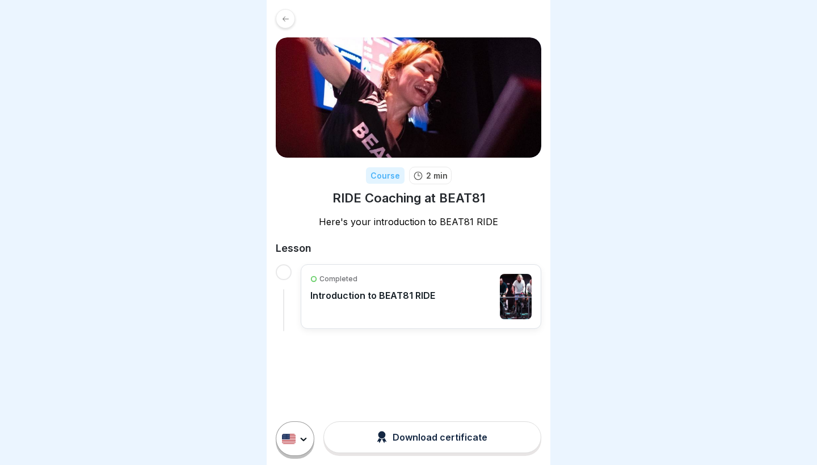
click at [385, 299] on p "Introduction to BEAT81 RIDE" at bounding box center [372, 295] width 125 height 11
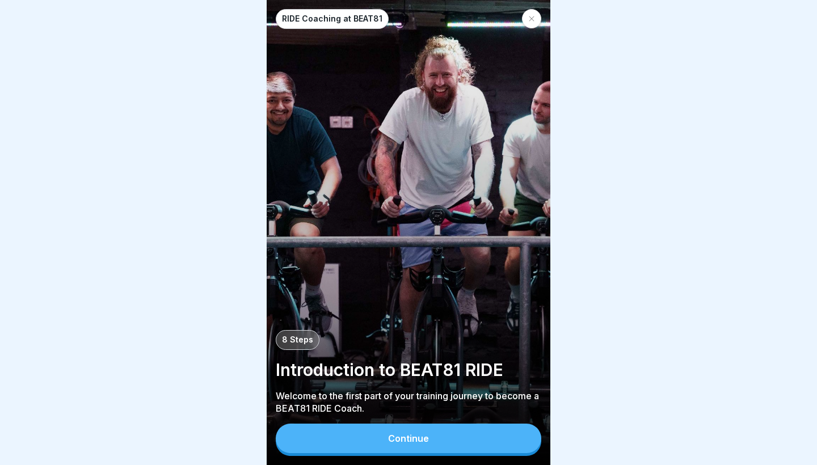
click at [326, 434] on button "Continue" at bounding box center [409, 439] width 266 height 30
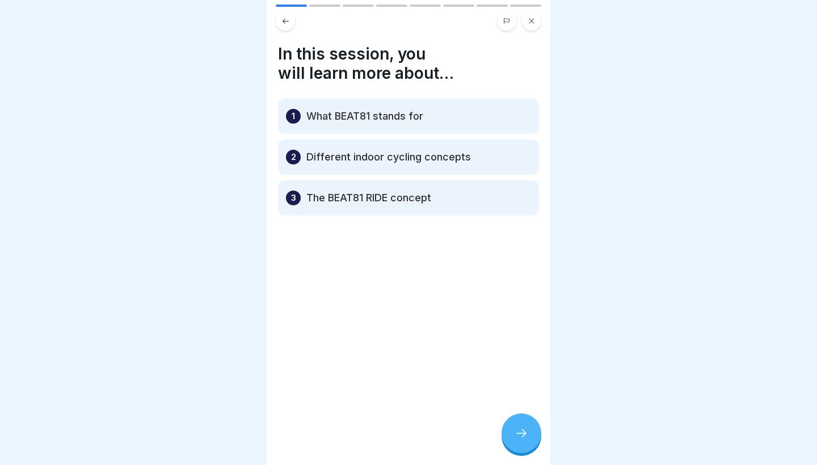
click at [526, 438] on icon at bounding box center [522, 434] width 14 height 14
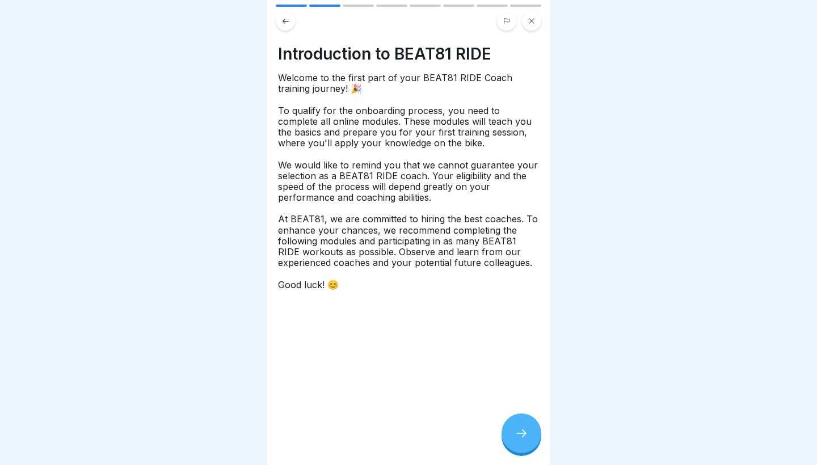
click at [527, 430] on icon at bounding box center [522, 434] width 14 height 14
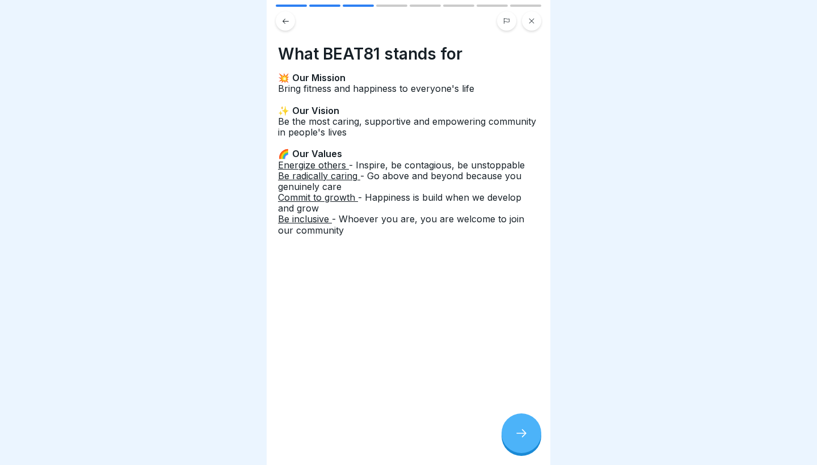
click at [527, 430] on icon at bounding box center [522, 434] width 14 height 14
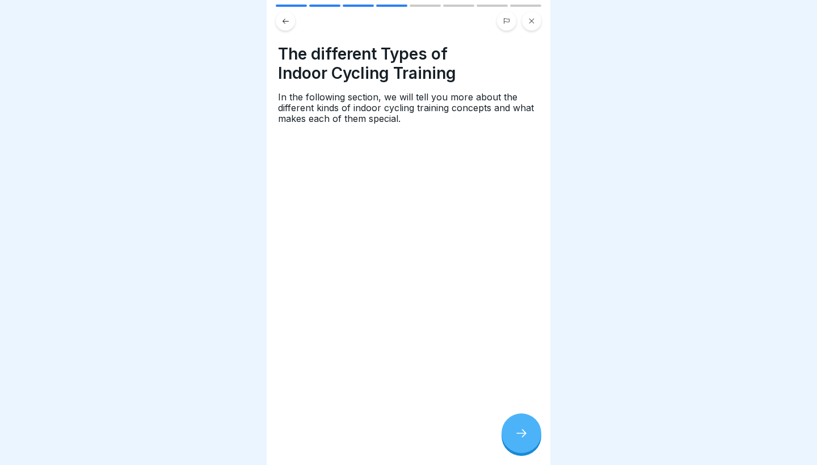
click at [527, 430] on icon at bounding box center [522, 434] width 14 height 14
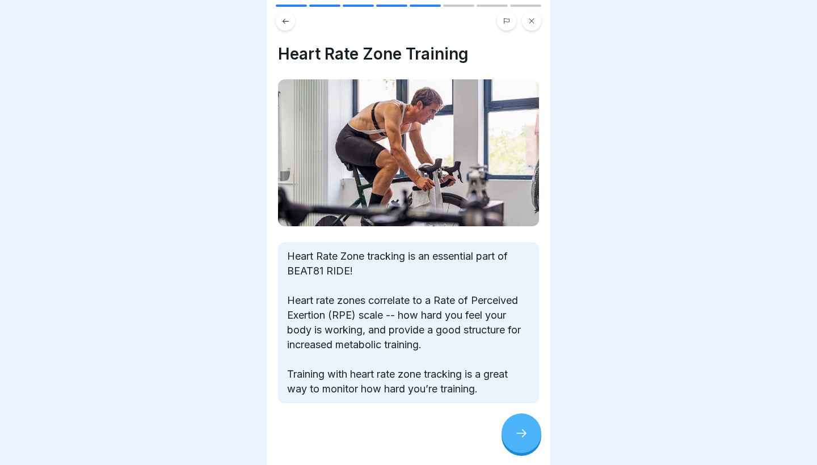
click at [518, 425] on div at bounding box center [522, 434] width 40 height 40
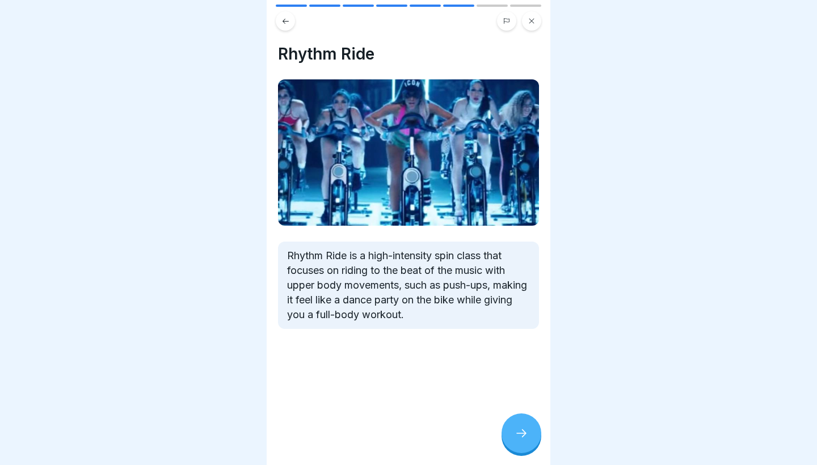
click at [518, 425] on div at bounding box center [522, 434] width 40 height 40
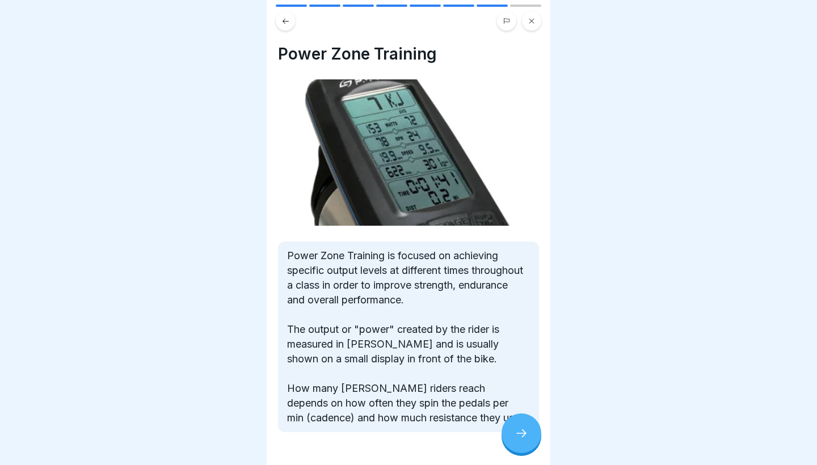
scroll to position [26, 0]
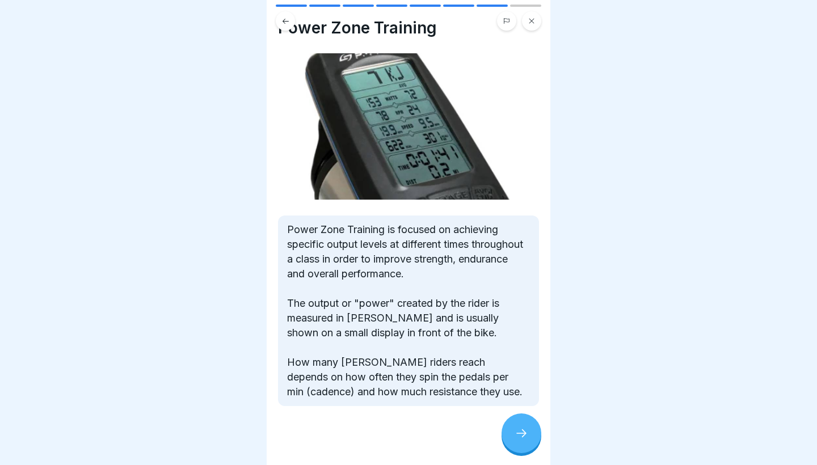
click at [526, 427] on div at bounding box center [522, 434] width 40 height 40
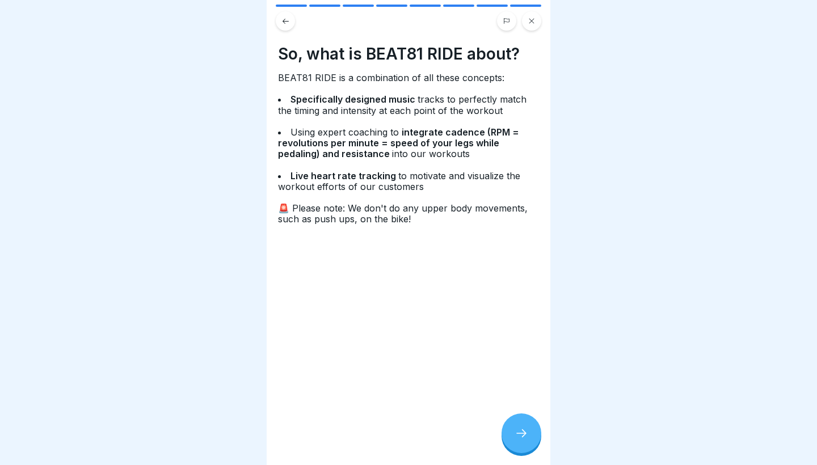
click at [513, 427] on div at bounding box center [522, 434] width 40 height 40
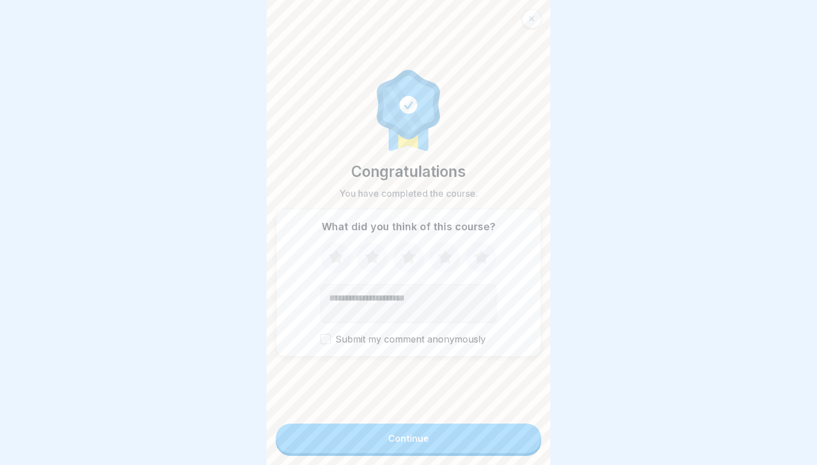
click at [511, 433] on button "Continue" at bounding box center [409, 439] width 266 height 30
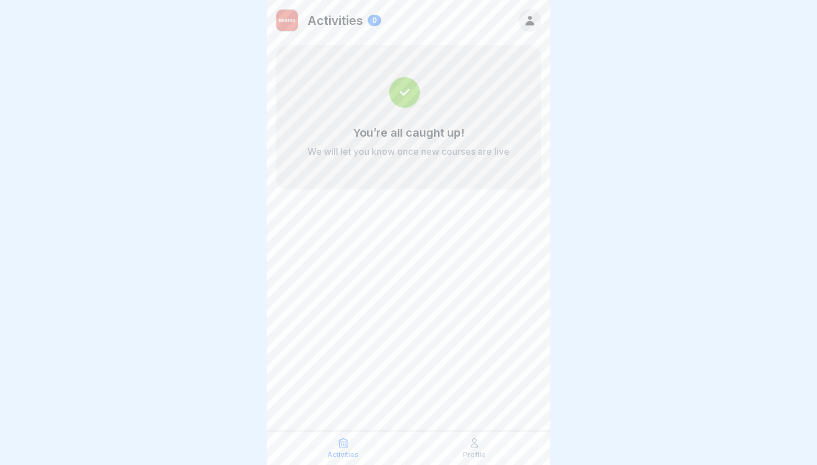
click at [494, 125] on div "You’re all caught up! We will let you know once new courses are live" at bounding box center [409, 117] width 266 height 144
click at [402, 91] on img at bounding box center [408, 92] width 39 height 31
click at [459, 444] on div "Profile" at bounding box center [474, 449] width 125 height 22
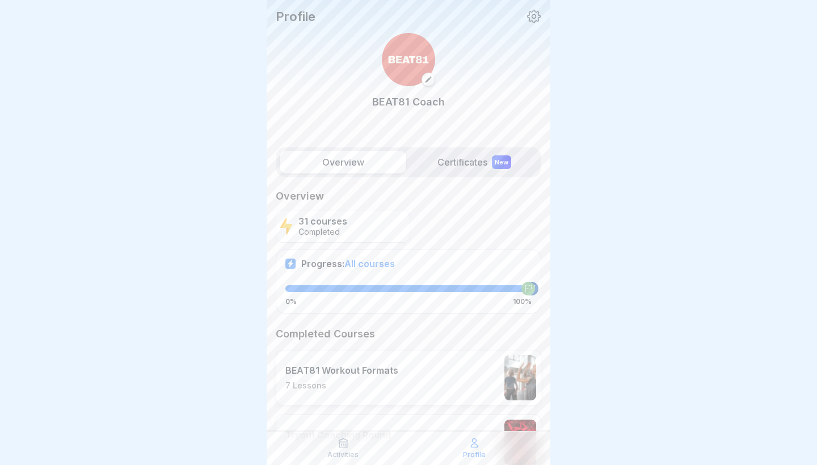
click at [471, 447] on icon at bounding box center [474, 443] width 11 height 11
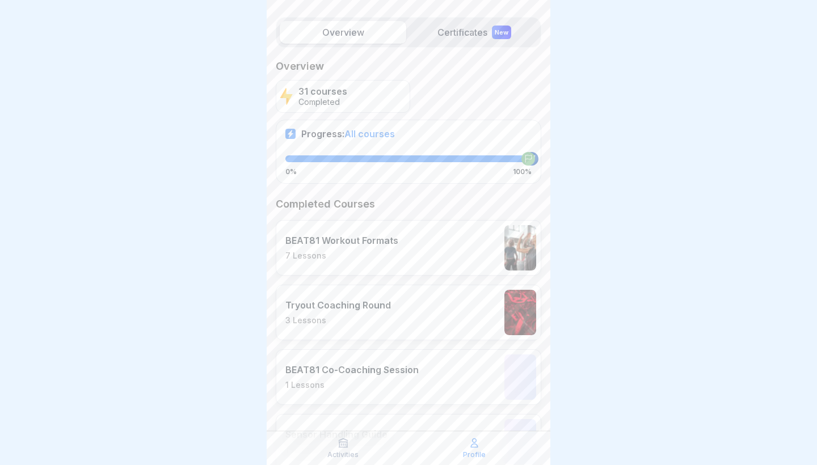
scroll to position [154, 0]
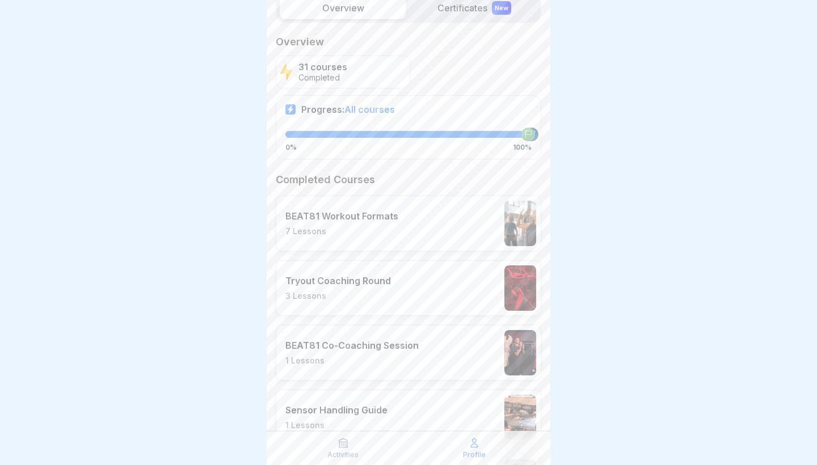
click at [398, 363] on p "1 Lessons" at bounding box center [352, 361] width 133 height 10
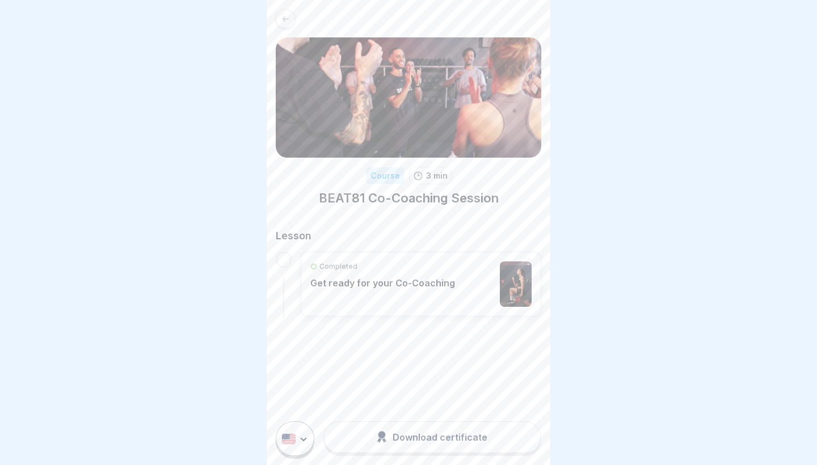
click at [420, 300] on div "Completed Get ready for your Co-Coaching" at bounding box center [382, 284] width 145 height 45
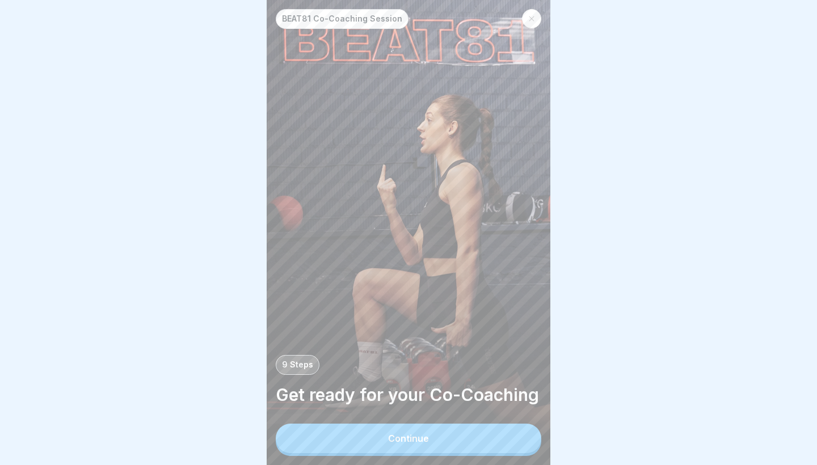
click at [362, 439] on button "Continue" at bounding box center [409, 439] width 266 height 30
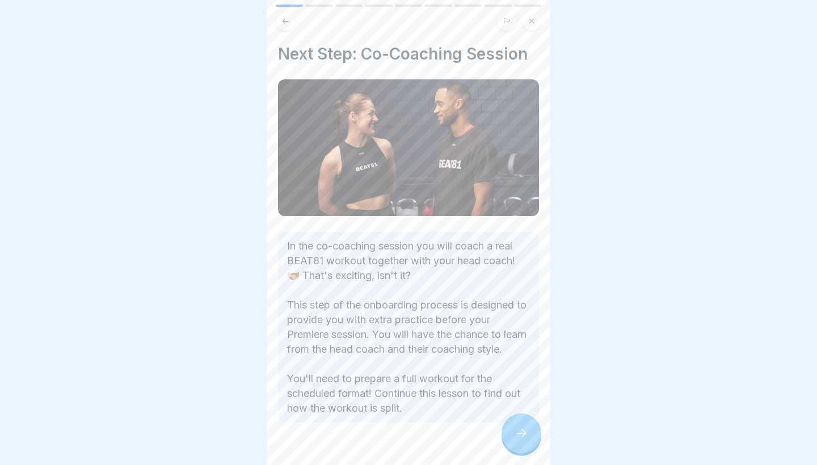
click at [291, 25] on button at bounding box center [285, 20] width 19 height 19
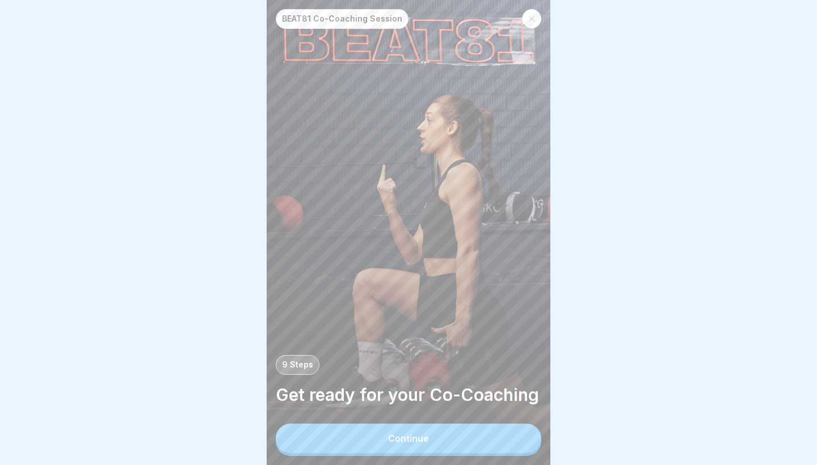
click at [535, 14] on div at bounding box center [531, 18] width 19 height 19
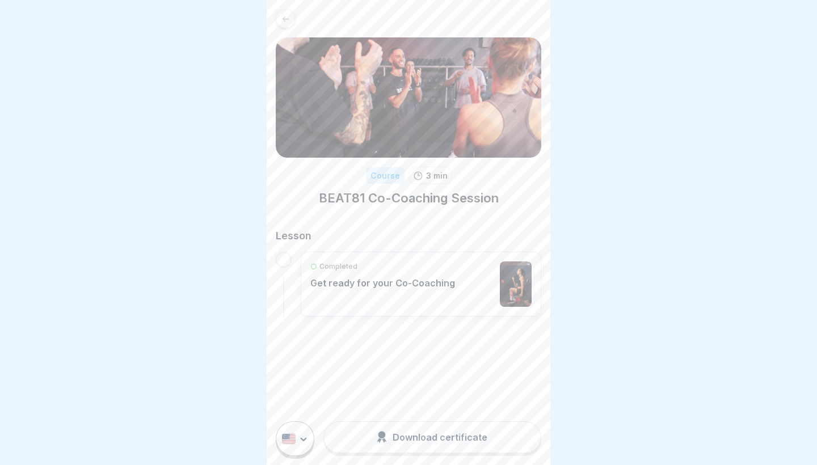
click at [287, 6] on div "Course 3 min BEAT81 Co-Coaching Session Lesson Completed Get ready for your Co-…" at bounding box center [409, 163] width 284 height 326
click at [288, 13] on div at bounding box center [285, 18] width 19 height 19
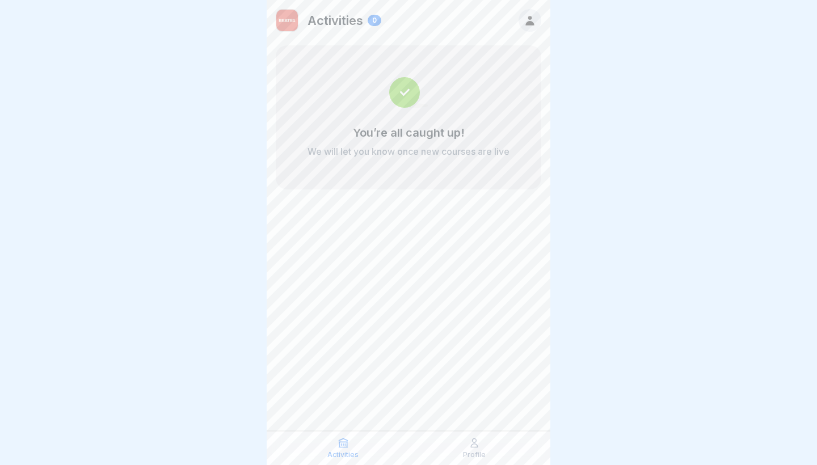
click at [464, 443] on div "Profile" at bounding box center [474, 449] width 125 height 22
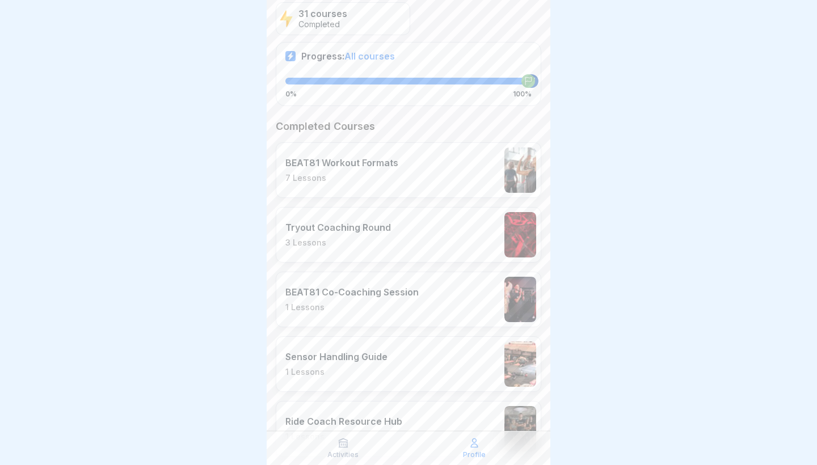
scroll to position [208, 0]
click at [482, 242] on div "Tryout Coaching Round 3 Lessons" at bounding box center [409, 235] width 266 height 56
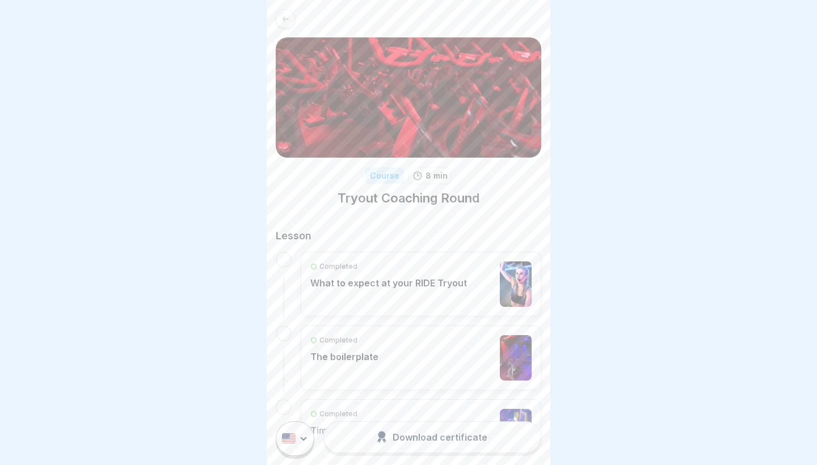
click at [410, 437] on div "Download certificate" at bounding box center [432, 437] width 111 height 12
click at [422, 288] on div "Completed What to expect at your RIDE Tryout" at bounding box center [388, 284] width 157 height 45
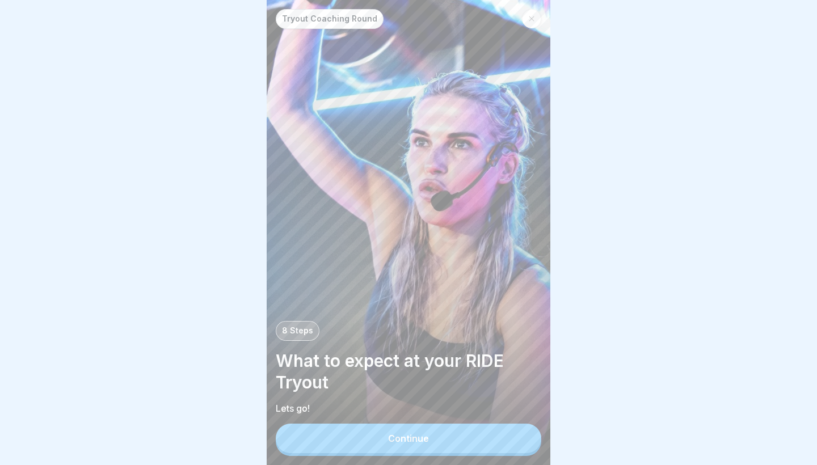
click at [343, 442] on button "Continue" at bounding box center [409, 439] width 266 height 30
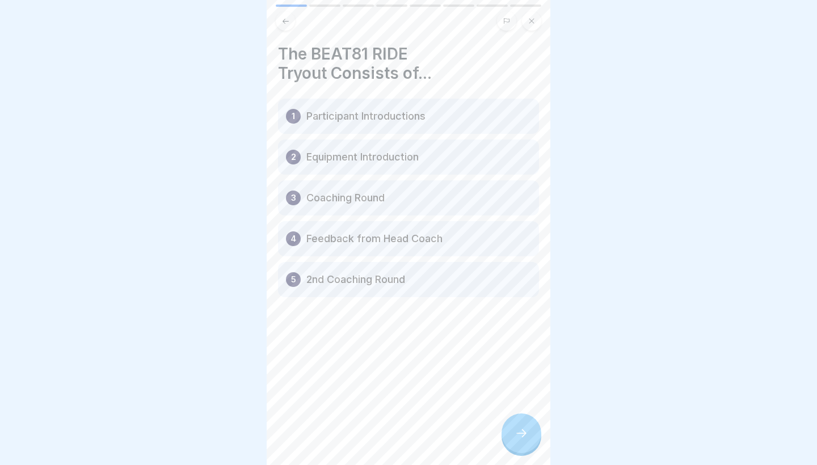
click at [509, 425] on div at bounding box center [522, 434] width 40 height 40
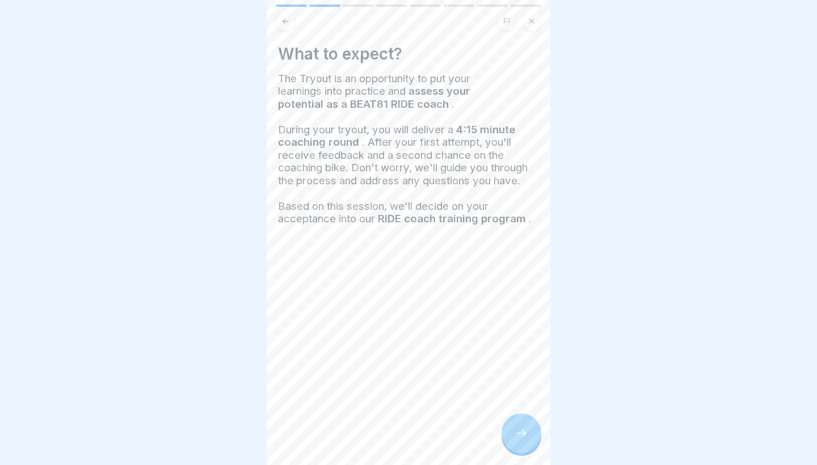
click at [524, 432] on icon at bounding box center [522, 434] width 14 height 14
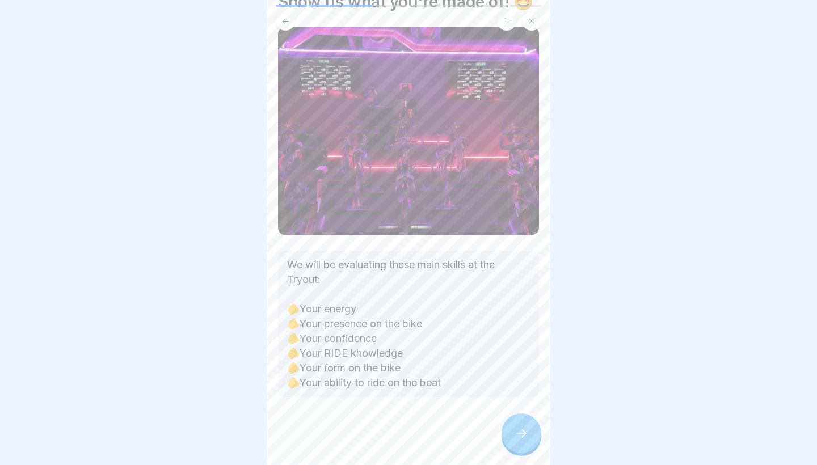
scroll to position [61, 0]
click at [506, 434] on div at bounding box center [522, 434] width 40 height 40
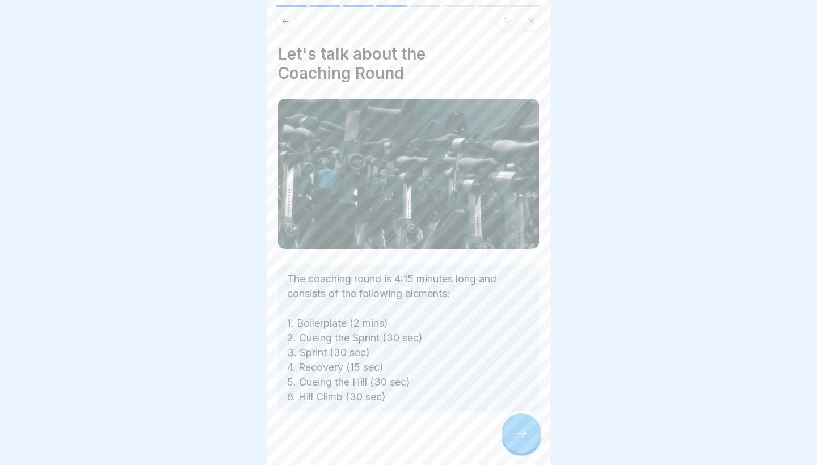
click at [517, 434] on icon at bounding box center [522, 434] width 14 height 14
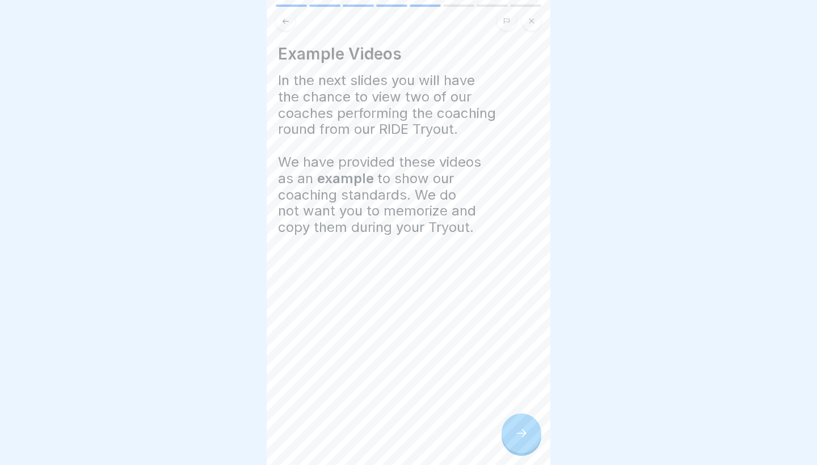
click at [517, 434] on icon at bounding box center [522, 434] width 14 height 14
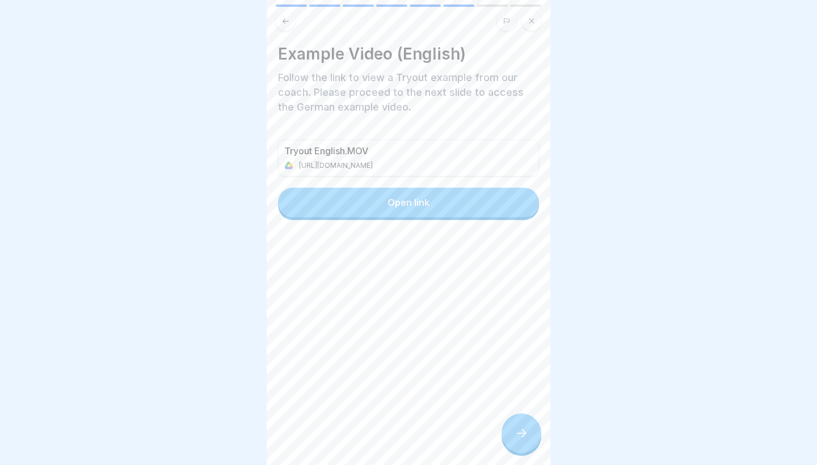
click at [504, 203] on button "Open link" at bounding box center [408, 203] width 261 height 30
click at [547, 432] on div "Example Video (English) Follow the link to view a Tryout example from our coach…" at bounding box center [409, 232] width 284 height 465
click at [523, 434] on icon at bounding box center [522, 434] width 14 height 14
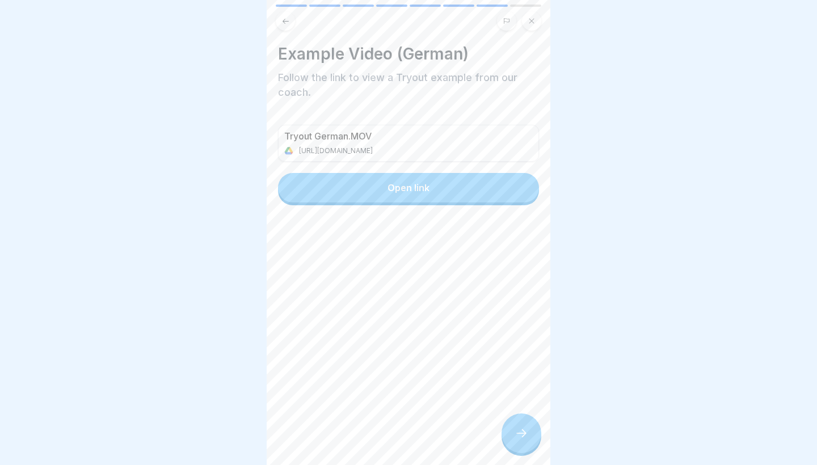
click at [411, 178] on button "Open link" at bounding box center [408, 188] width 261 height 30
click at [519, 440] on div at bounding box center [522, 434] width 40 height 40
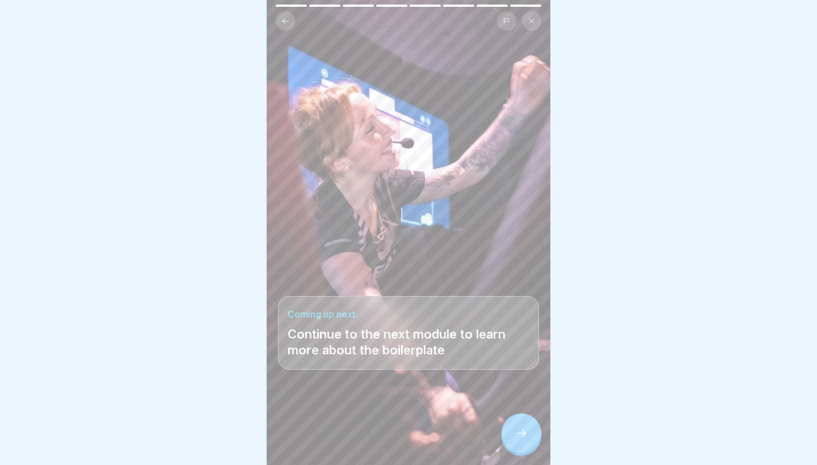
click at [521, 435] on icon at bounding box center [522, 434] width 14 height 14
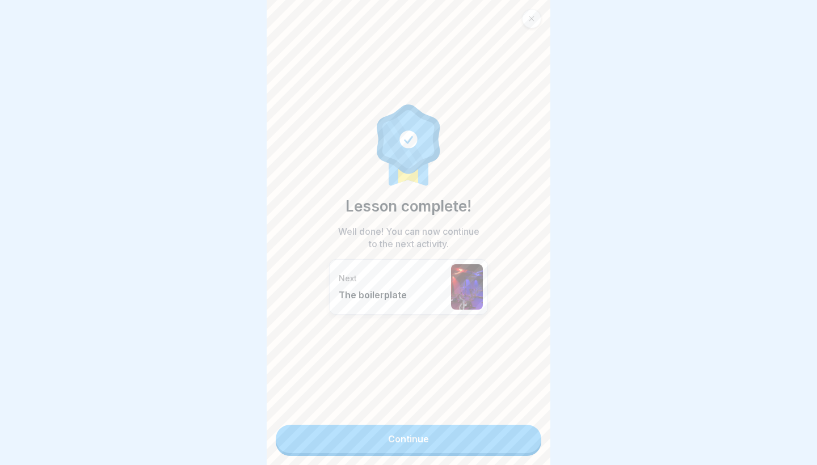
click at [521, 435] on link "Continue" at bounding box center [409, 439] width 266 height 28
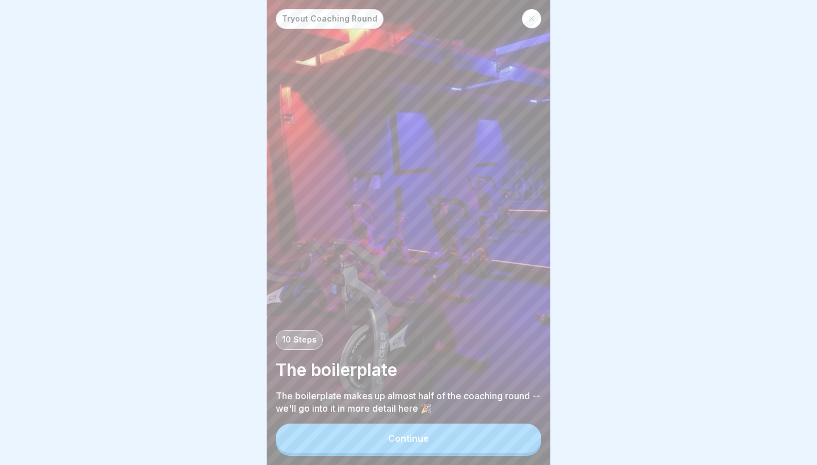
click at [521, 435] on button "Continue" at bounding box center [409, 439] width 266 height 30
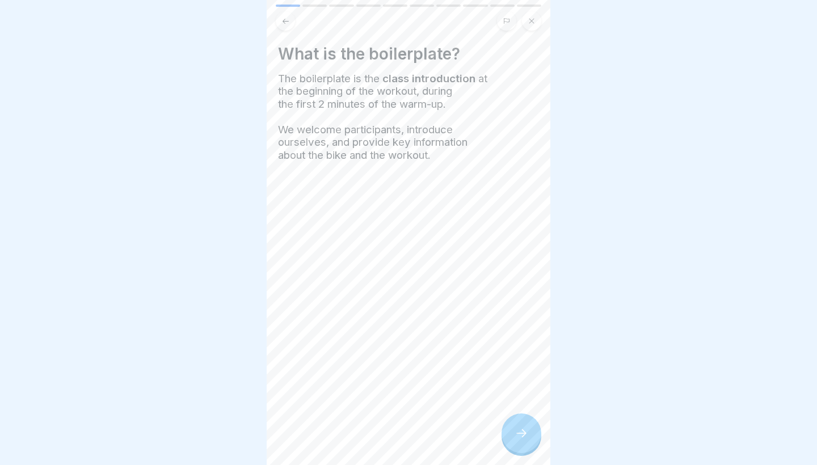
click at [521, 435] on icon at bounding box center [522, 434] width 14 height 14
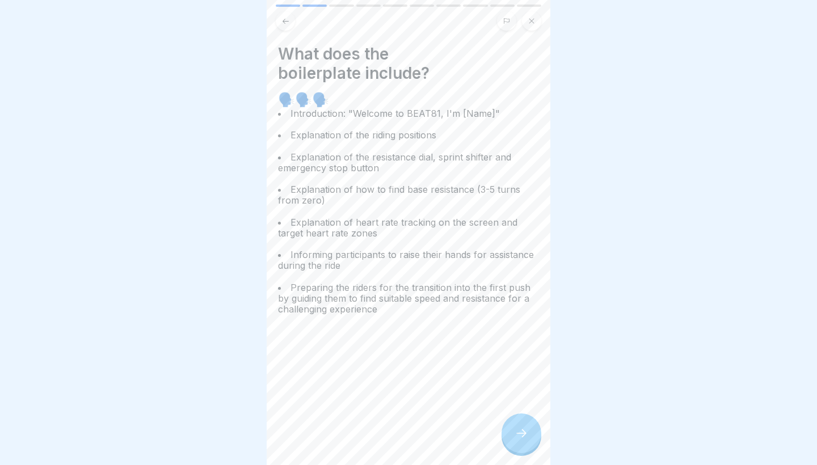
click at [521, 435] on icon at bounding box center [522, 434] width 14 height 14
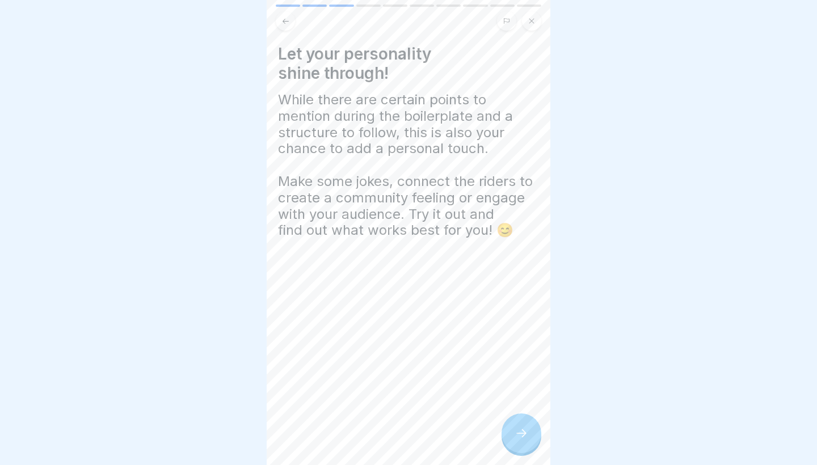
click at [521, 435] on icon at bounding box center [522, 434] width 14 height 14
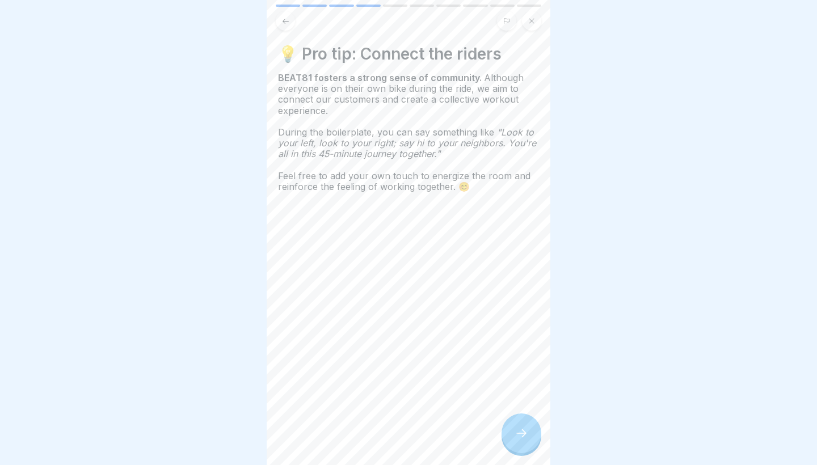
click at [521, 435] on icon at bounding box center [522, 434] width 14 height 14
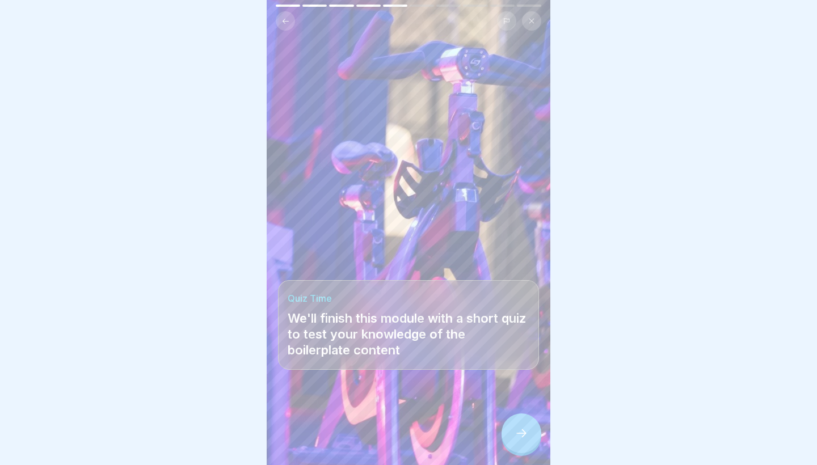
click at [521, 435] on icon at bounding box center [522, 434] width 14 height 14
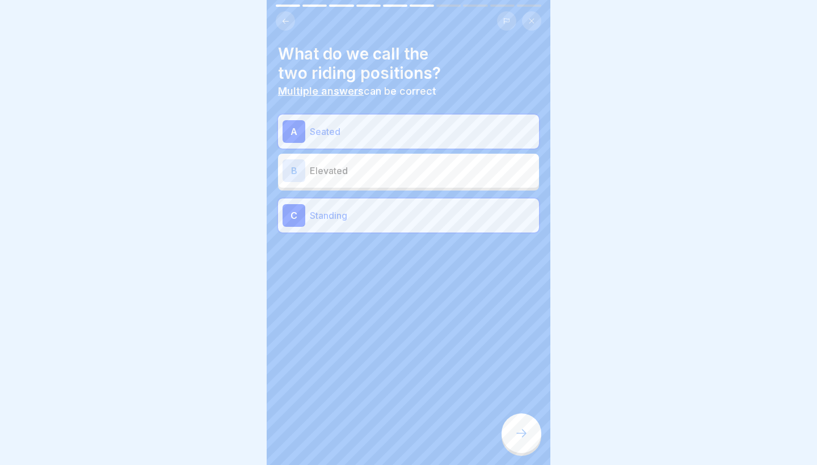
click at [521, 435] on icon at bounding box center [522, 434] width 14 height 14
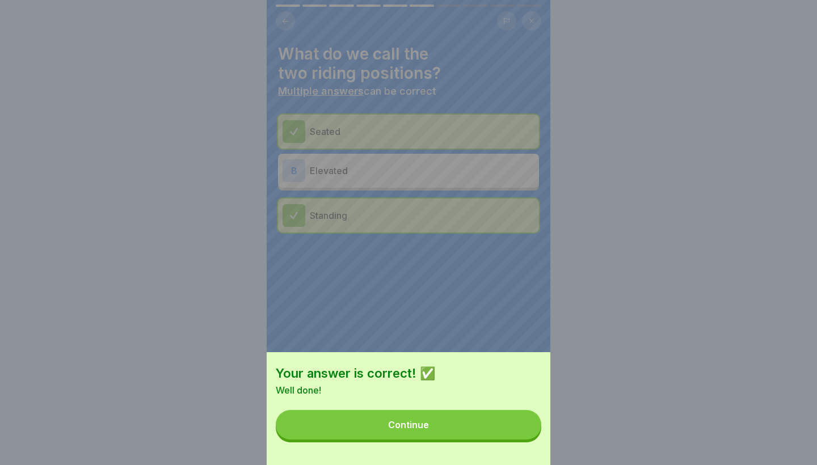
click at [507, 426] on button "Continue" at bounding box center [409, 425] width 266 height 30
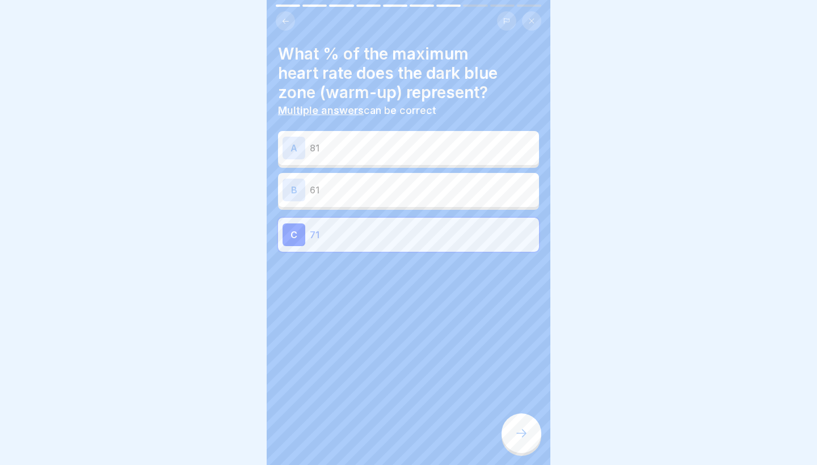
click at [519, 428] on div at bounding box center [522, 434] width 40 height 40
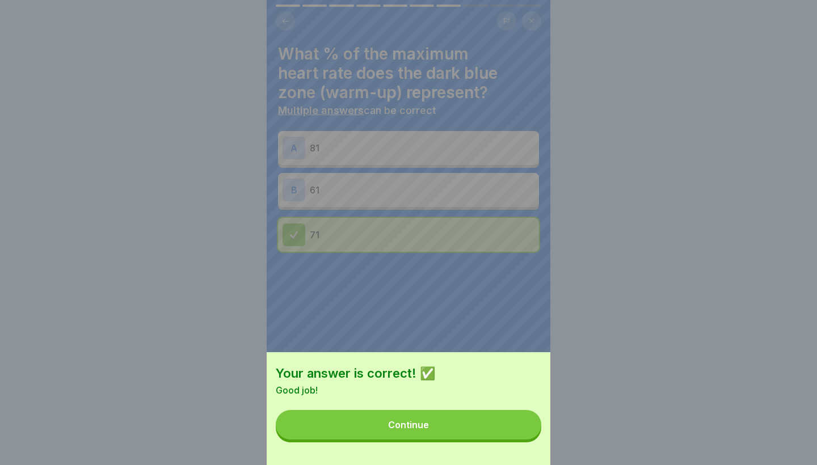
click at [518, 429] on button "Continue" at bounding box center [409, 425] width 266 height 30
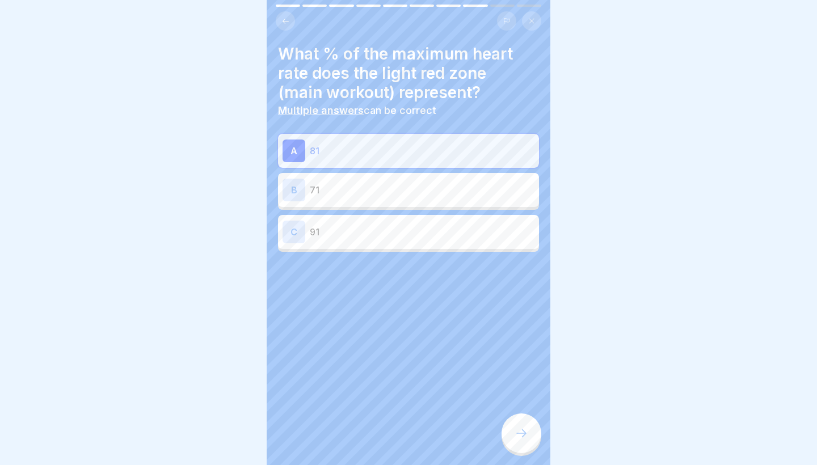
click at [518, 429] on icon at bounding box center [522, 434] width 14 height 14
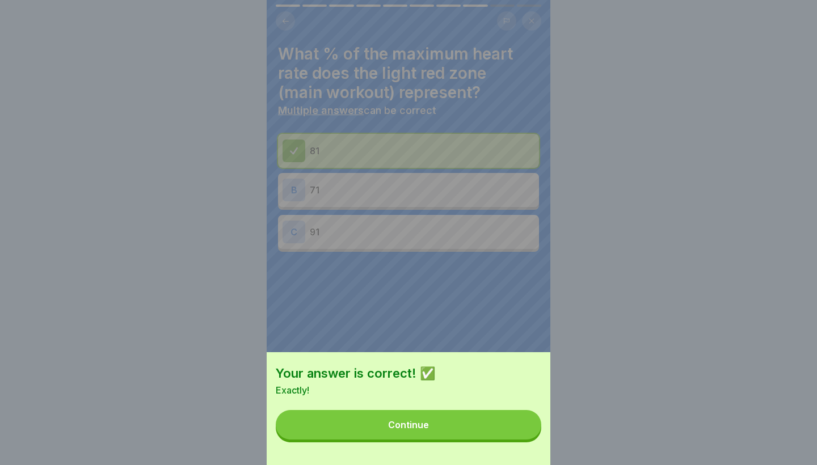
click at [518, 429] on button "Continue" at bounding box center [409, 425] width 266 height 30
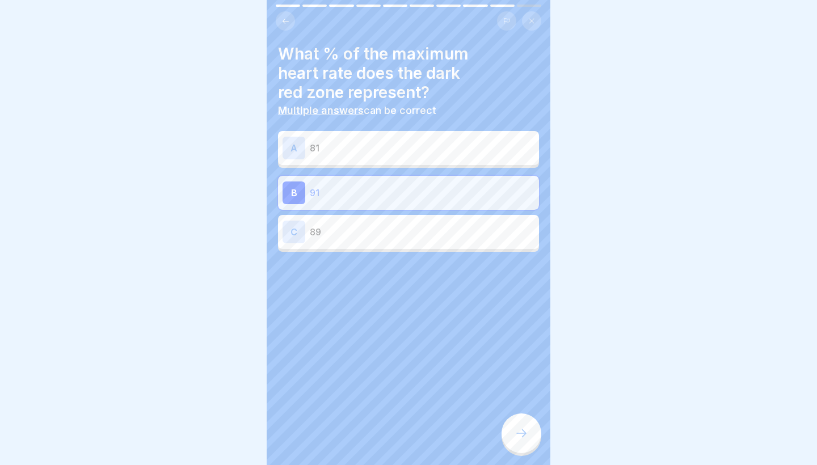
click at [518, 429] on icon at bounding box center [522, 434] width 14 height 14
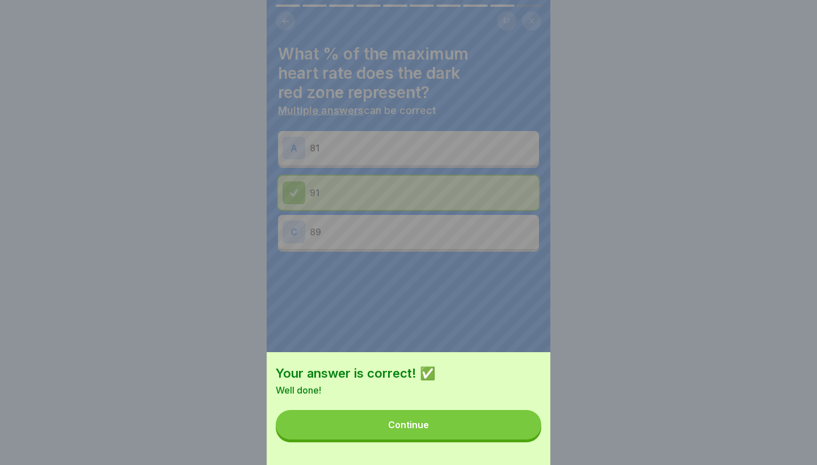
click at [518, 429] on button "Continue" at bounding box center [409, 425] width 266 height 30
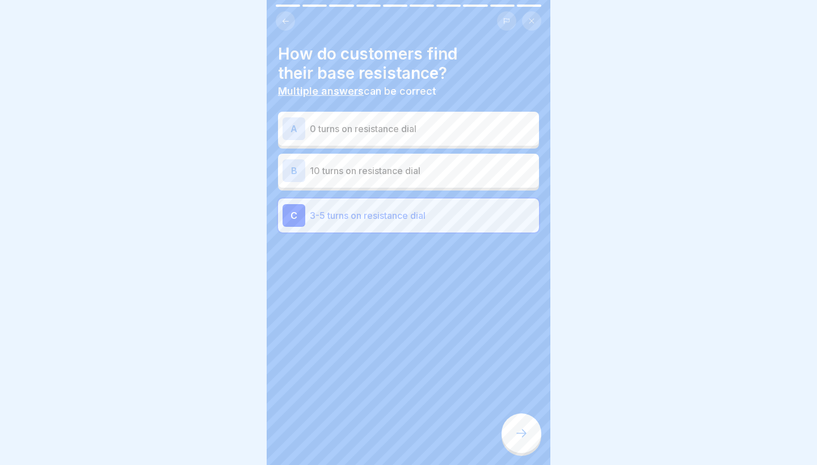
click at [518, 429] on icon at bounding box center [522, 434] width 14 height 14
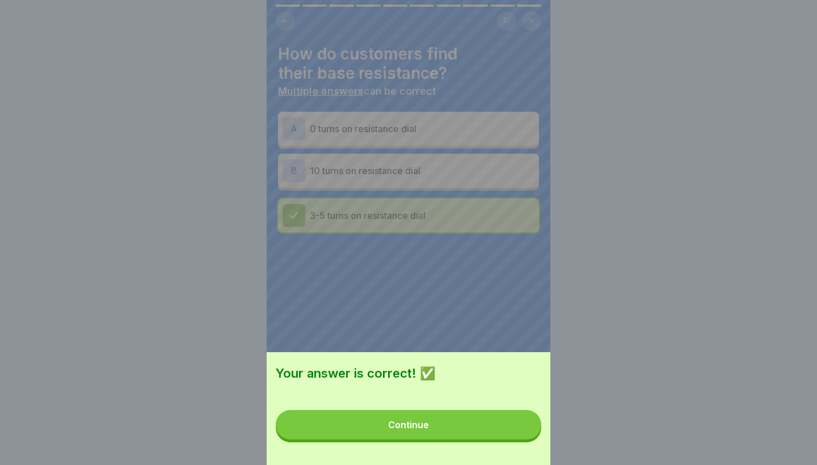
click at [518, 429] on button "Continue" at bounding box center [409, 425] width 266 height 30
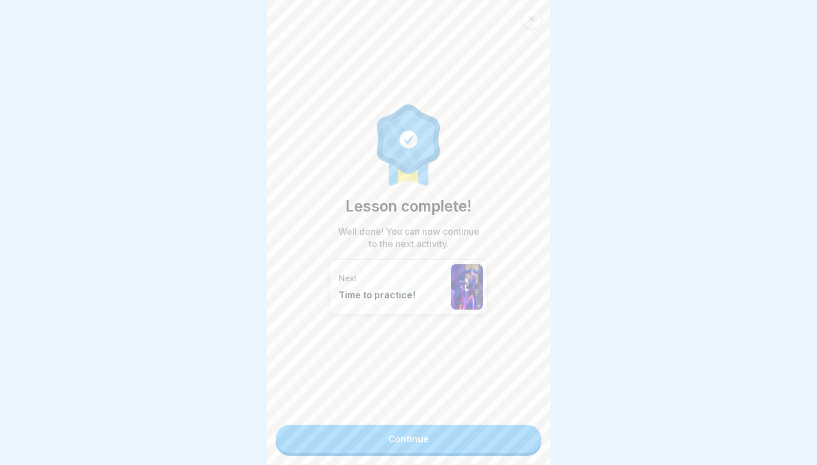
click at [517, 430] on link "Continue" at bounding box center [409, 439] width 266 height 28
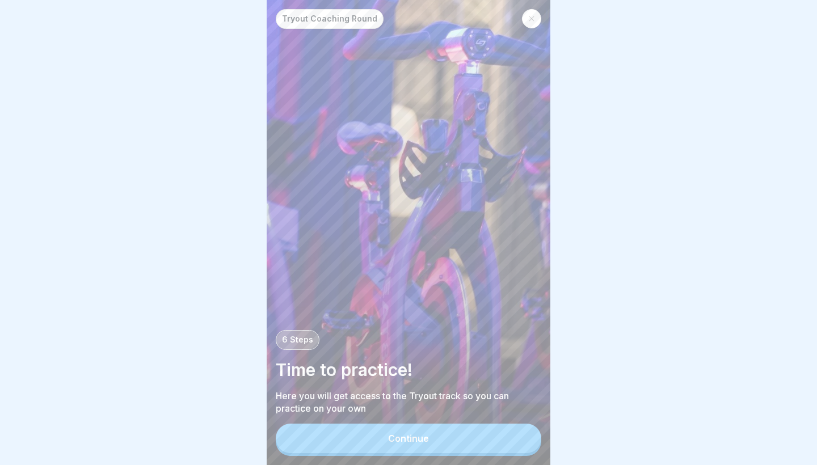
click at [503, 440] on button "Continue" at bounding box center [409, 439] width 266 height 30
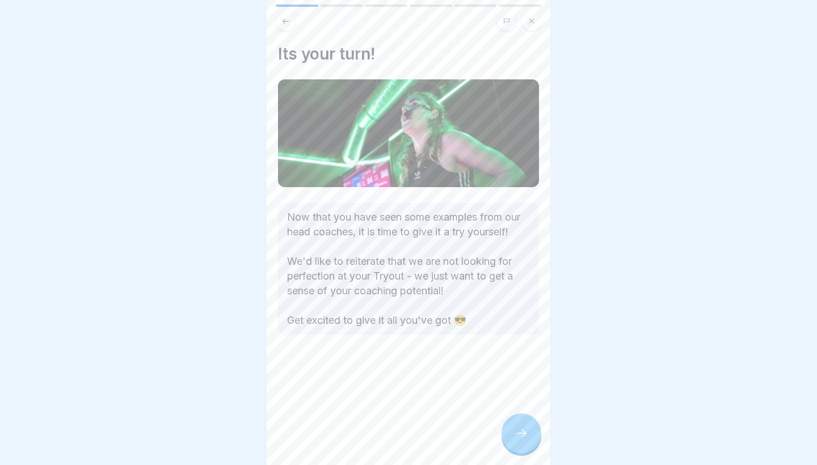
click at [526, 433] on icon at bounding box center [522, 434] width 14 height 14
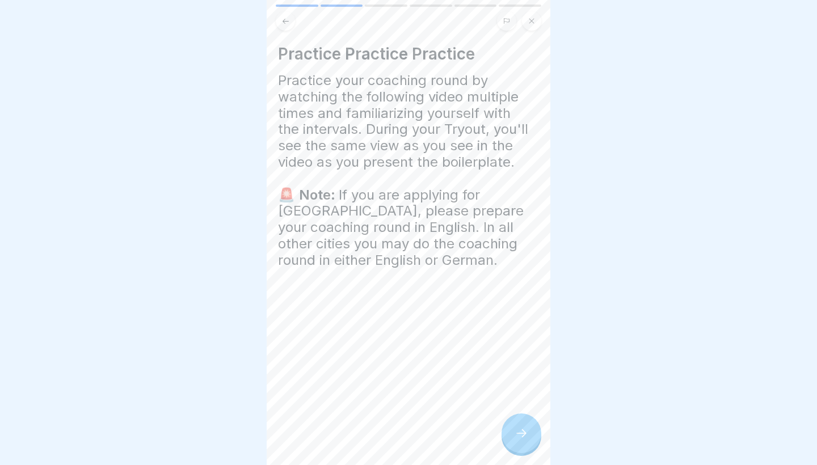
click at [521, 425] on div at bounding box center [522, 434] width 40 height 40
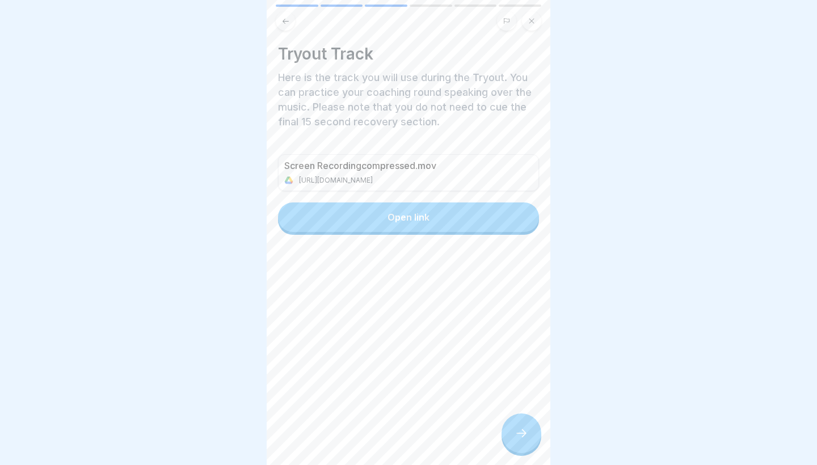
click at [427, 204] on button "Open link" at bounding box center [408, 218] width 261 height 30
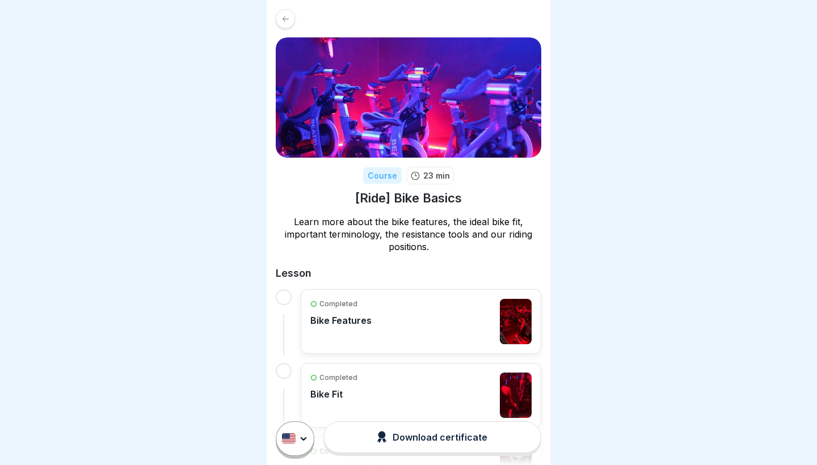
click at [374, 309] on div "Completed Bike Features" at bounding box center [420, 321] width 221 height 45
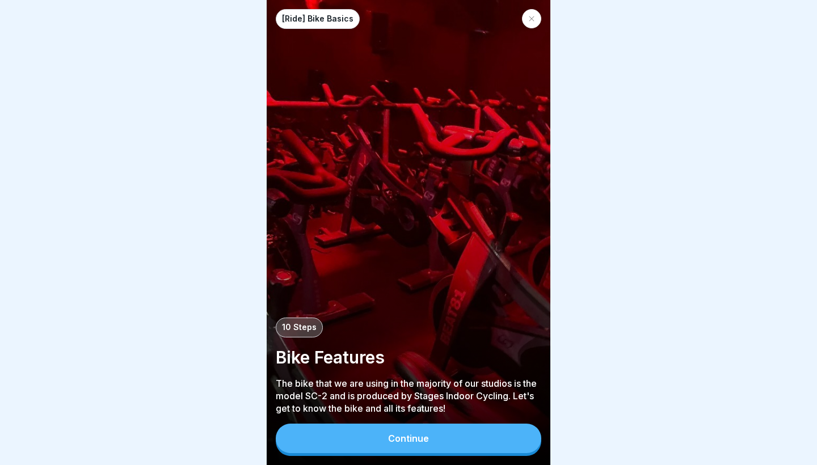
click at [401, 443] on div "Continue" at bounding box center [408, 439] width 41 height 10
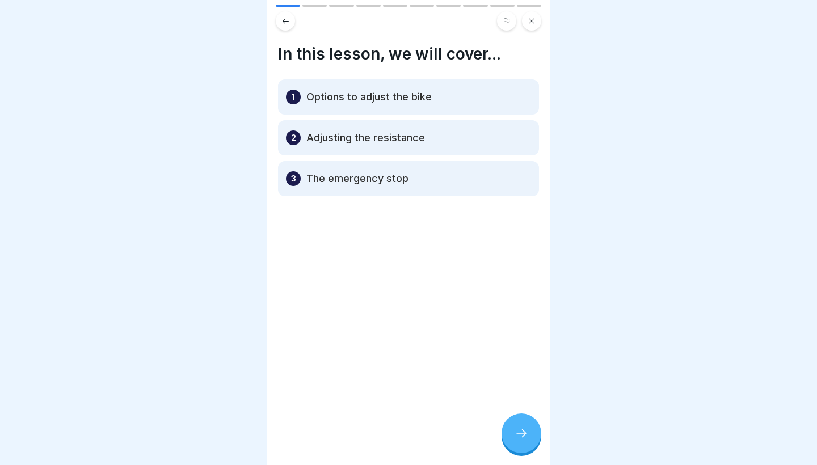
click at [515, 429] on icon at bounding box center [522, 434] width 14 height 14
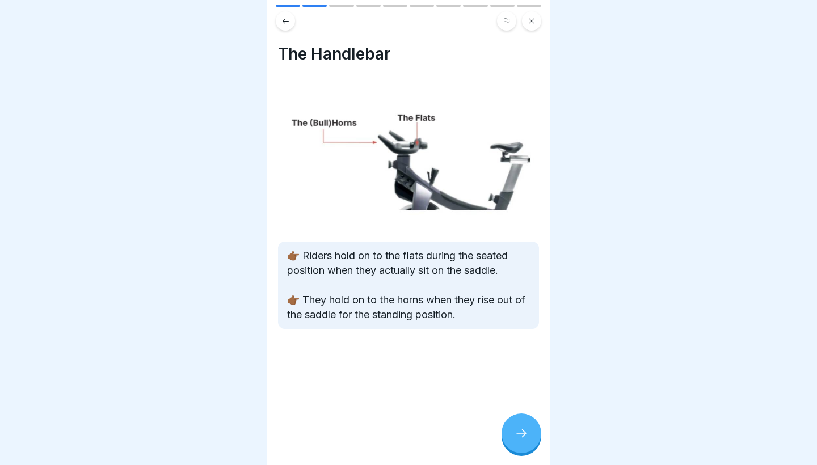
click at [515, 429] on icon at bounding box center [522, 434] width 14 height 14
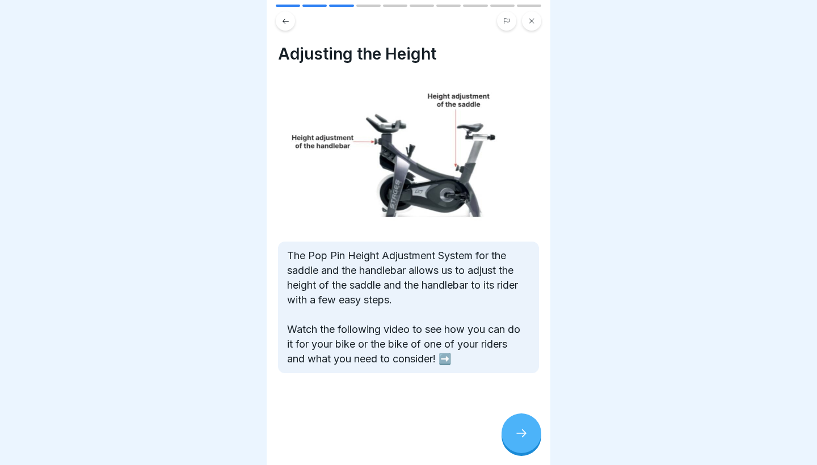
click at [515, 429] on icon at bounding box center [522, 434] width 14 height 14
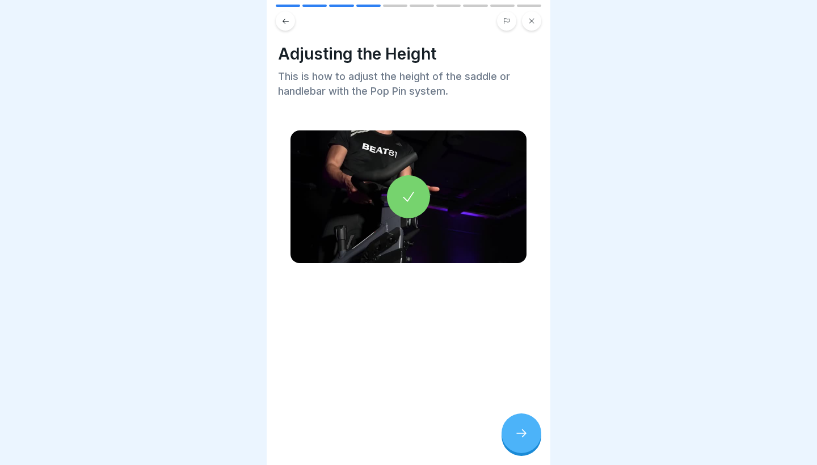
click at [407, 204] on icon at bounding box center [409, 197] width 16 height 16
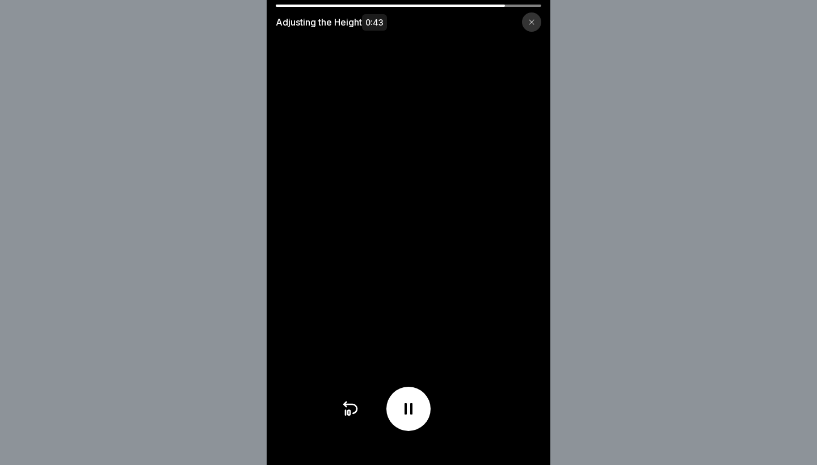
click at [534, 19] on icon at bounding box center [531, 22] width 7 height 7
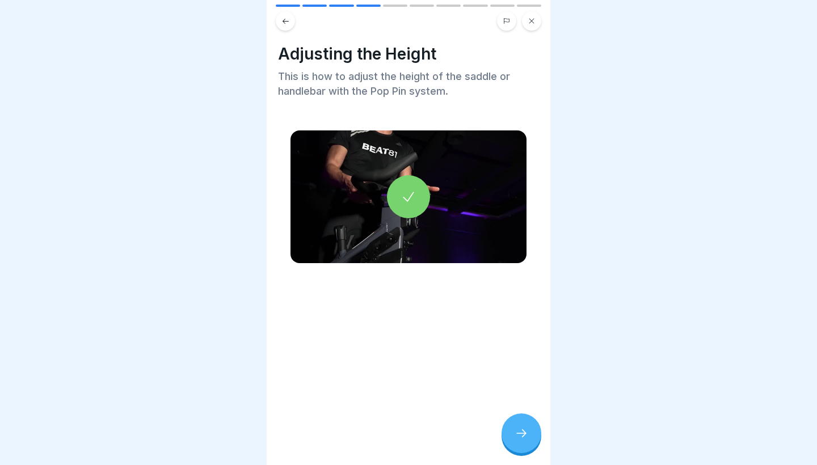
click at [523, 427] on div at bounding box center [522, 434] width 40 height 40
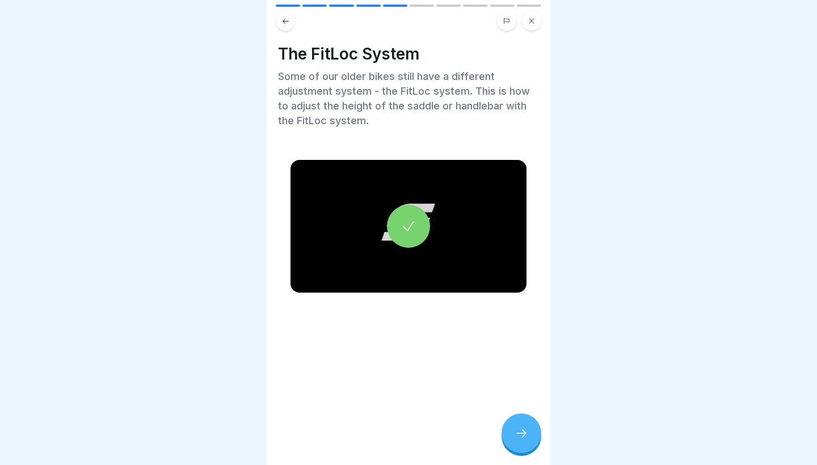
click at [409, 238] on div at bounding box center [408, 226] width 43 height 43
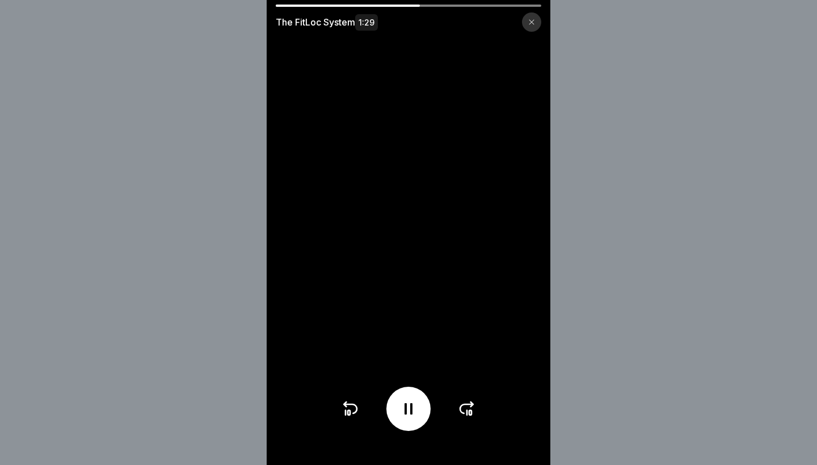
click at [409, 238] on video at bounding box center [409, 232] width 284 height 465
click at [527, 22] on div at bounding box center [531, 21] width 19 height 19
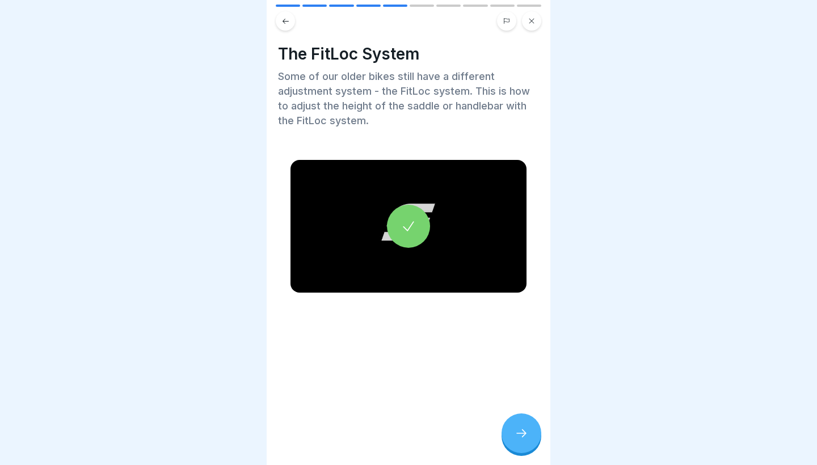
click at [522, 433] on icon at bounding box center [522, 434] width 14 height 14
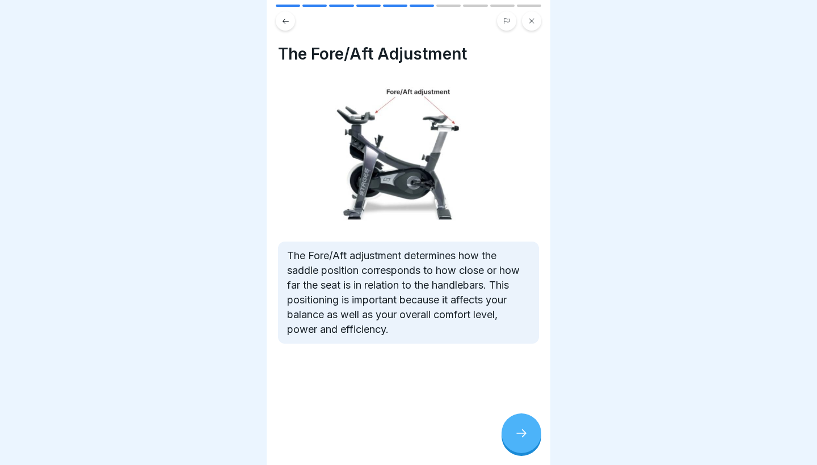
click at [522, 433] on icon at bounding box center [522, 434] width 14 height 14
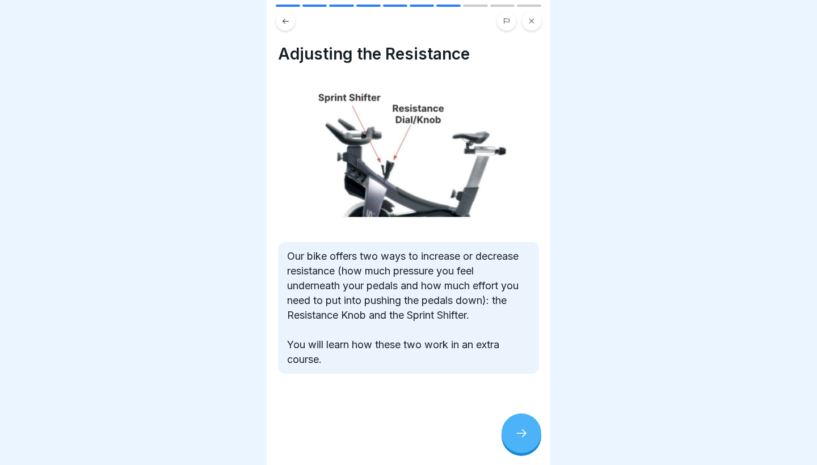
click at [522, 433] on icon at bounding box center [522, 434] width 14 height 14
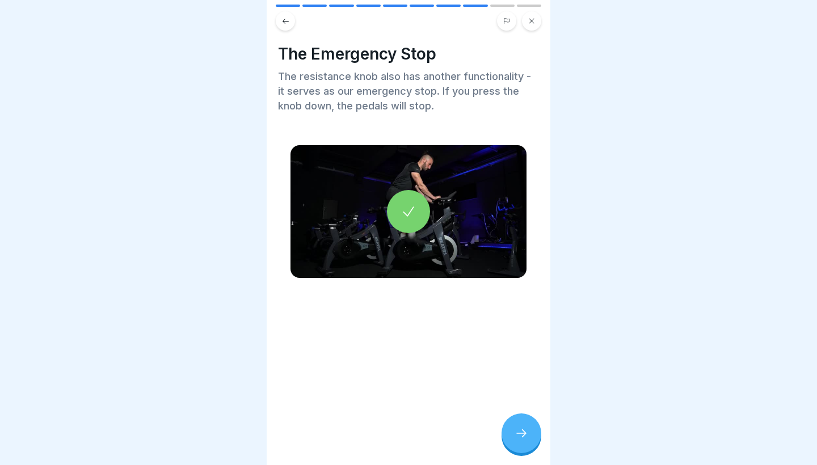
click at [417, 221] on div at bounding box center [408, 211] width 43 height 43
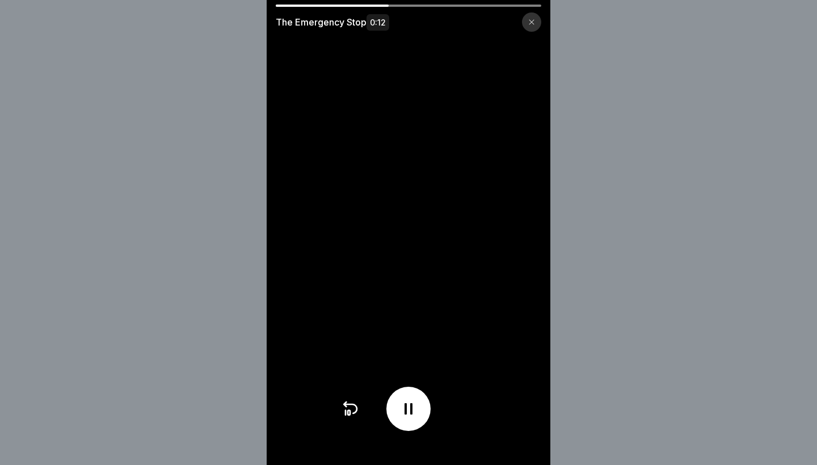
click at [528, 20] on div at bounding box center [531, 21] width 19 height 19
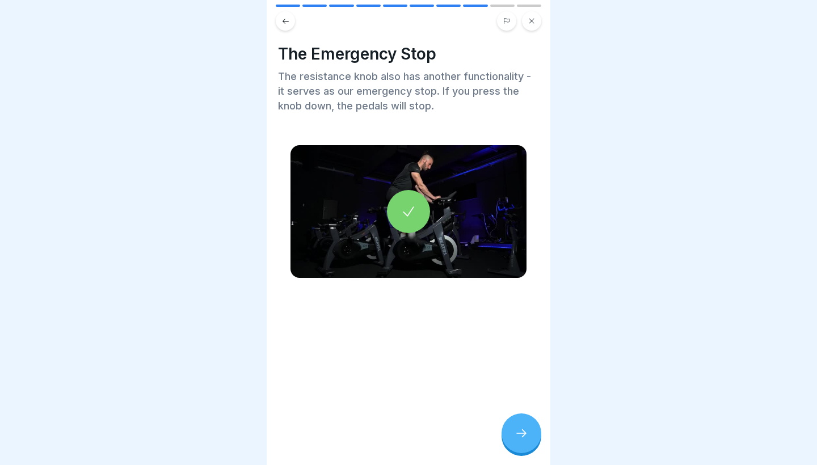
click at [521, 444] on div at bounding box center [522, 434] width 40 height 40
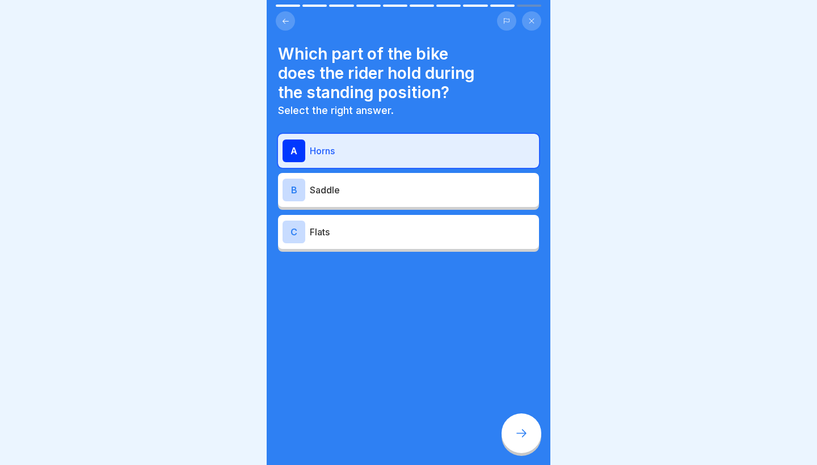
click at [521, 444] on div at bounding box center [522, 434] width 40 height 40
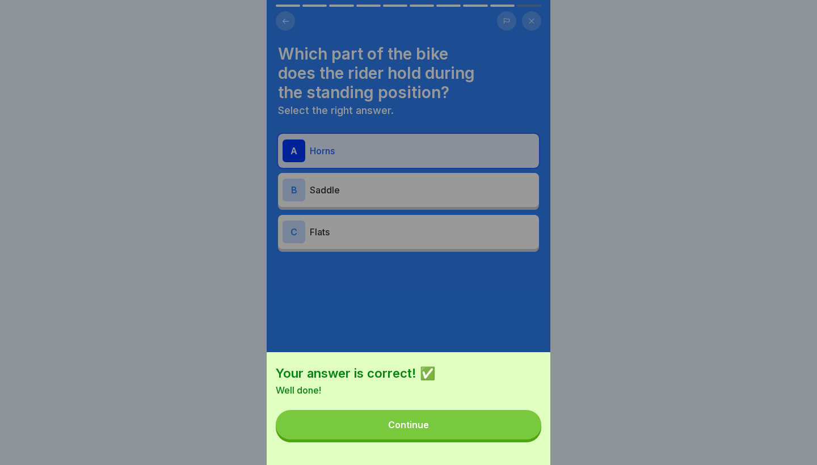
click at [498, 427] on button "Continue" at bounding box center [409, 425] width 266 height 30
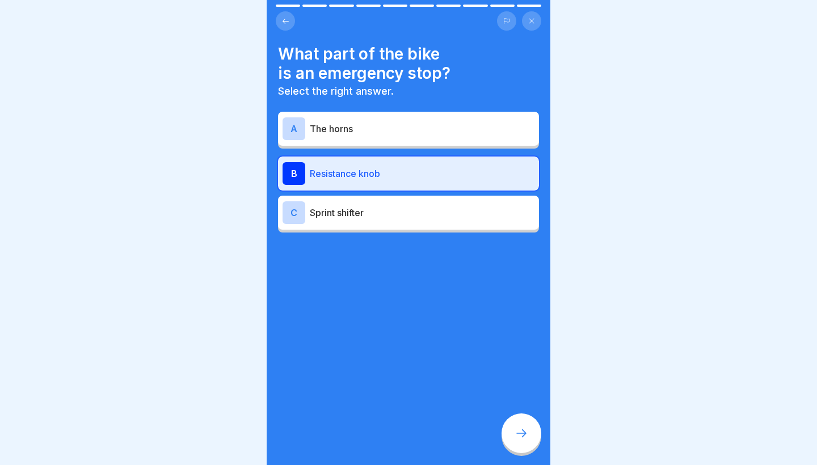
click at [512, 430] on div at bounding box center [522, 434] width 40 height 40
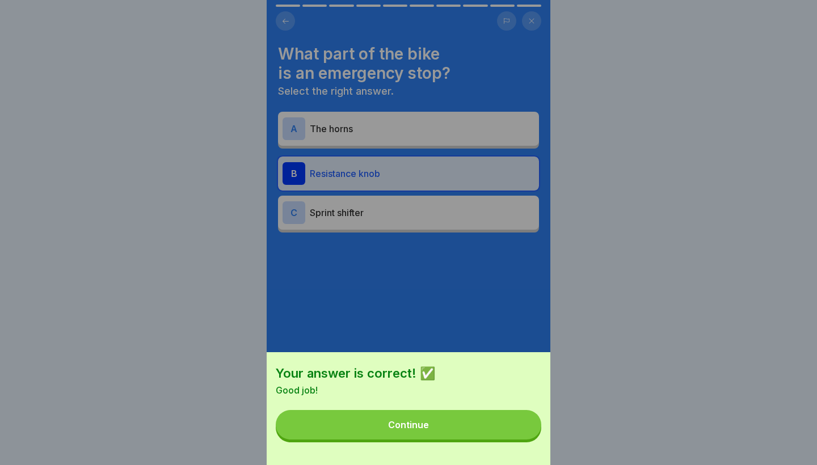
click at [512, 430] on button "Continue" at bounding box center [409, 425] width 266 height 30
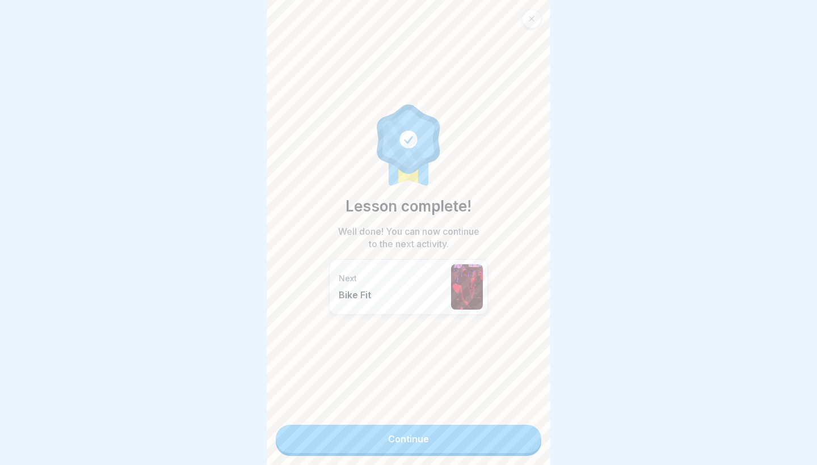
click at [509, 434] on link "Continue" at bounding box center [409, 439] width 266 height 28
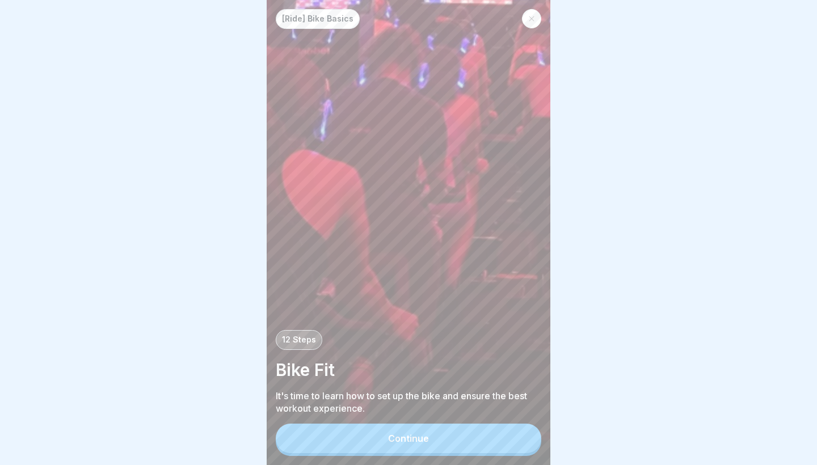
click at [509, 434] on button "Continue" at bounding box center [409, 439] width 266 height 30
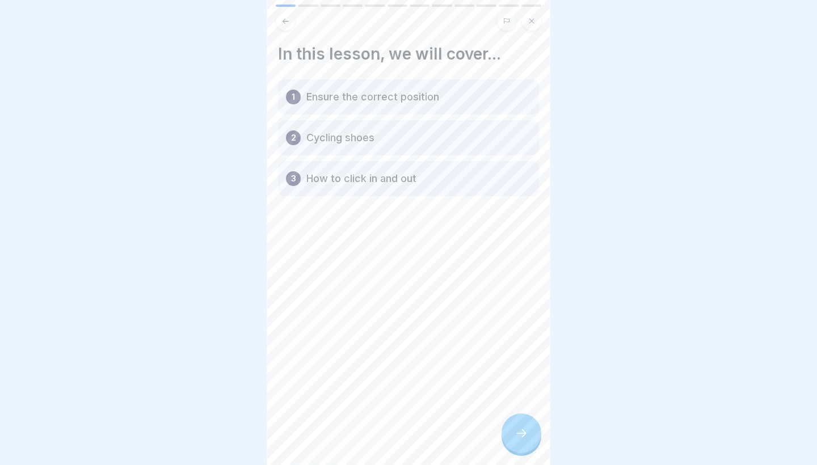
click at [509, 434] on div at bounding box center [522, 434] width 40 height 40
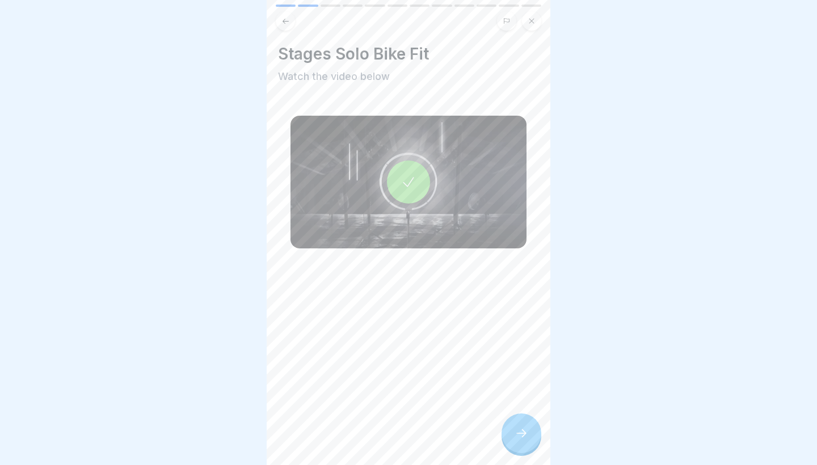
click at [403, 203] on div at bounding box center [408, 182] width 43 height 43
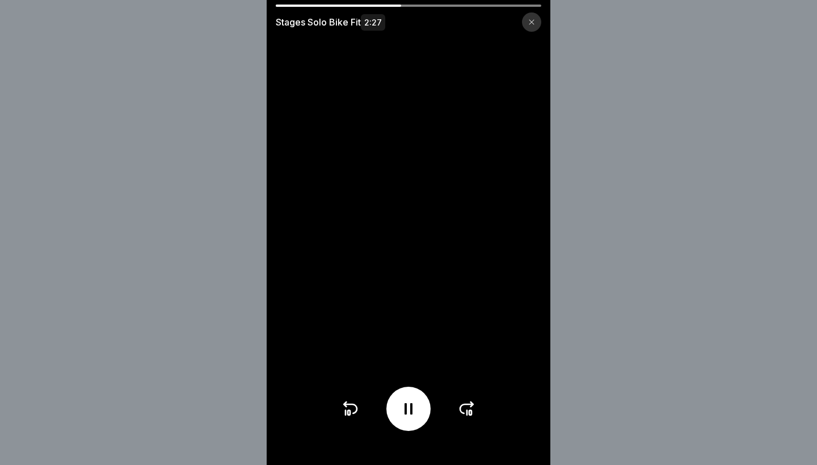
click at [416, 273] on video at bounding box center [409, 232] width 284 height 465
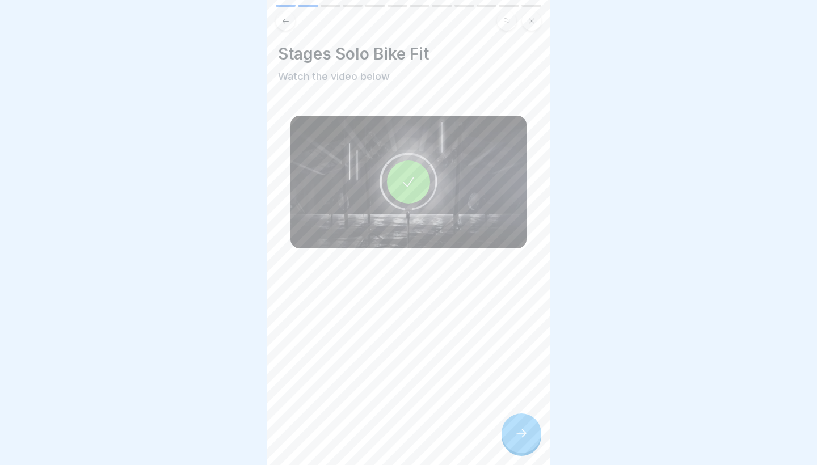
click at [410, 180] on icon at bounding box center [409, 182] width 16 height 16
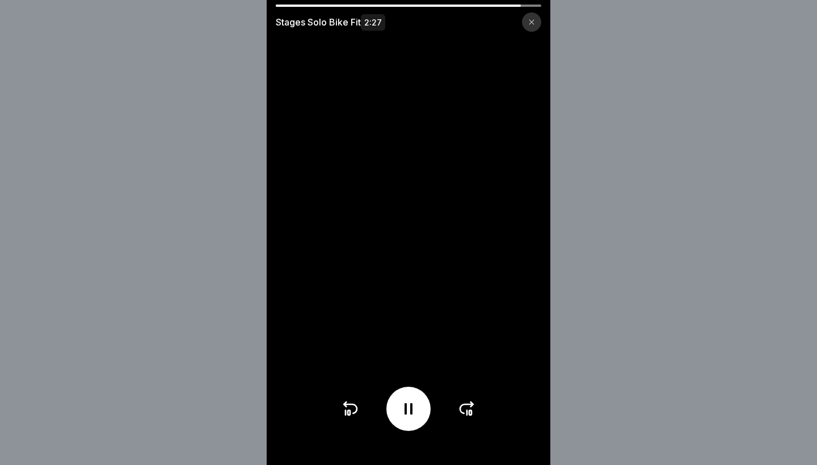
click at [531, 28] on div at bounding box center [531, 21] width 19 height 19
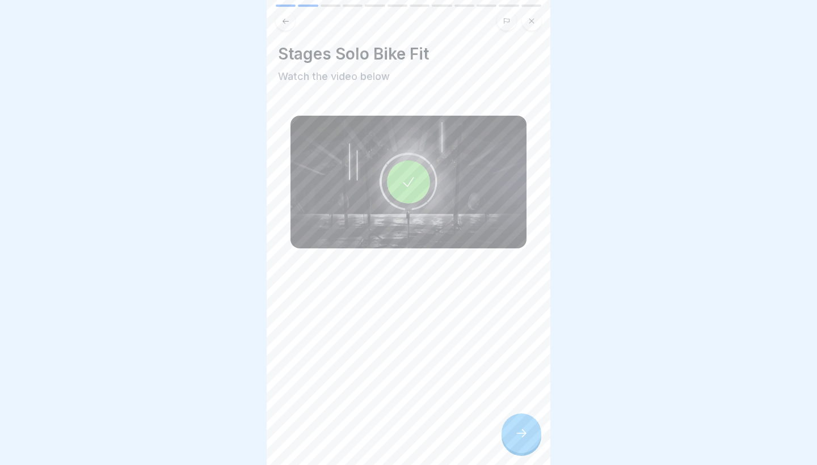
click at [517, 434] on icon at bounding box center [522, 434] width 14 height 14
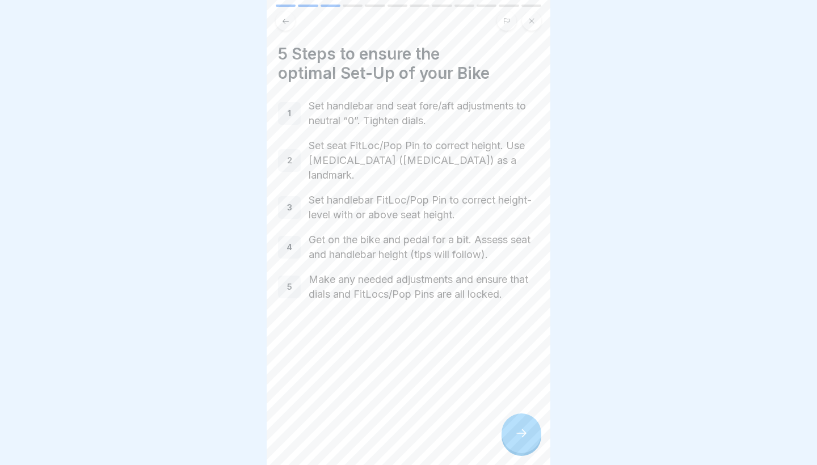
click at [527, 435] on icon at bounding box center [522, 434] width 14 height 14
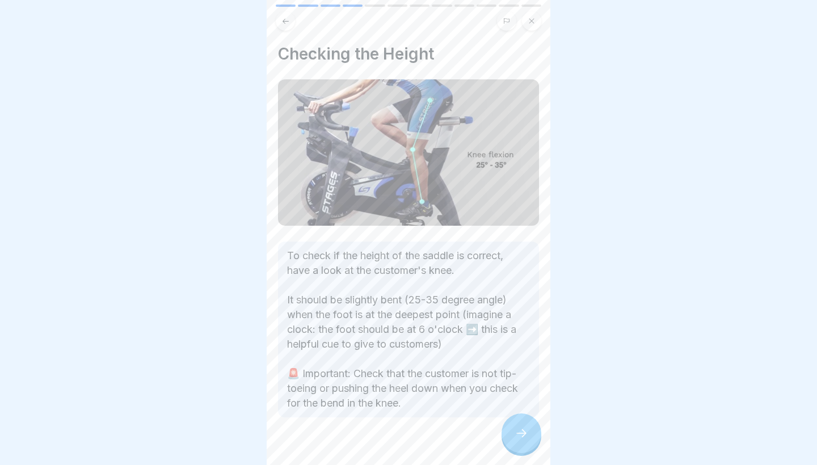
click at [527, 435] on icon at bounding box center [522, 434] width 14 height 14
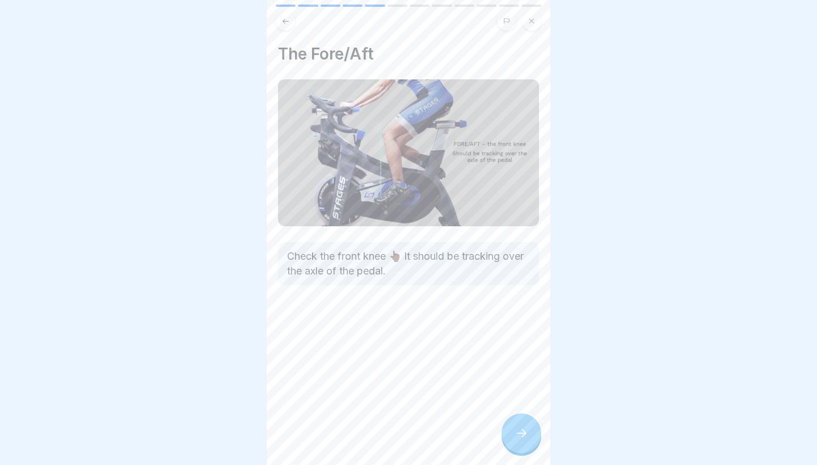
click at [527, 435] on icon at bounding box center [522, 434] width 14 height 14
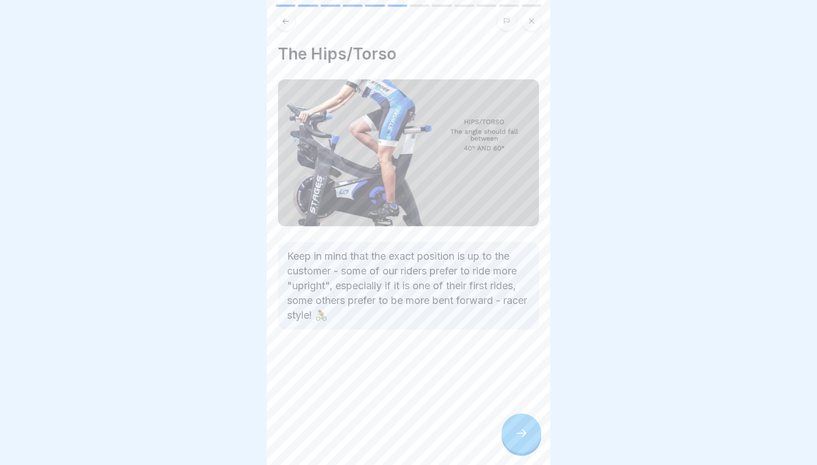
click at [519, 426] on div at bounding box center [522, 434] width 40 height 40
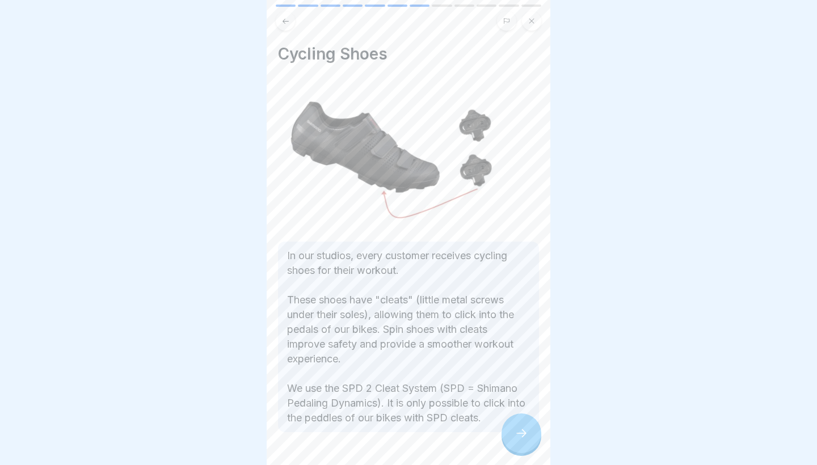
click at [519, 426] on div at bounding box center [522, 434] width 40 height 40
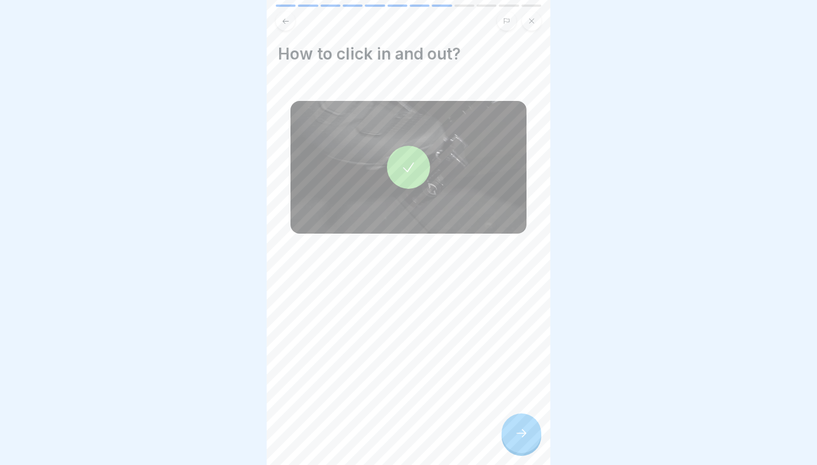
click at [399, 167] on div at bounding box center [408, 167] width 43 height 43
click at [510, 430] on div at bounding box center [522, 434] width 40 height 40
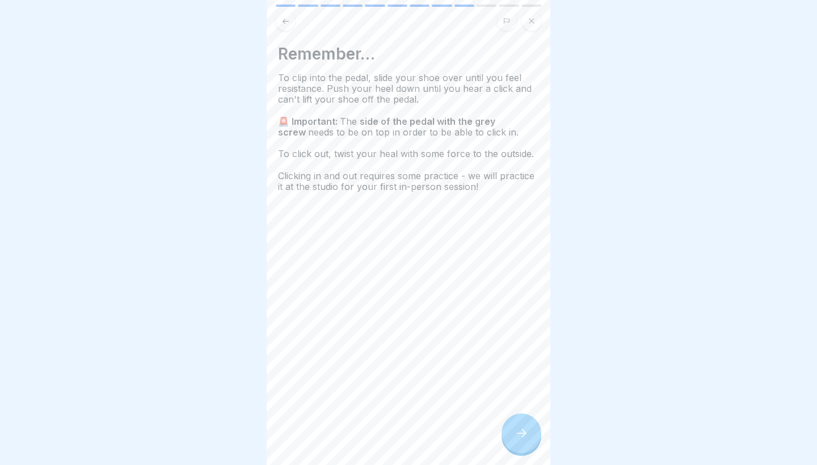
click at [510, 430] on div at bounding box center [522, 434] width 40 height 40
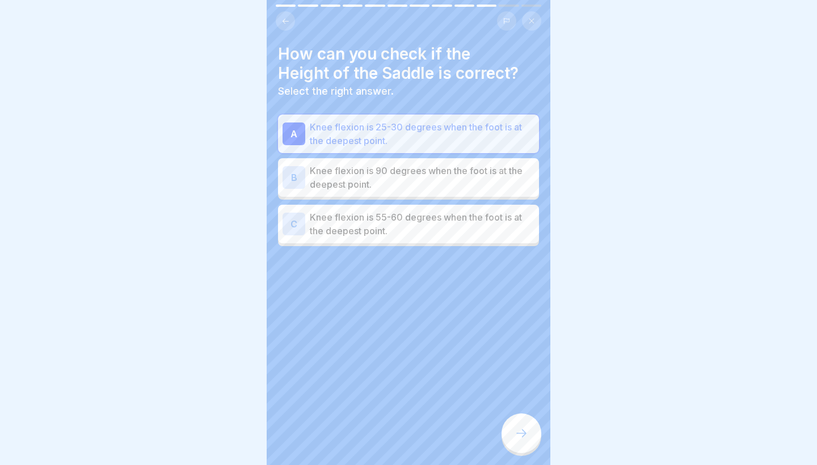
click at [510, 430] on div at bounding box center [522, 434] width 40 height 40
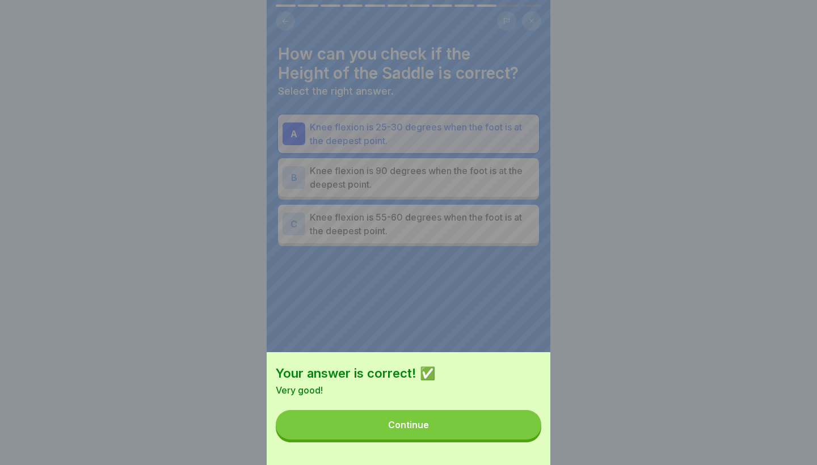
click at [503, 423] on button "Continue" at bounding box center [409, 425] width 266 height 30
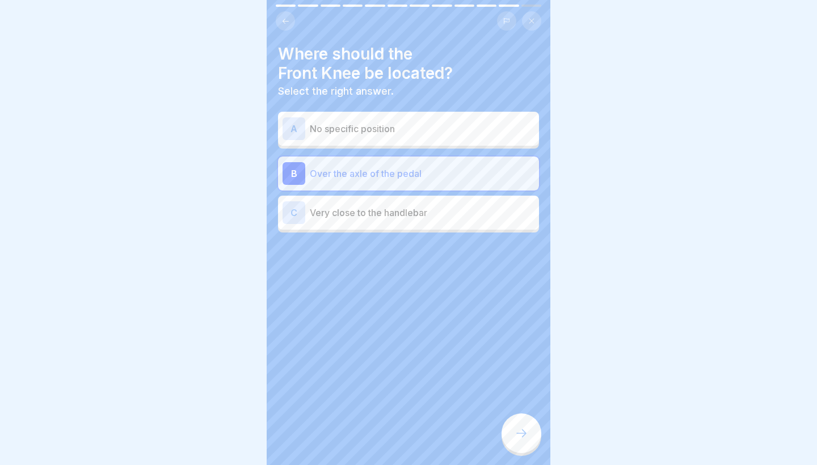
click at [521, 433] on icon at bounding box center [522, 434] width 14 height 14
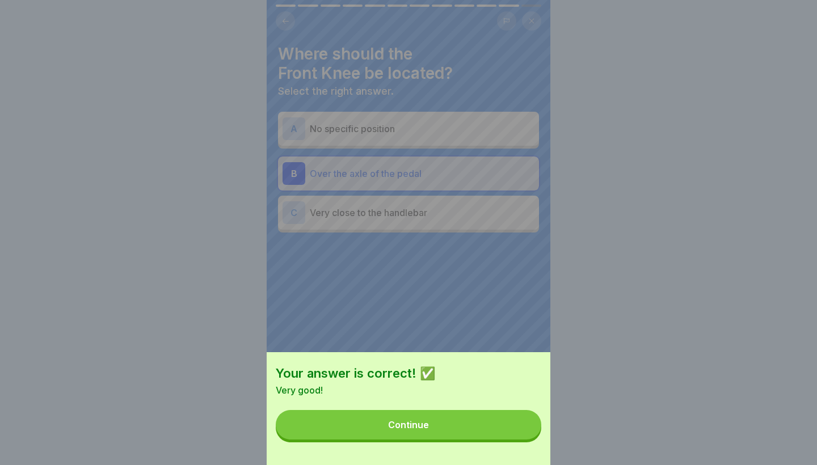
click at [521, 433] on button "Continue" at bounding box center [409, 425] width 266 height 30
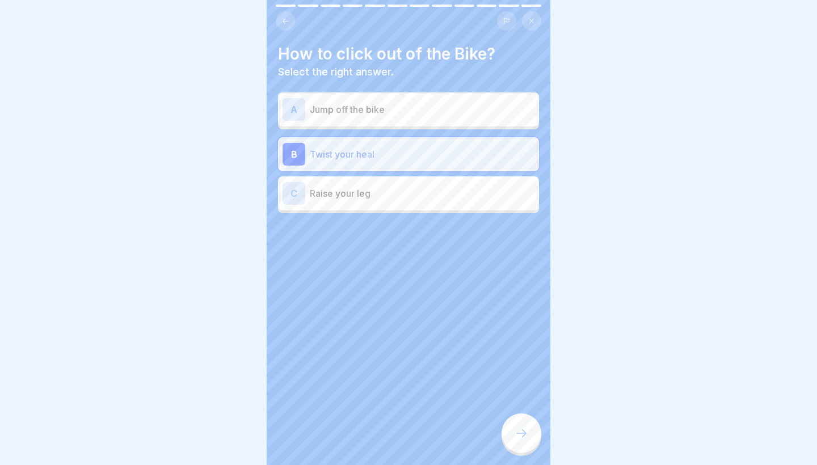
click at [521, 433] on icon at bounding box center [522, 434] width 14 height 14
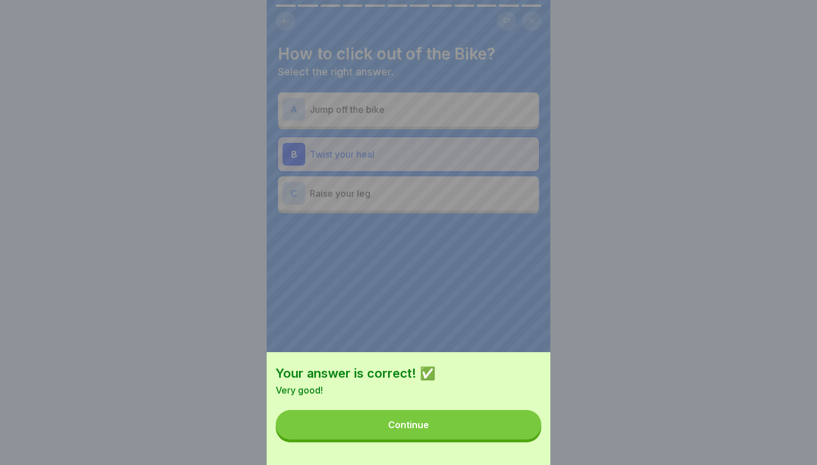
click at [519, 440] on div "Your answer is correct! ✅ Very good! Continue" at bounding box center [409, 408] width 284 height 113
click at [519, 430] on button "Continue" at bounding box center [409, 425] width 266 height 30
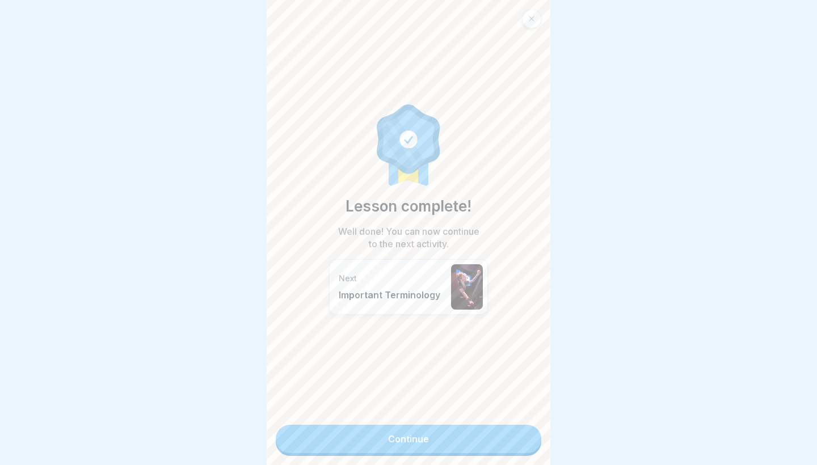
click at [519, 430] on link "Continue" at bounding box center [409, 439] width 266 height 28
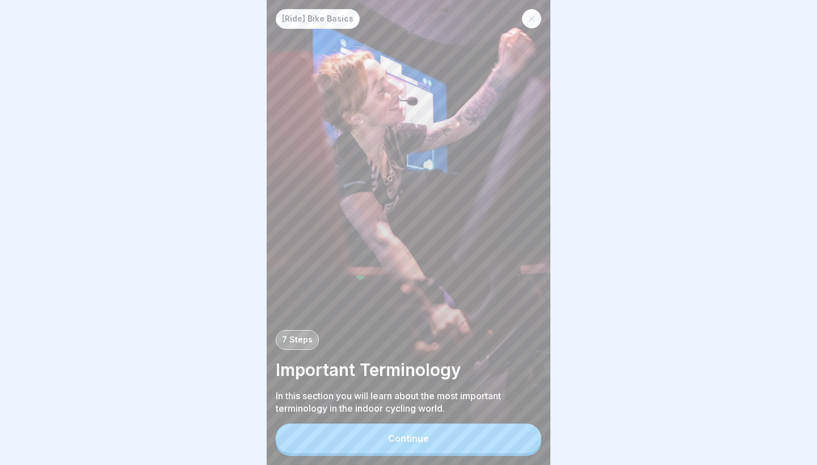
click at [519, 430] on button "Continue" at bounding box center [409, 439] width 266 height 30
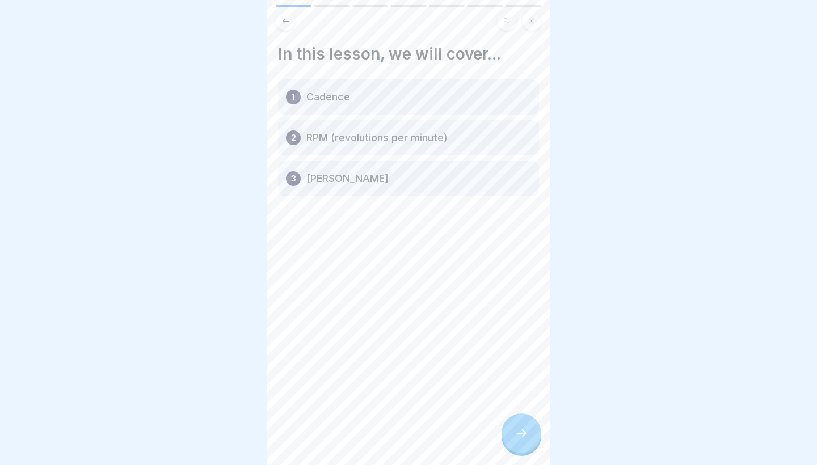
click at [519, 430] on icon at bounding box center [522, 434] width 14 height 14
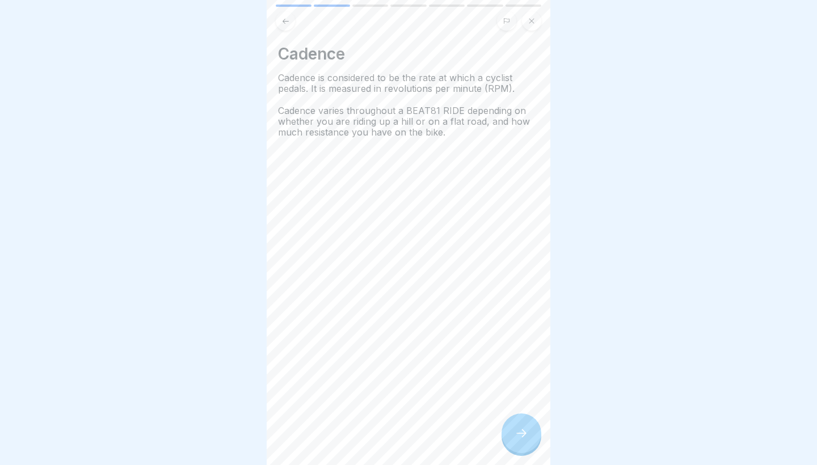
click at [519, 430] on icon at bounding box center [522, 434] width 14 height 14
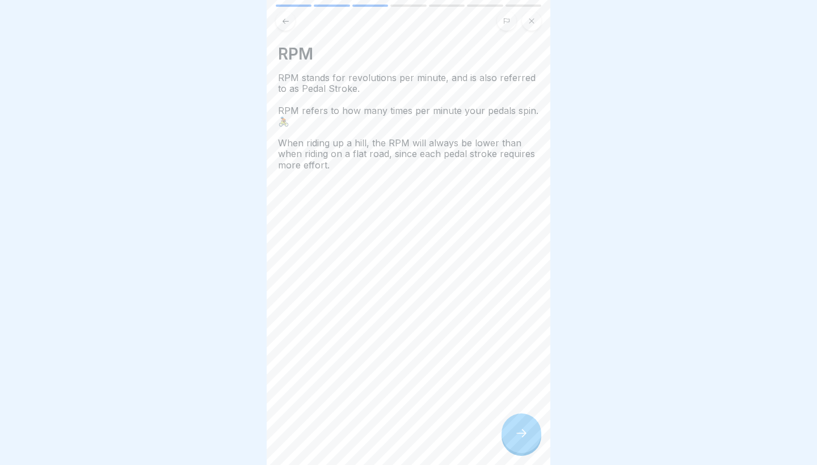
click at [514, 437] on div at bounding box center [522, 434] width 40 height 40
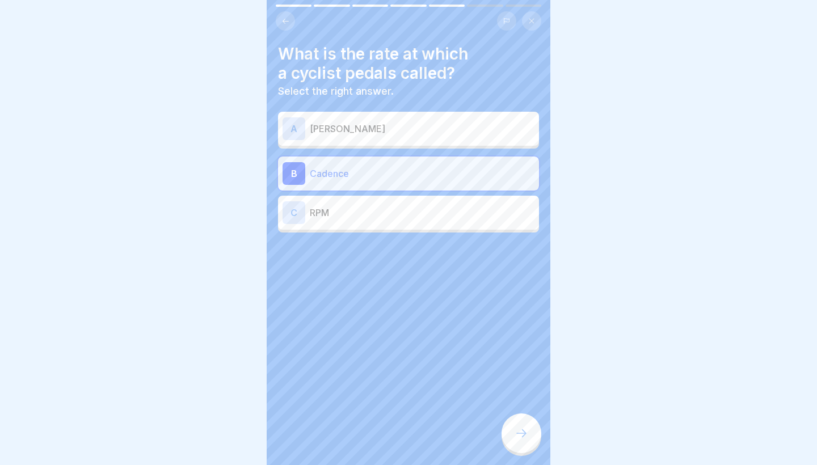
click at [387, 219] on p "RPM" at bounding box center [422, 213] width 225 height 14
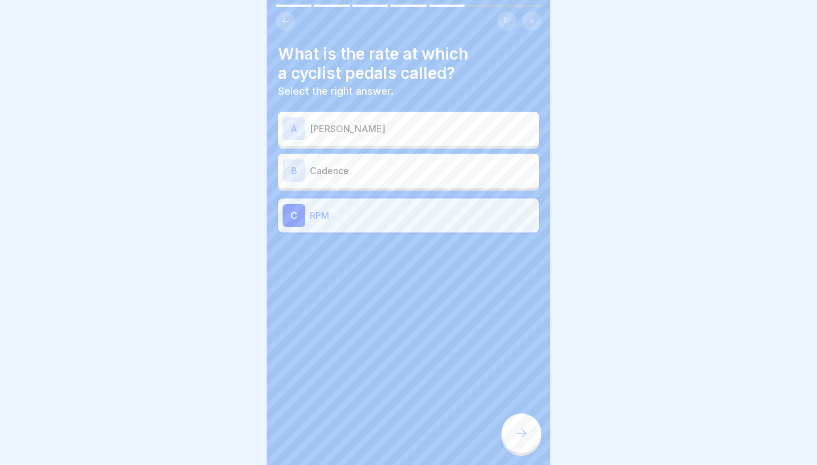
click at [525, 419] on div at bounding box center [522, 434] width 40 height 40
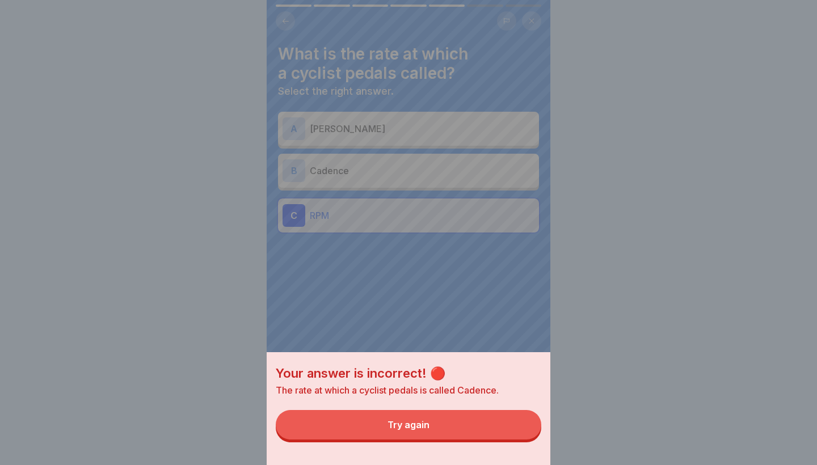
click at [471, 434] on button "Try again" at bounding box center [409, 425] width 266 height 30
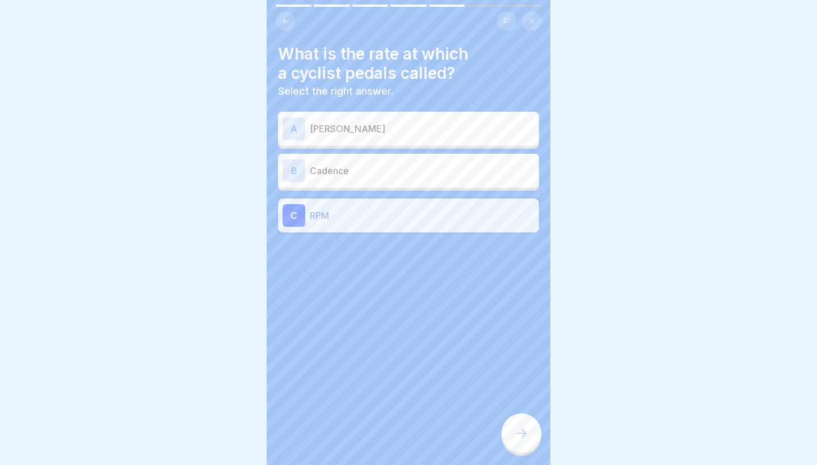
click at [346, 167] on p "Cadence" at bounding box center [422, 171] width 225 height 14
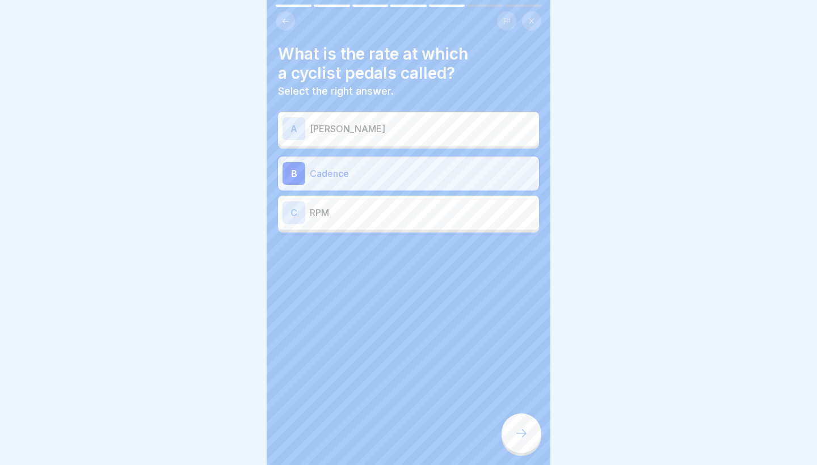
click at [522, 440] on div at bounding box center [522, 434] width 40 height 40
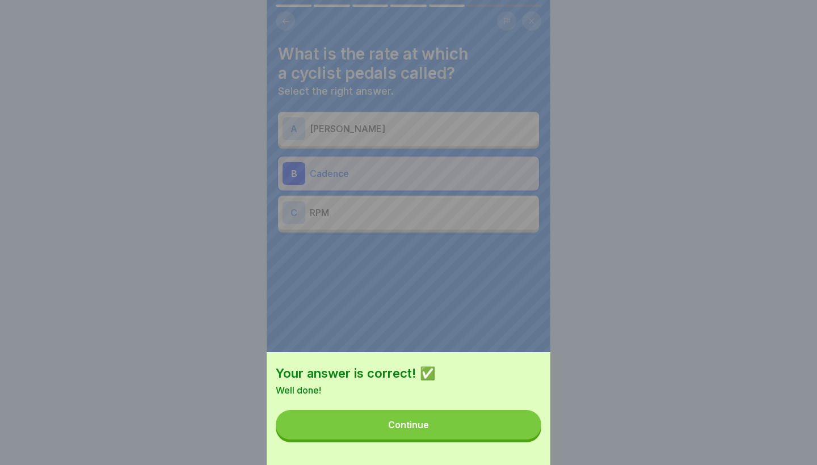
click at [522, 440] on div "Your answer is correct! ✅ Well done! Continue" at bounding box center [409, 408] width 284 height 113
click at [509, 422] on button "Continue" at bounding box center [409, 425] width 266 height 30
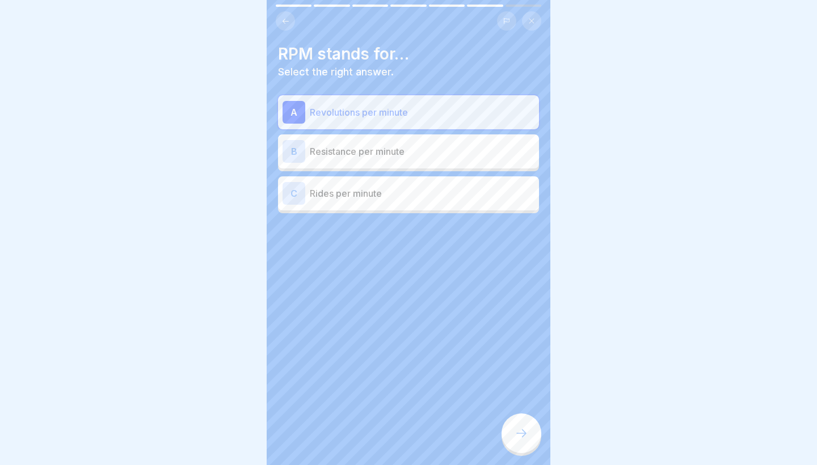
click at [528, 429] on icon at bounding box center [522, 434] width 14 height 14
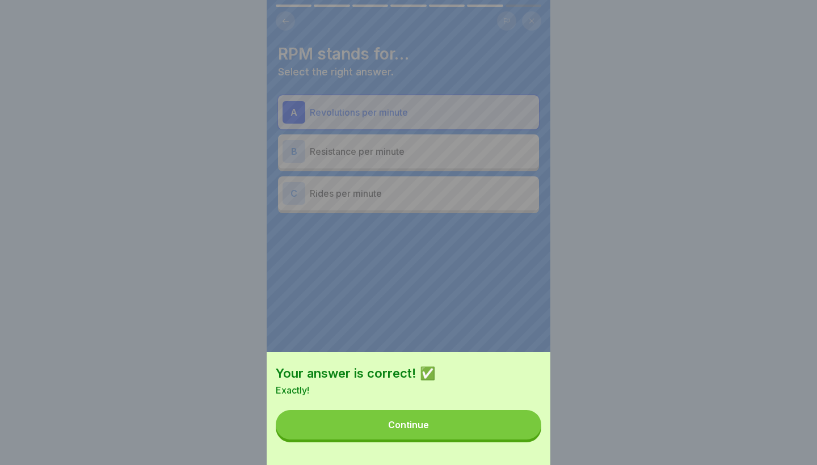
click at [528, 429] on button "Continue" at bounding box center [409, 425] width 266 height 30
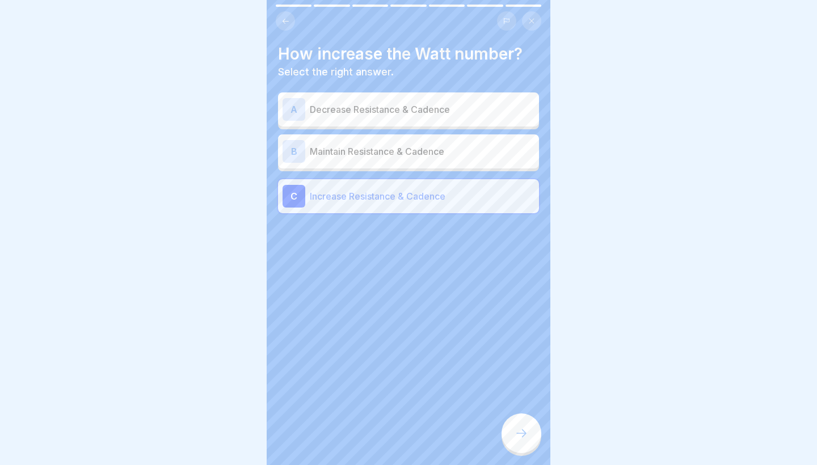
click at [528, 429] on icon at bounding box center [522, 434] width 14 height 14
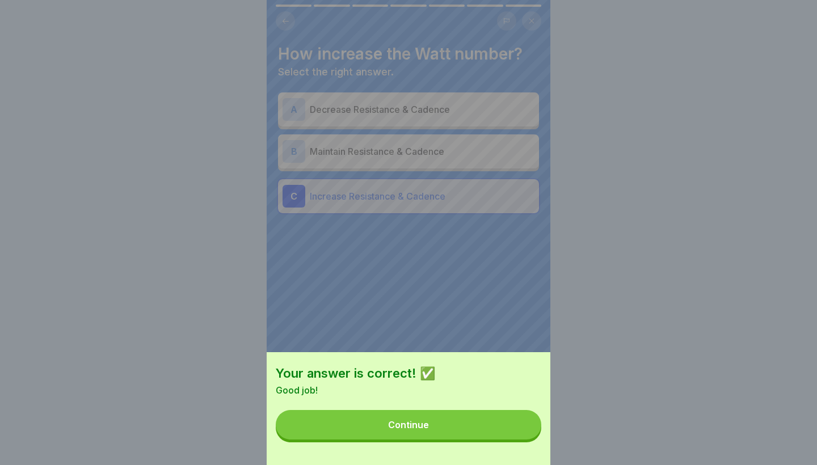
click at [528, 429] on button "Continue" at bounding box center [409, 425] width 266 height 30
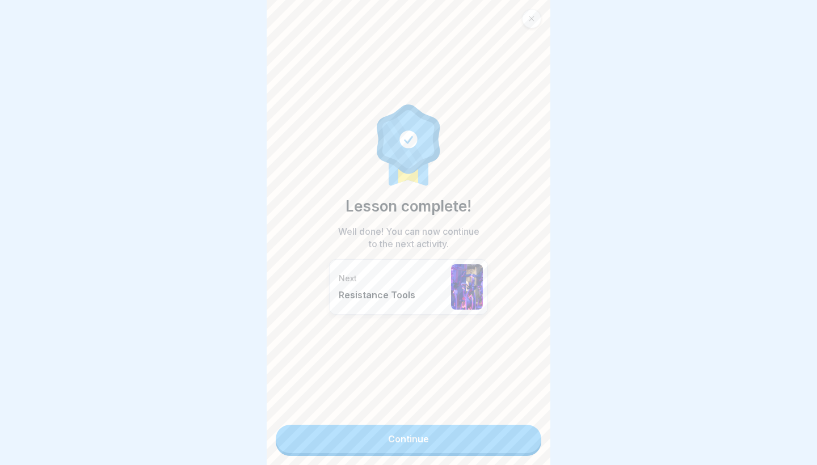
click at [528, 429] on link "Continue" at bounding box center [409, 439] width 266 height 28
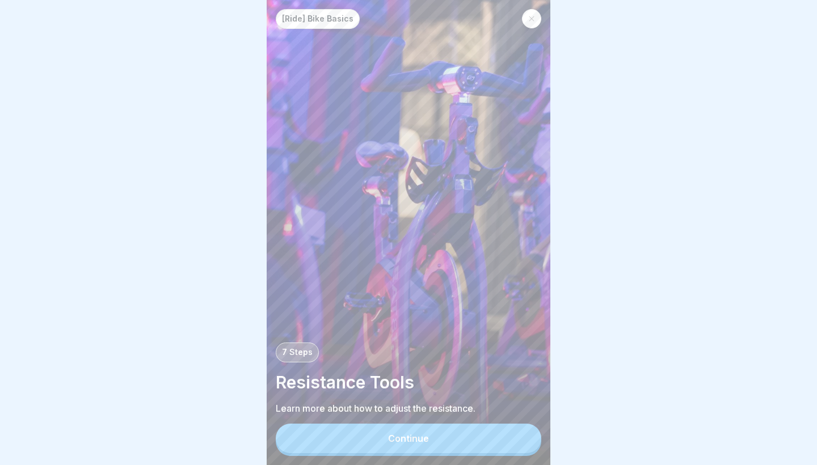
click at [515, 429] on button "Continue" at bounding box center [409, 439] width 266 height 30
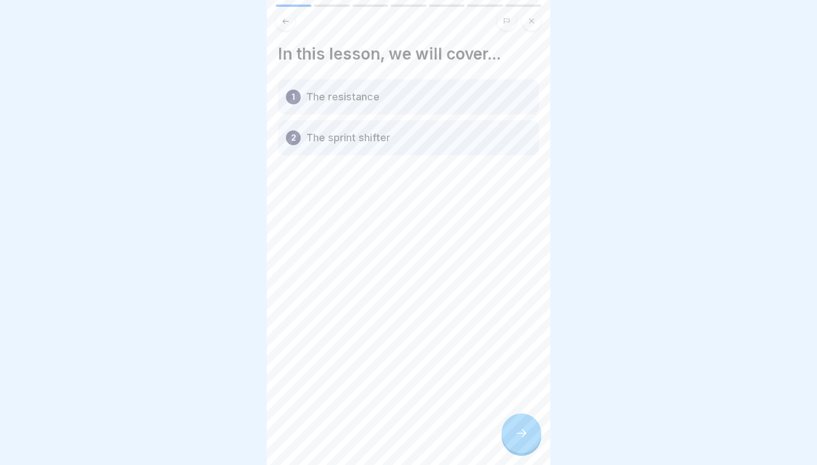
click at [515, 429] on icon at bounding box center [522, 434] width 14 height 14
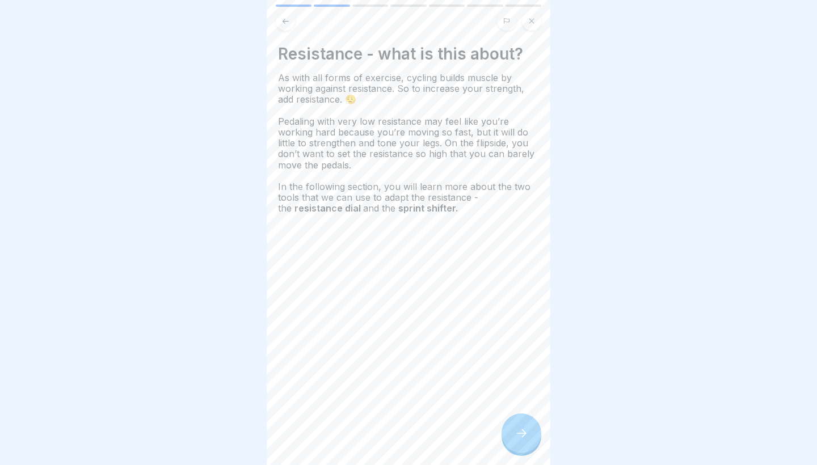
click at [515, 429] on icon at bounding box center [522, 434] width 14 height 14
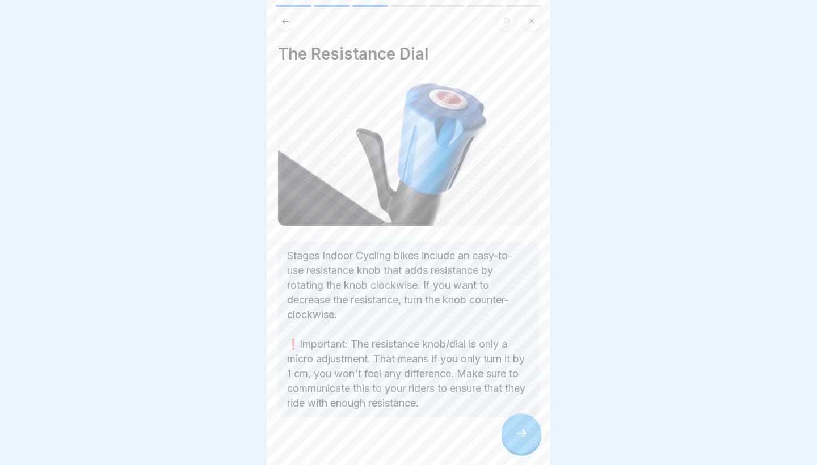
click at [515, 429] on icon at bounding box center [522, 434] width 14 height 14
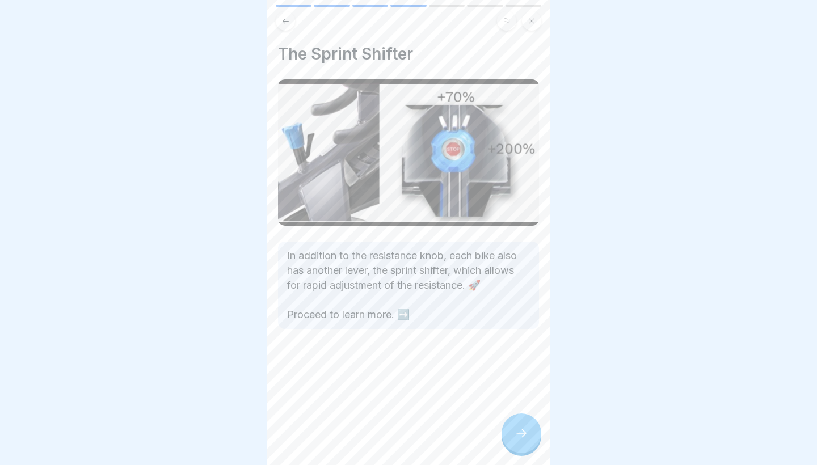
click at [515, 429] on icon at bounding box center [522, 434] width 14 height 14
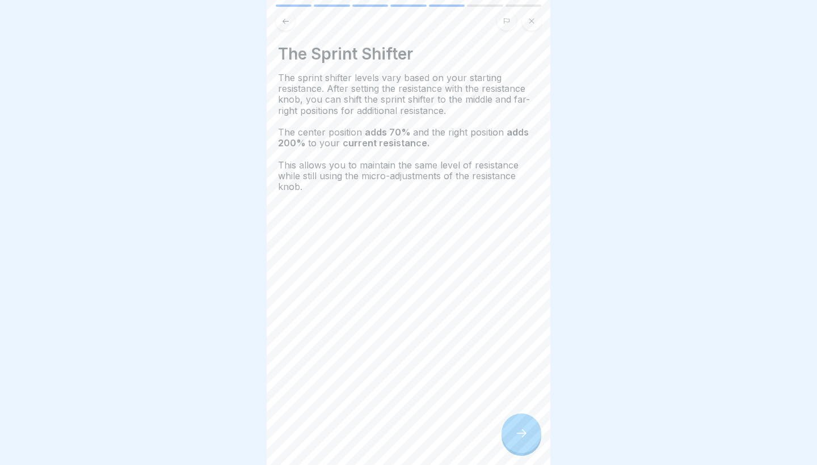
click at [519, 437] on icon at bounding box center [522, 434] width 14 height 14
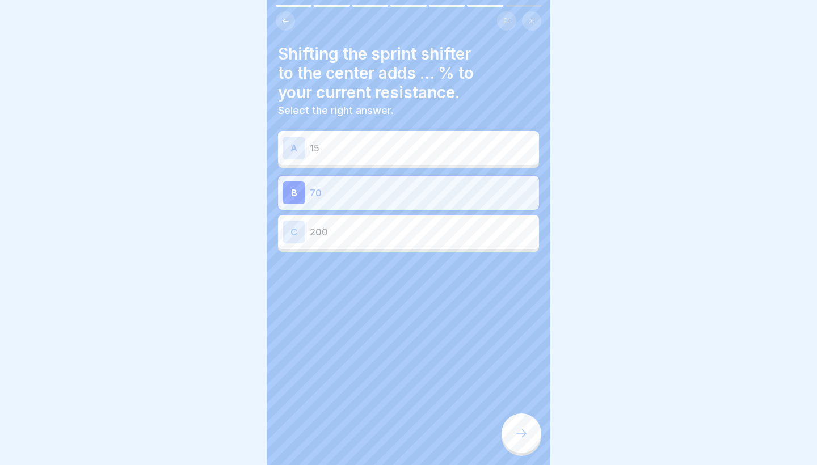
click at [519, 437] on icon at bounding box center [522, 434] width 14 height 14
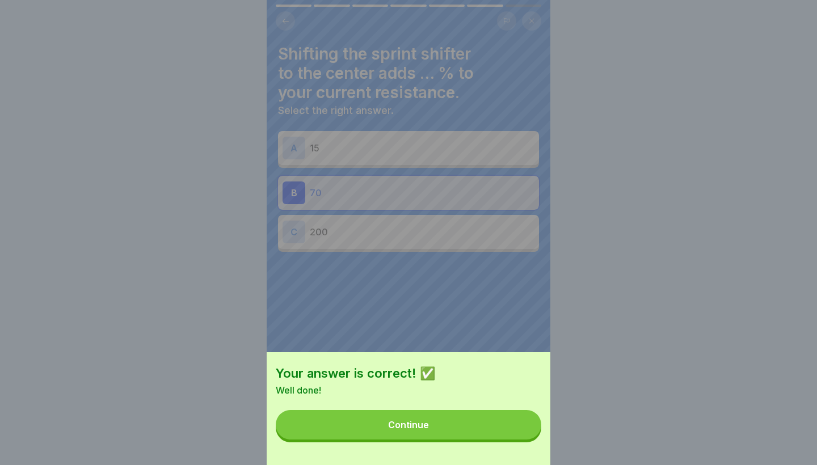
click at [481, 428] on button "Continue" at bounding box center [409, 425] width 266 height 30
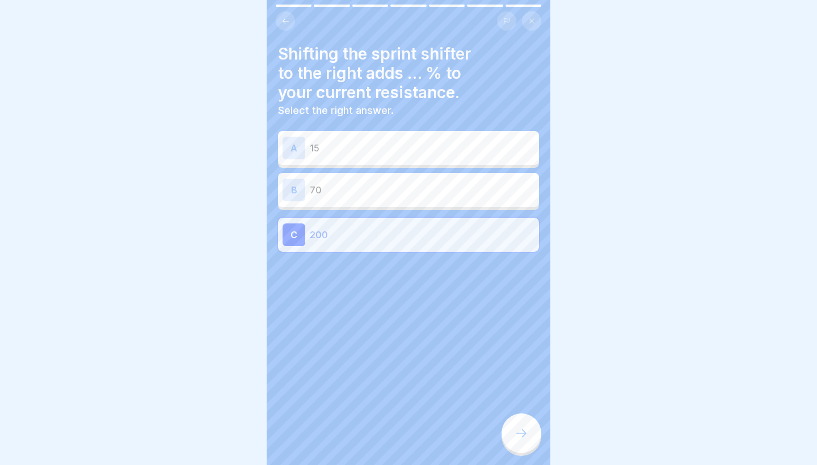
click at [517, 437] on icon at bounding box center [522, 434] width 14 height 14
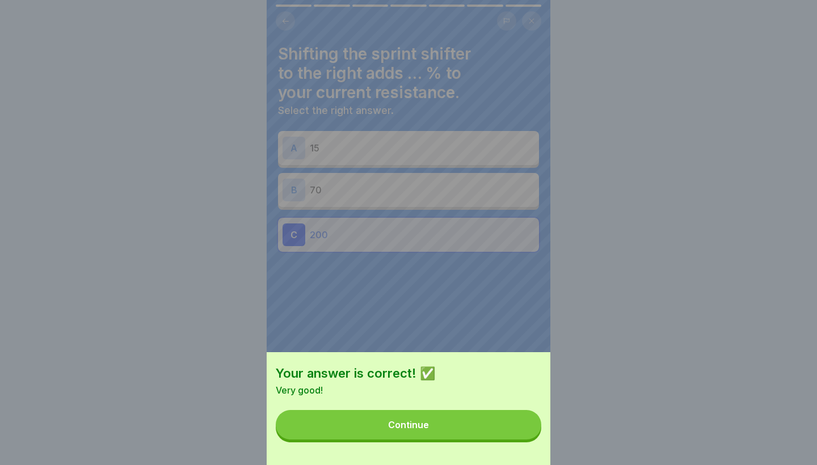
click at [492, 426] on button "Continue" at bounding box center [409, 425] width 266 height 30
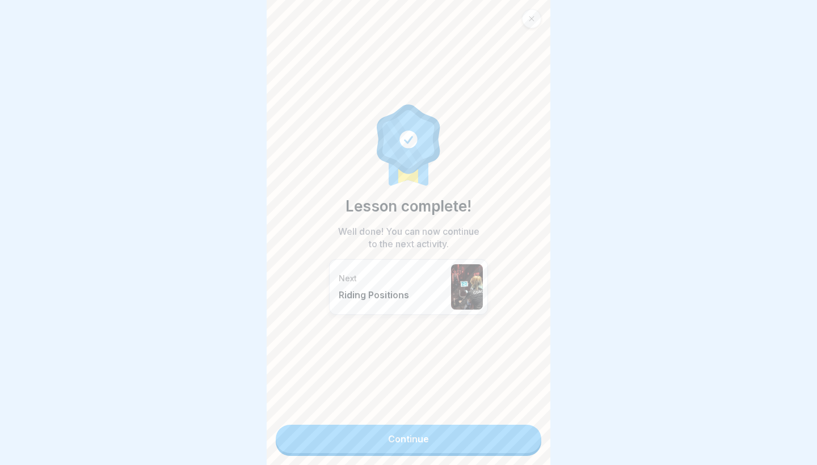
click at [481, 438] on link "Continue" at bounding box center [409, 439] width 266 height 28
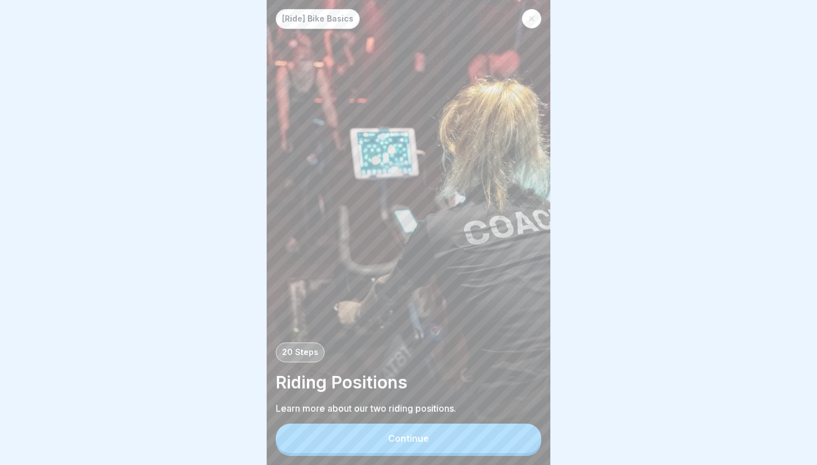
click at [481, 437] on button "Continue" at bounding box center [409, 439] width 266 height 30
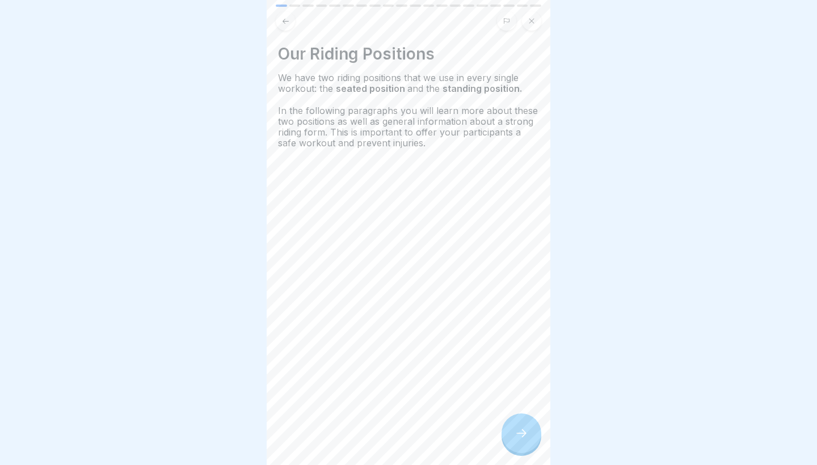
click at [508, 435] on div at bounding box center [522, 434] width 40 height 40
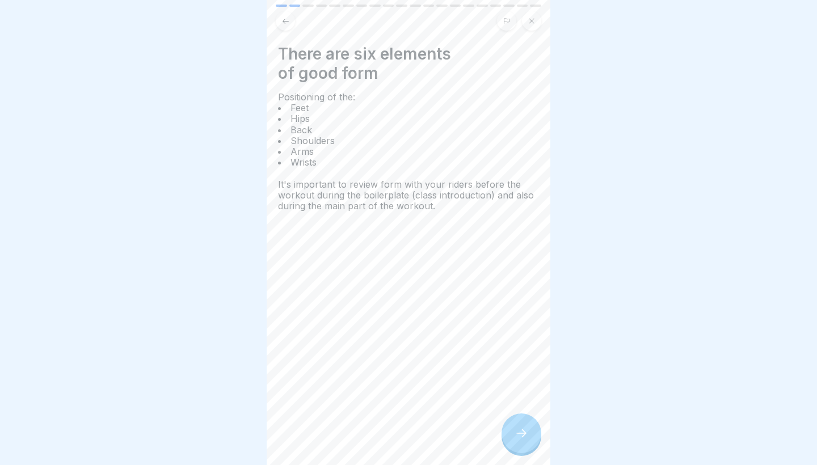
click at [508, 435] on div at bounding box center [522, 434] width 40 height 40
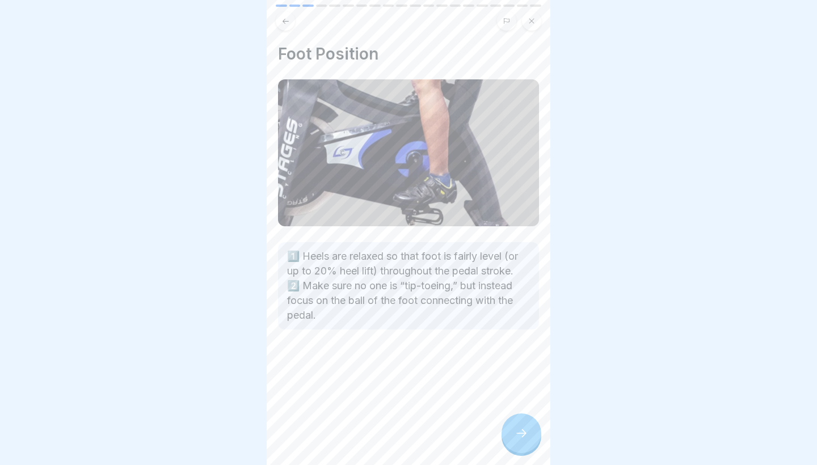
click at [508, 435] on div at bounding box center [522, 434] width 40 height 40
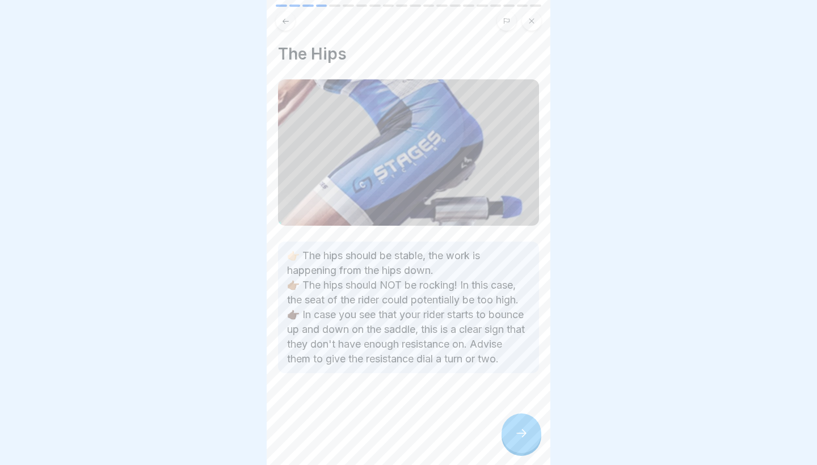
click at [510, 429] on div at bounding box center [522, 434] width 40 height 40
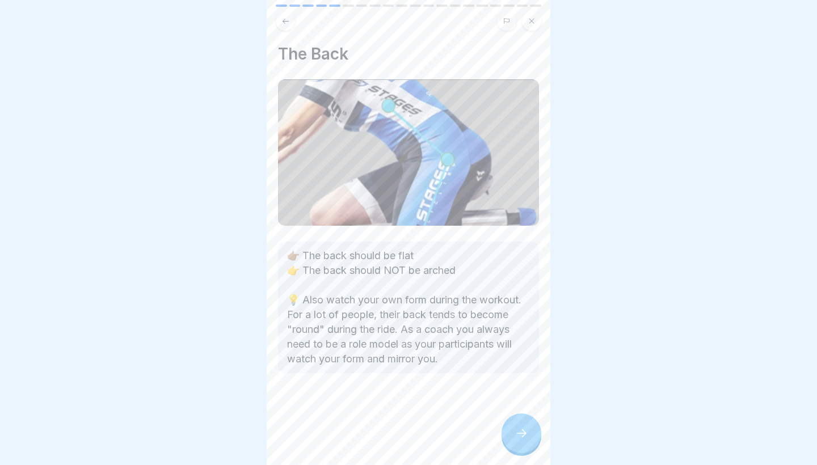
click at [510, 429] on div at bounding box center [522, 434] width 40 height 40
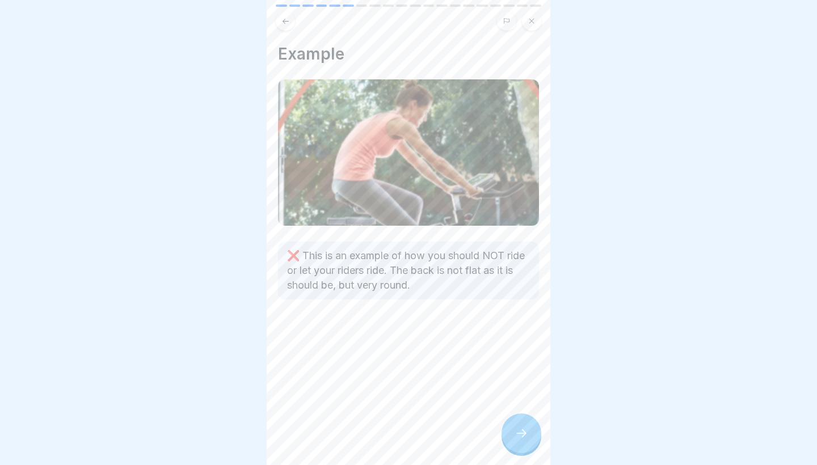
click at [510, 429] on div at bounding box center [522, 434] width 40 height 40
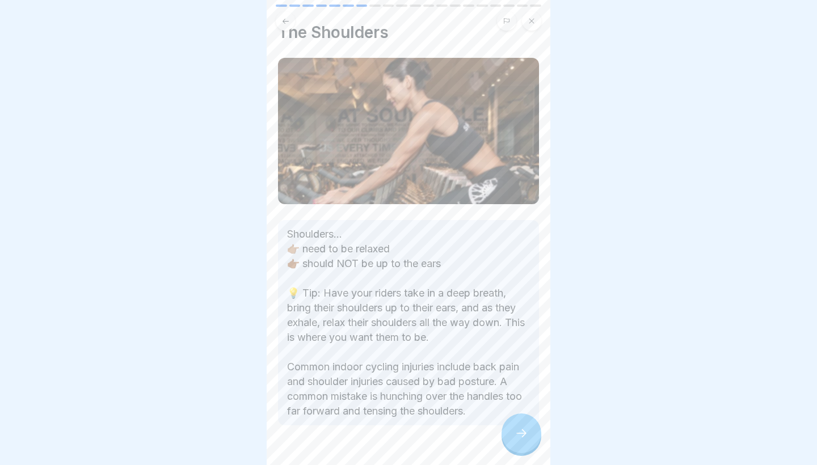
scroll to position [25, 0]
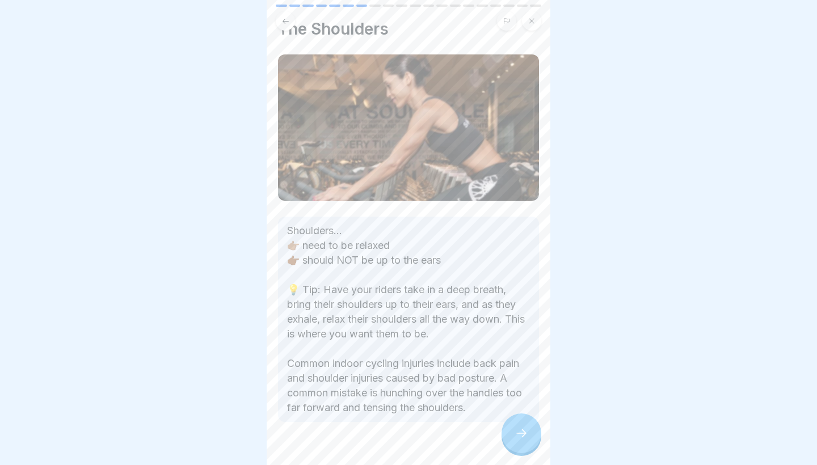
click at [516, 425] on div at bounding box center [522, 434] width 40 height 40
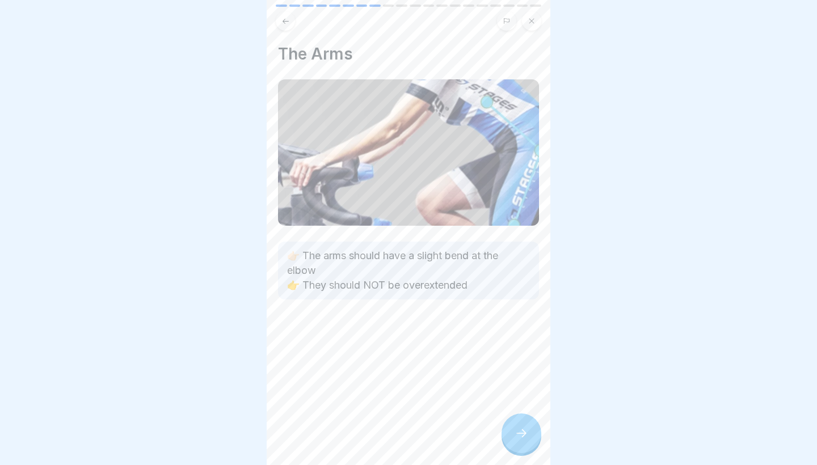
click at [516, 425] on div at bounding box center [522, 434] width 40 height 40
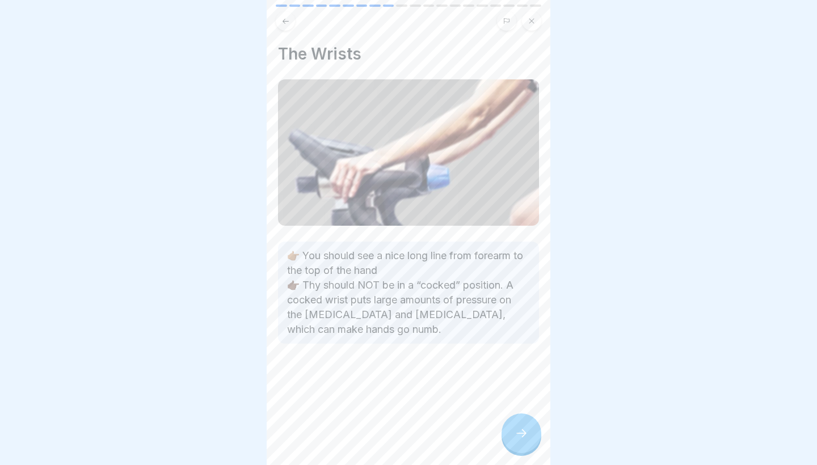
click at [516, 425] on div at bounding box center [522, 434] width 40 height 40
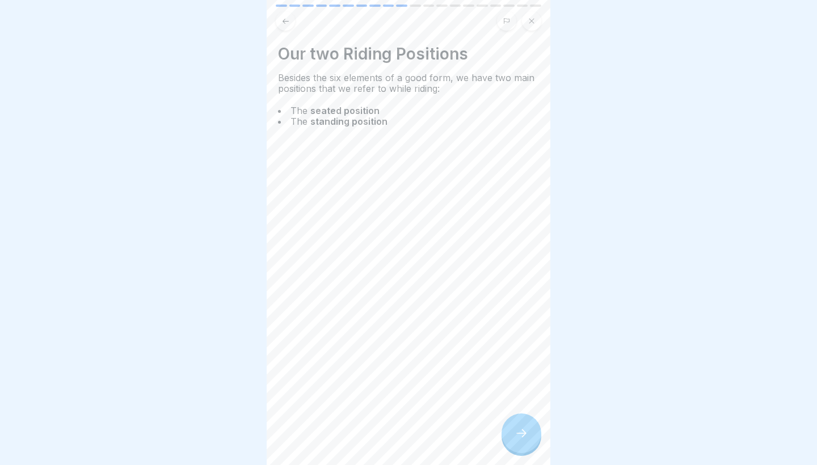
click at [516, 425] on div at bounding box center [522, 434] width 40 height 40
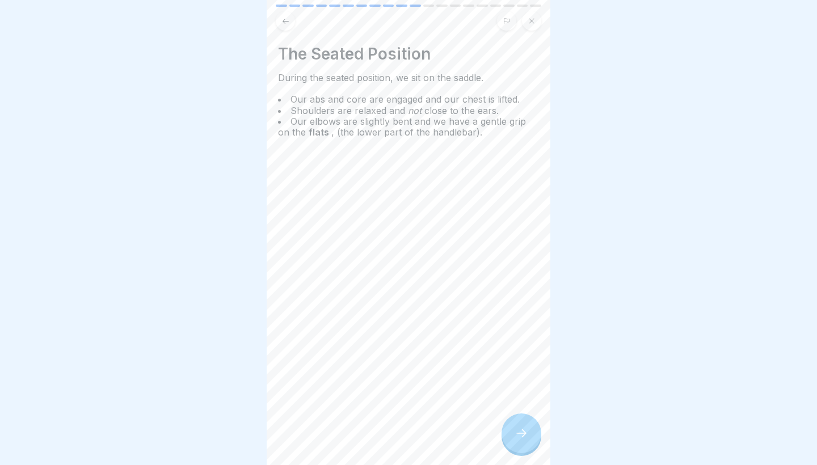
click at [516, 425] on div at bounding box center [522, 434] width 40 height 40
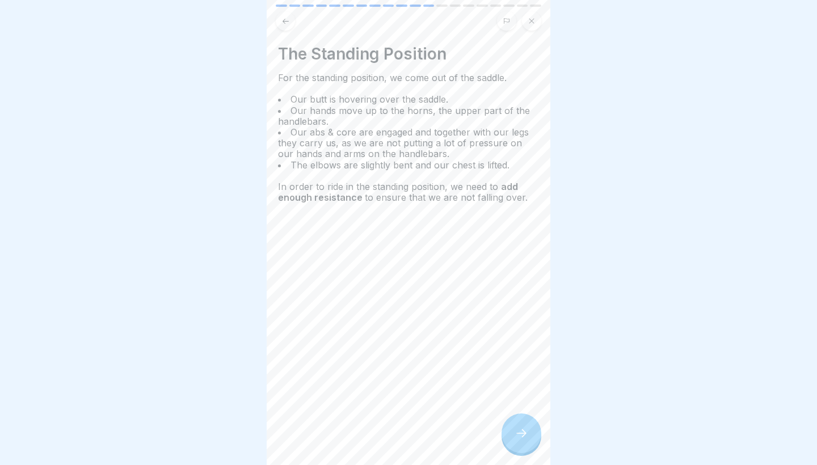
click at [516, 425] on div at bounding box center [522, 434] width 40 height 40
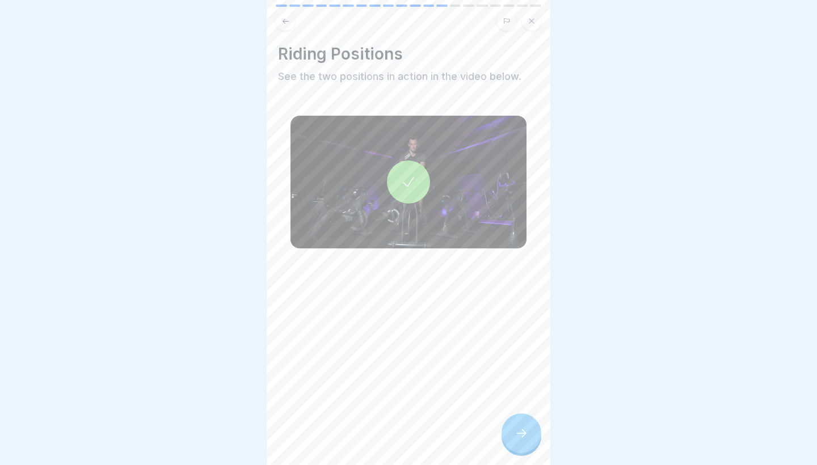
click at [400, 185] on div at bounding box center [408, 182] width 43 height 43
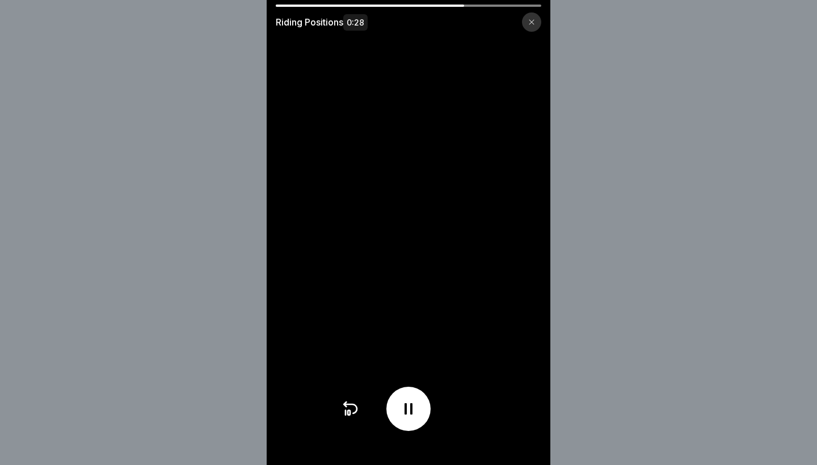
click at [526, 18] on div at bounding box center [531, 21] width 19 height 19
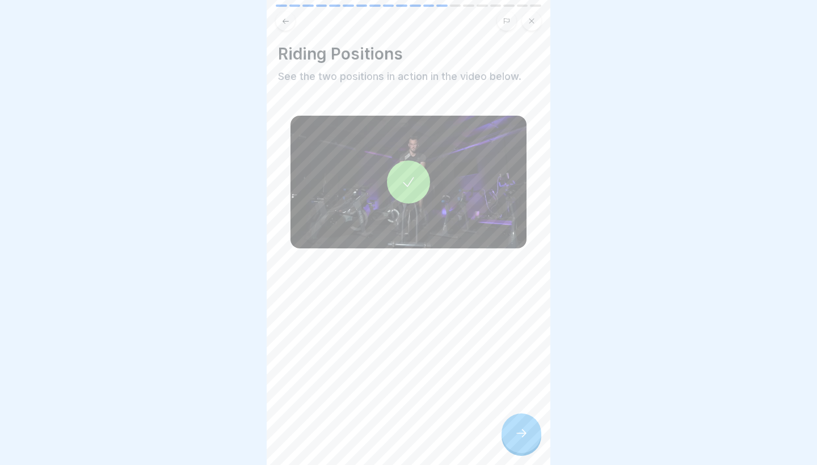
click at [289, 28] on button at bounding box center [285, 20] width 19 height 19
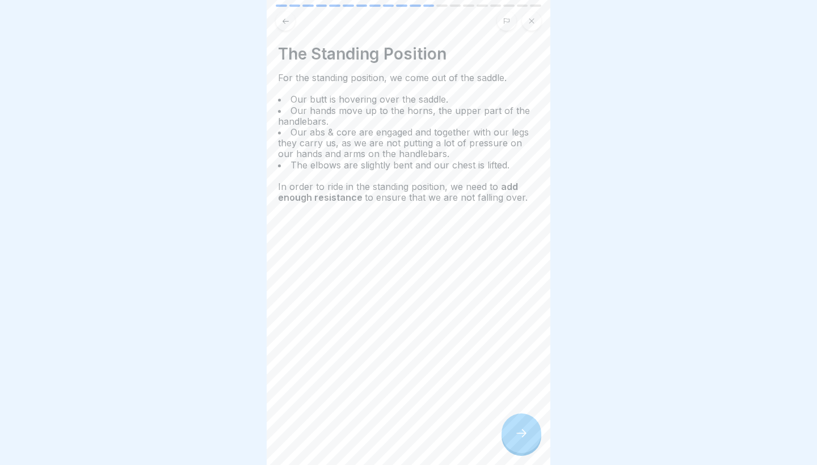
click at [287, 28] on button at bounding box center [285, 20] width 19 height 19
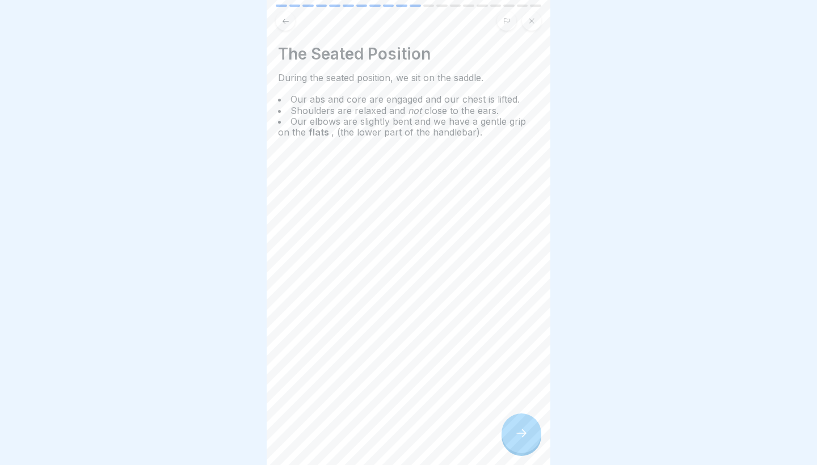
click at [514, 435] on div at bounding box center [522, 434] width 40 height 40
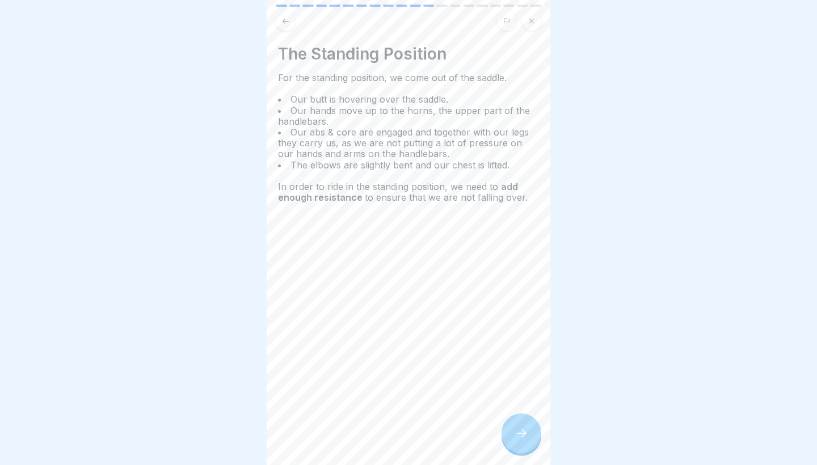
click at [514, 435] on div at bounding box center [522, 434] width 40 height 40
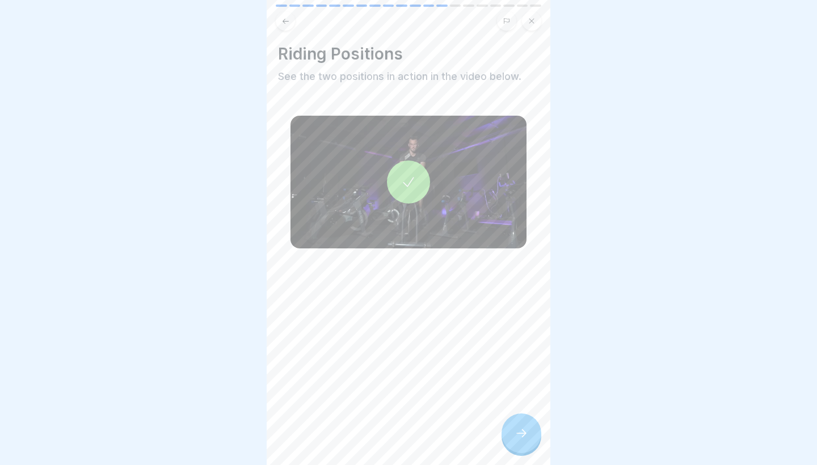
click at [514, 435] on div at bounding box center [522, 434] width 40 height 40
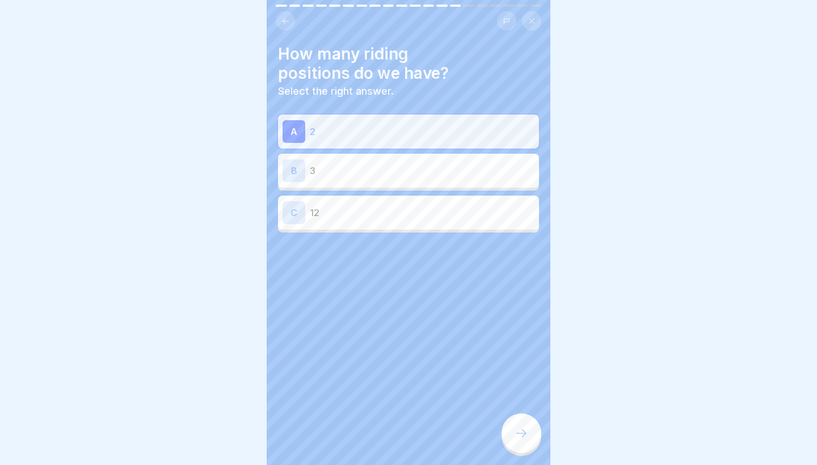
click at [514, 435] on div at bounding box center [522, 434] width 40 height 40
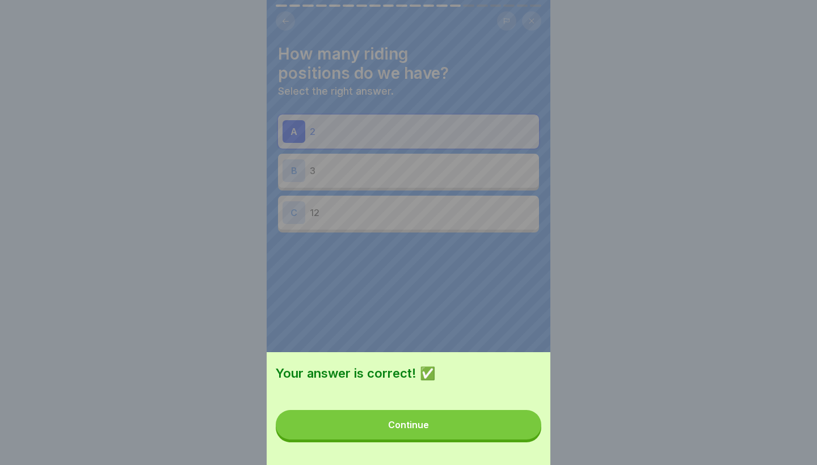
click at [503, 427] on button "Continue" at bounding box center [409, 425] width 266 height 30
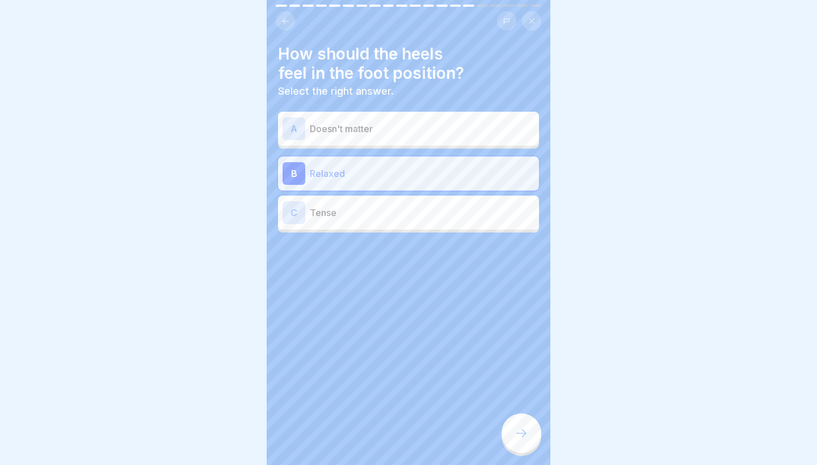
click at [517, 429] on icon at bounding box center [522, 434] width 14 height 14
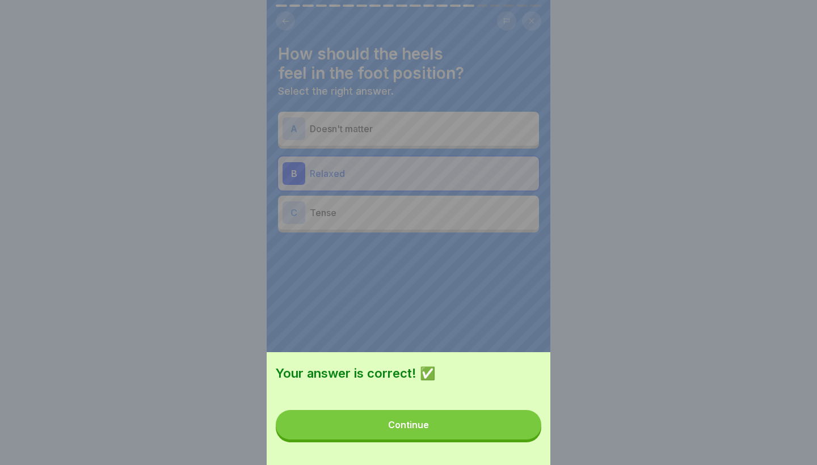
click at [471, 394] on p at bounding box center [409, 390] width 266 height 12
click at [473, 418] on button "Continue" at bounding box center [409, 425] width 266 height 30
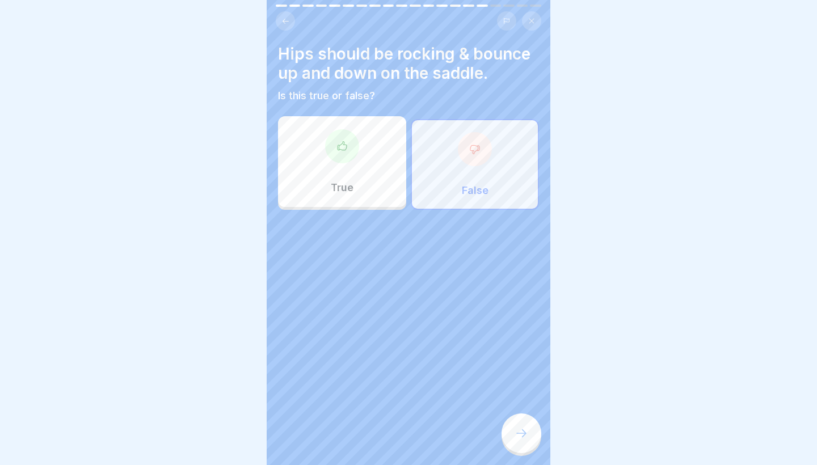
click at [511, 441] on div at bounding box center [522, 434] width 40 height 40
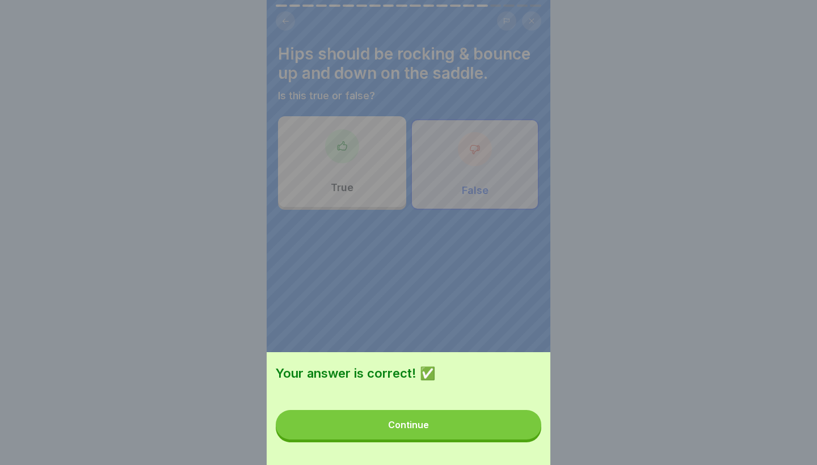
click at [497, 431] on button "Continue" at bounding box center [409, 425] width 266 height 30
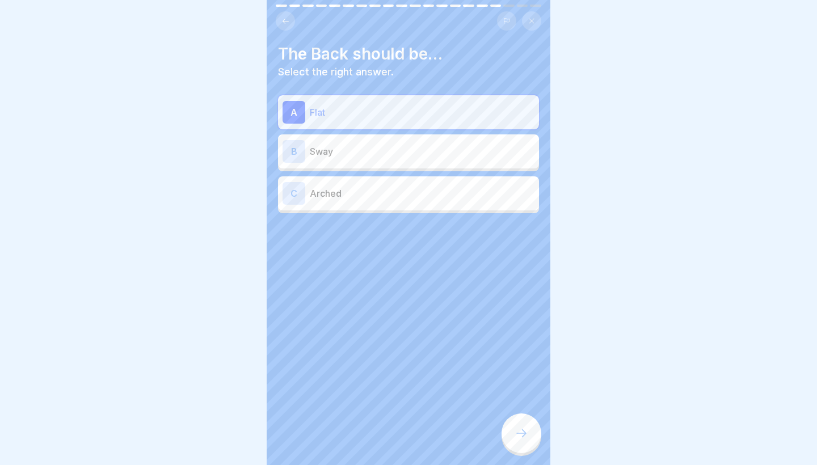
click at [516, 440] on div at bounding box center [522, 434] width 40 height 40
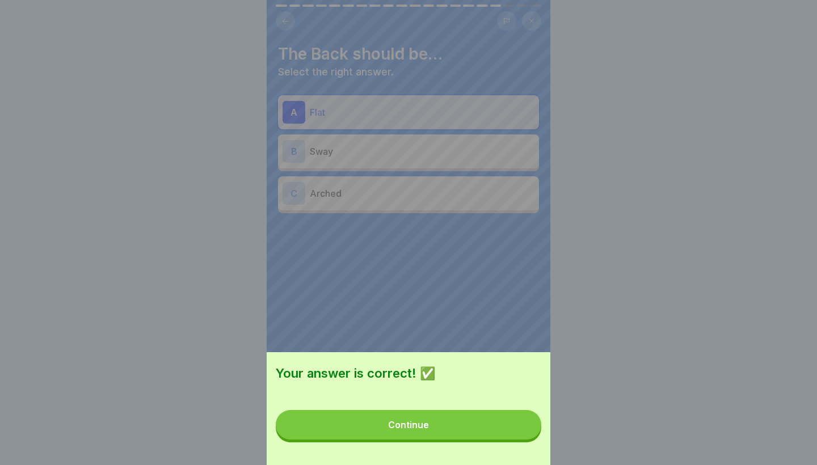
click at [505, 427] on button "Continue" at bounding box center [409, 425] width 266 height 30
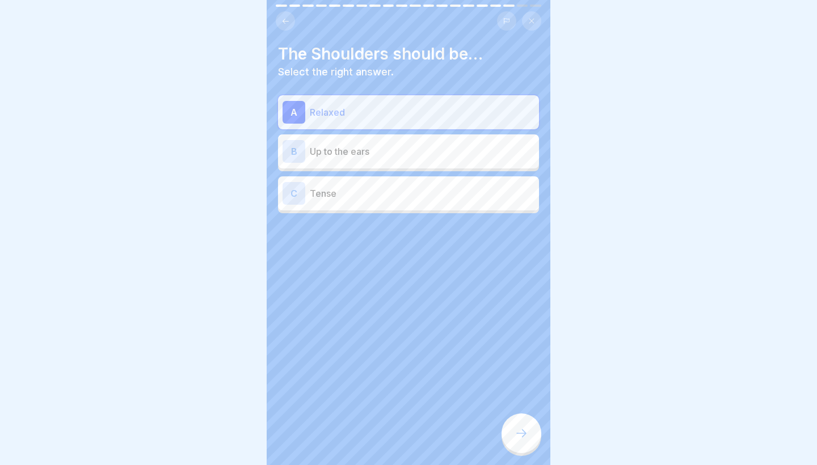
click at [505, 427] on div at bounding box center [522, 434] width 40 height 40
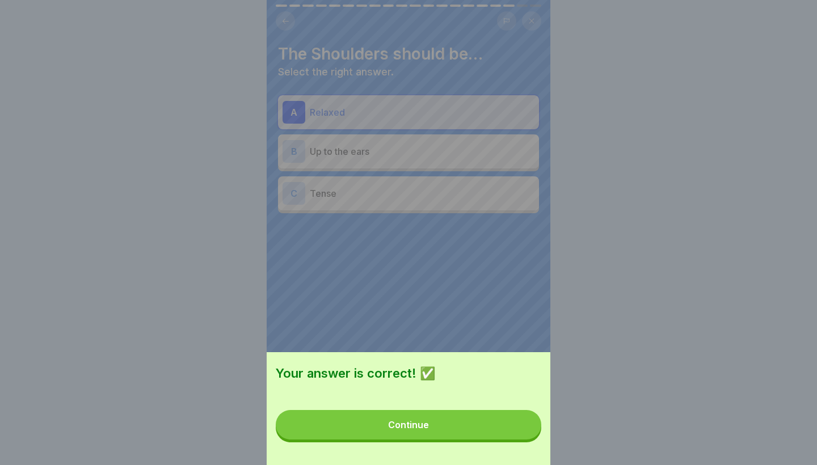
click at [502, 428] on button "Continue" at bounding box center [409, 425] width 266 height 30
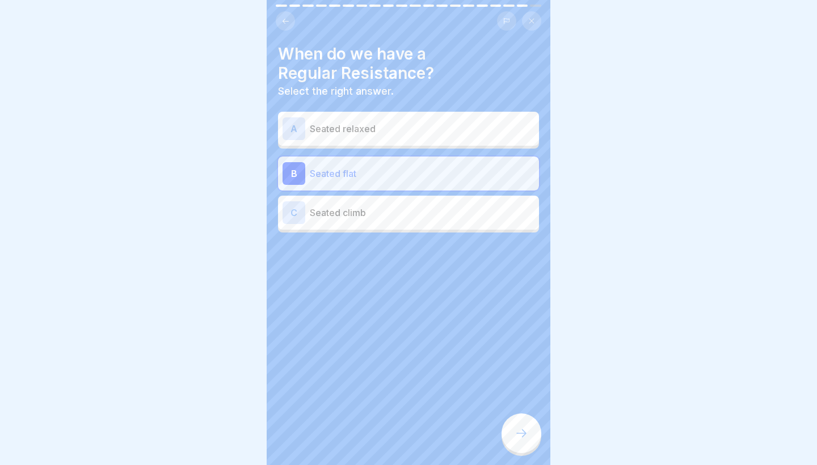
click at [518, 429] on icon at bounding box center [522, 434] width 14 height 14
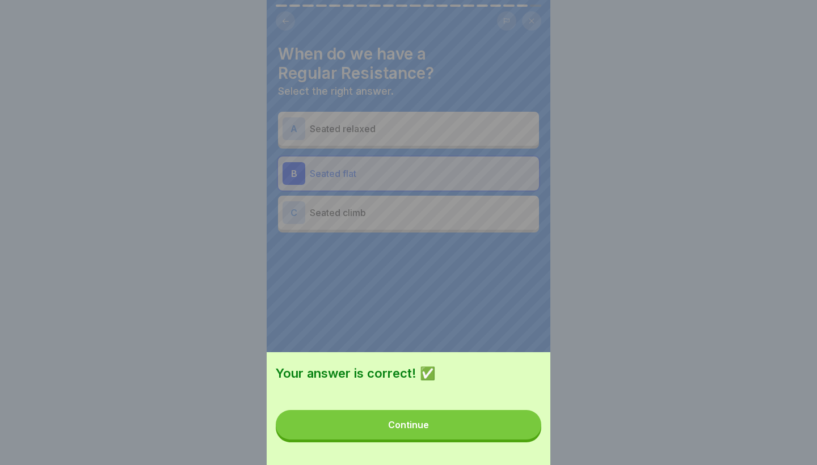
click at [500, 423] on button "Continue" at bounding box center [409, 425] width 266 height 30
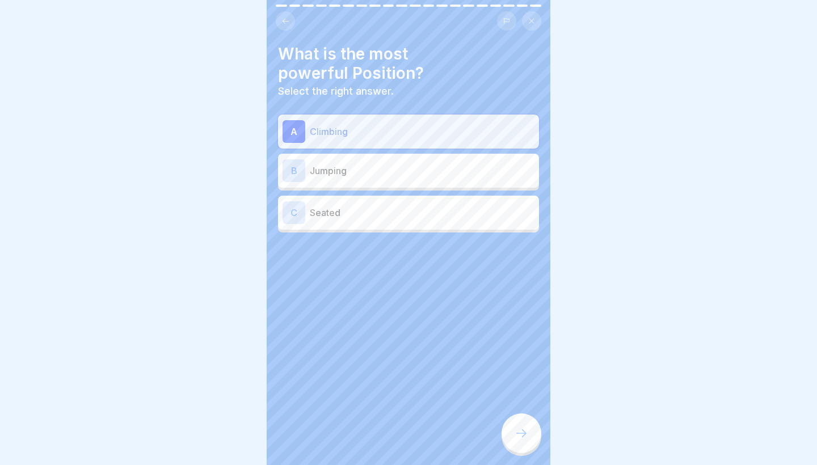
click at [517, 431] on icon at bounding box center [522, 434] width 14 height 14
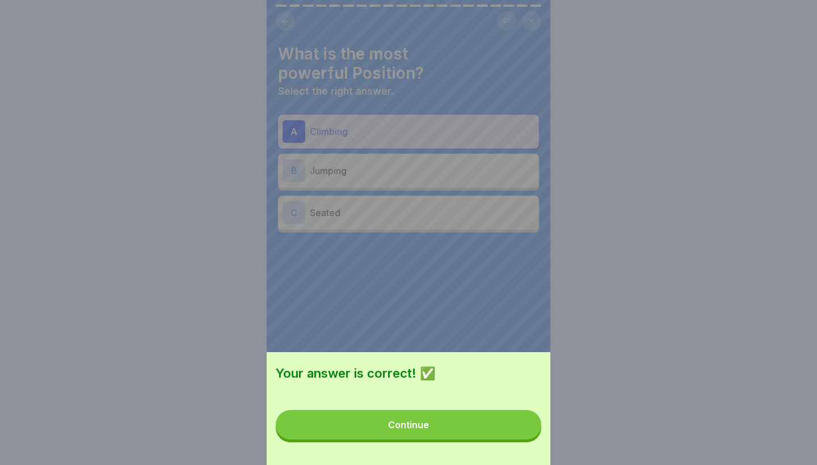
click at [504, 423] on button "Continue" at bounding box center [409, 425] width 266 height 30
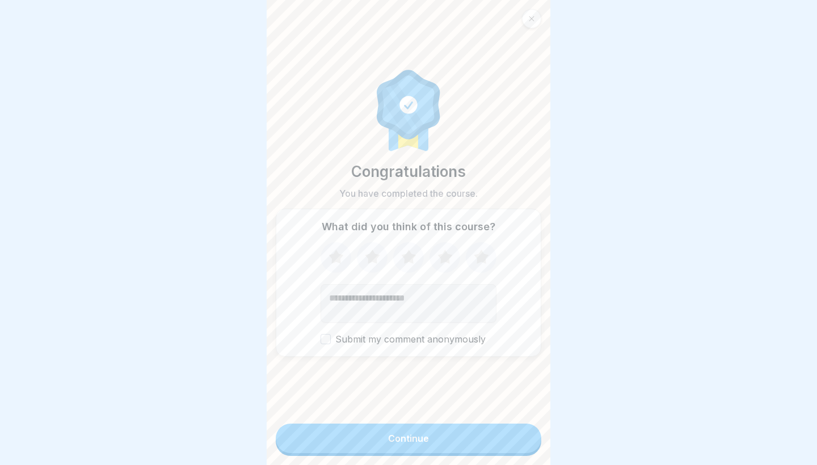
click at [502, 442] on button "Continue" at bounding box center [409, 439] width 266 height 30
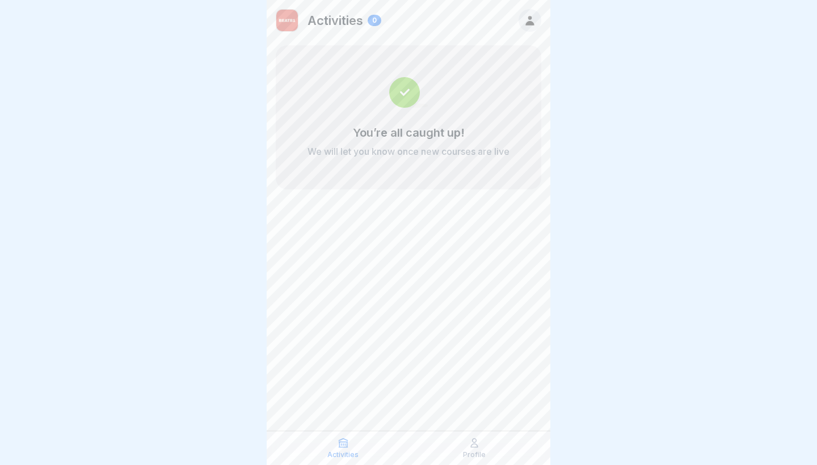
click at [465, 435] on div "Activities Profile" at bounding box center [409, 448] width 284 height 34
click at [466, 446] on div "Profile" at bounding box center [474, 449] width 125 height 22
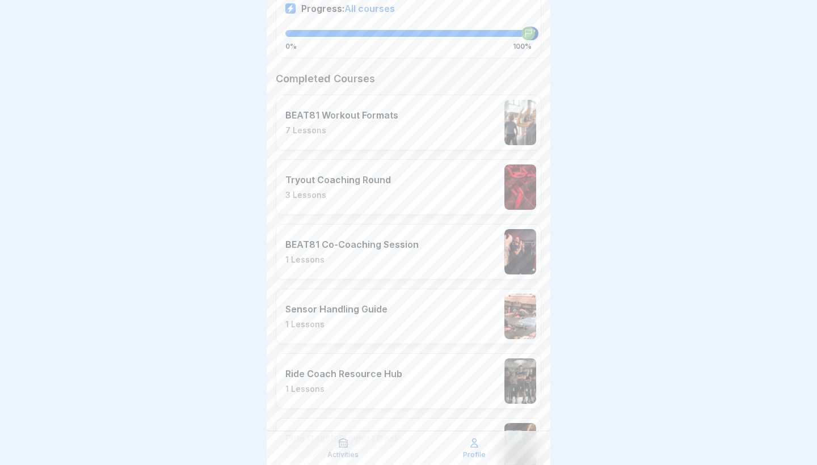
scroll to position [254, 0]
click at [374, 249] on p "BEAT81 Co-Coaching Session" at bounding box center [352, 245] width 133 height 11
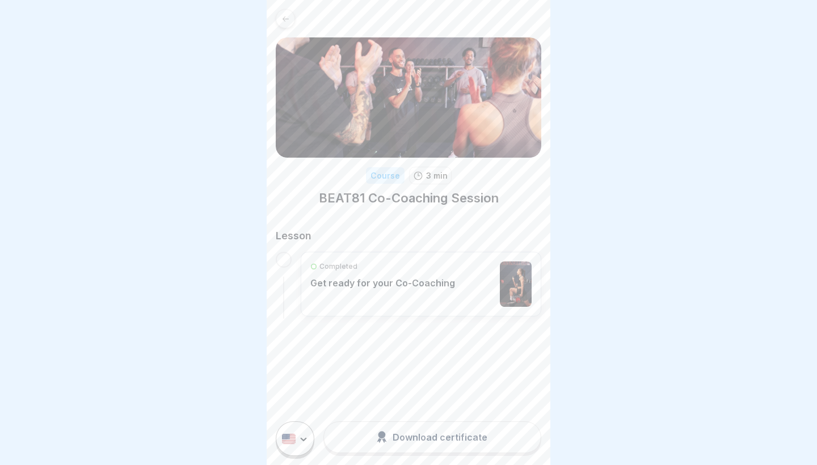
click at [376, 290] on div "Completed Get ready for your Co-Coaching" at bounding box center [382, 284] width 145 height 45
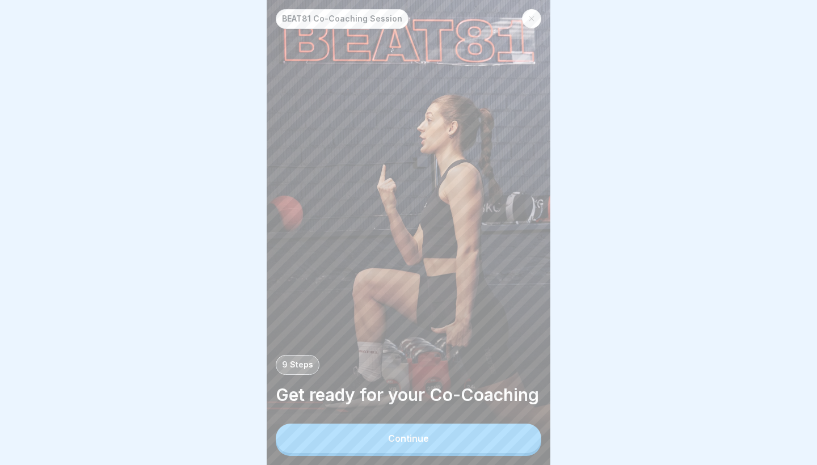
click at [408, 450] on button "Continue" at bounding box center [409, 439] width 266 height 30
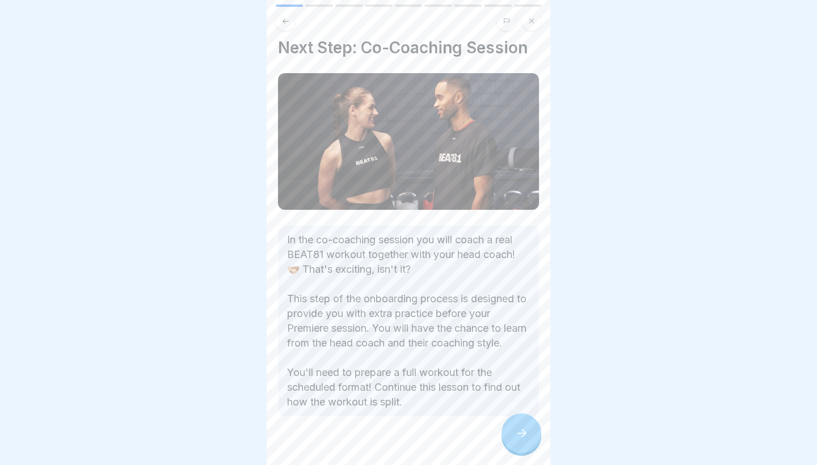
scroll to position [12, 0]
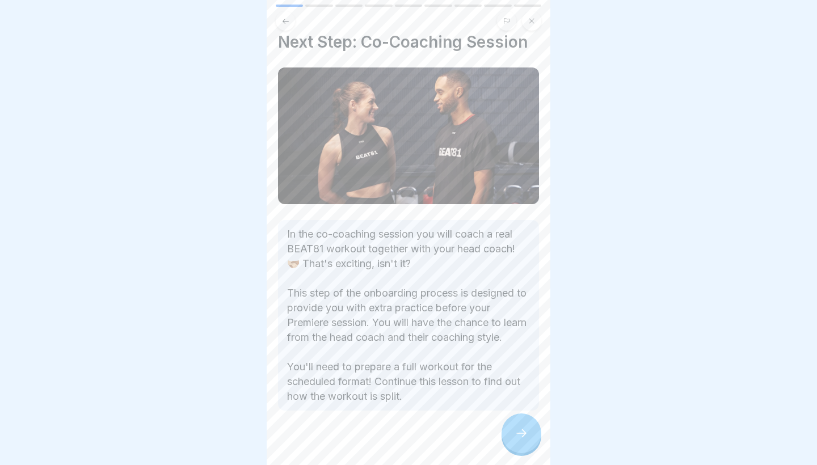
click at [512, 430] on div at bounding box center [522, 434] width 40 height 40
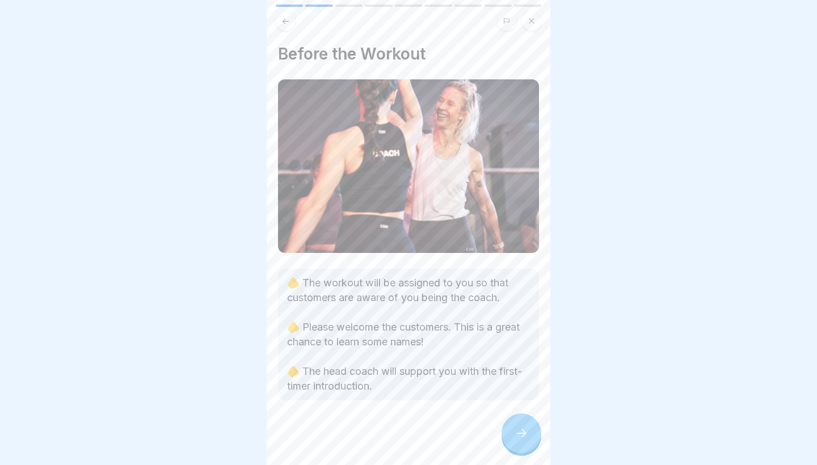
click at [512, 430] on div at bounding box center [522, 434] width 40 height 40
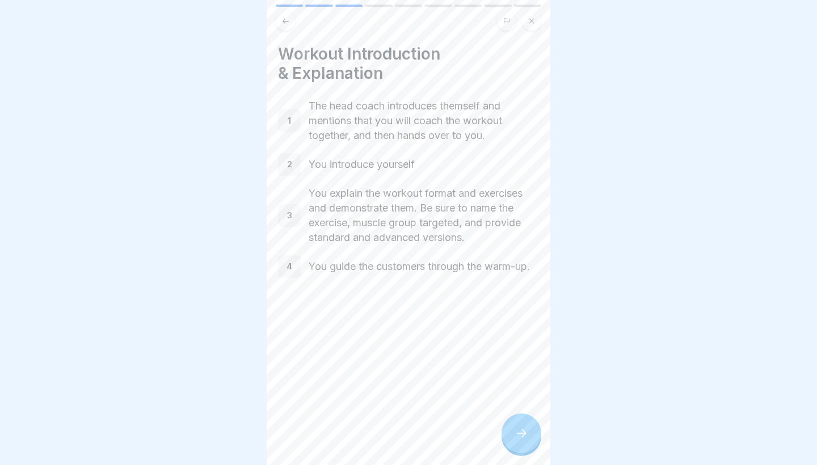
click at [518, 437] on icon at bounding box center [522, 434] width 14 height 14
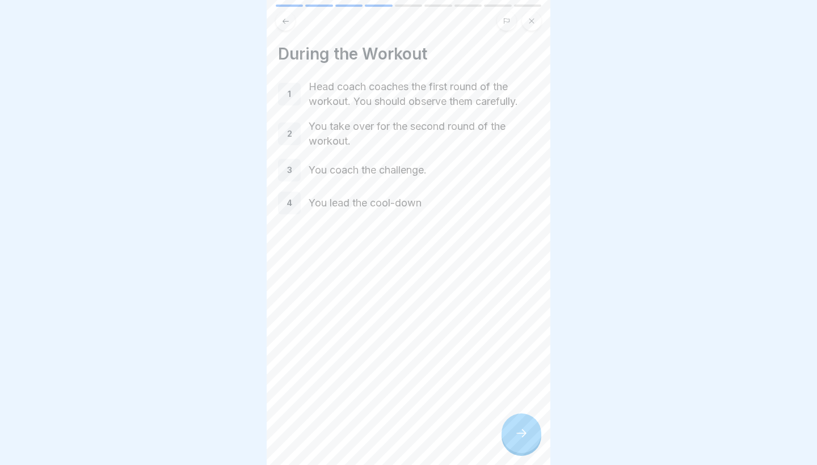
click at [518, 437] on icon at bounding box center [522, 434] width 14 height 14
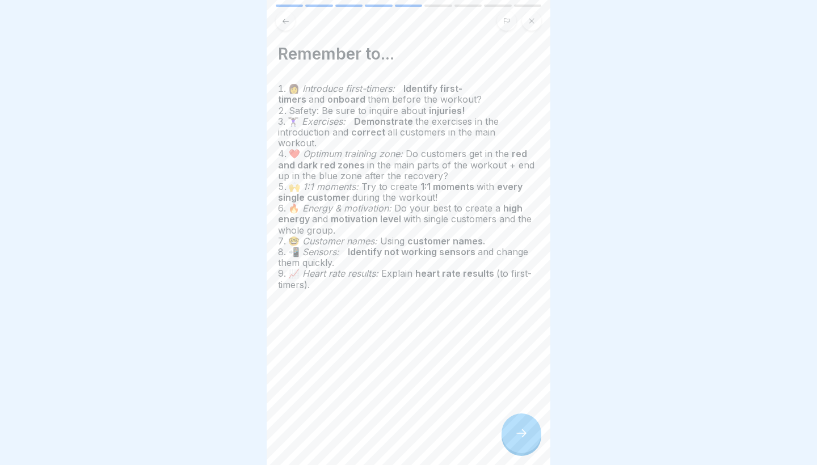
click at [518, 437] on icon at bounding box center [522, 434] width 14 height 14
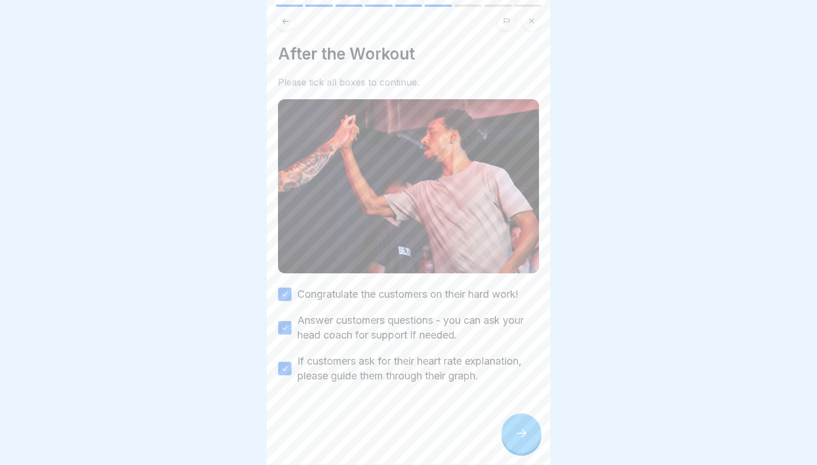
click at [536, 24] on button at bounding box center [531, 20] width 19 height 19
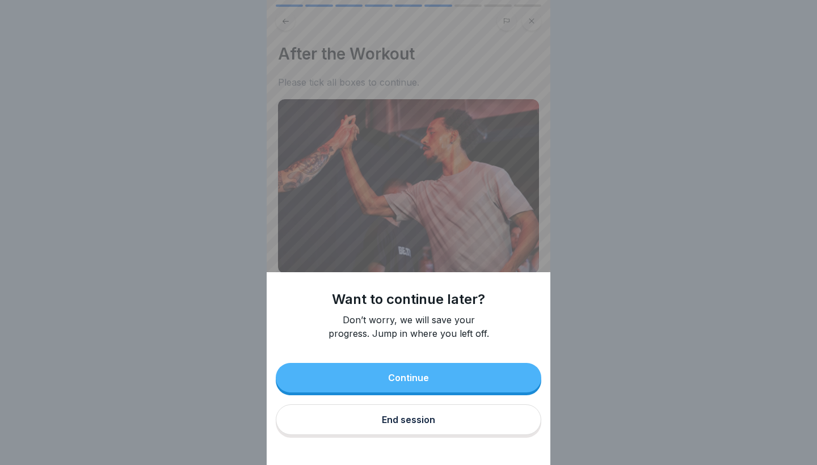
click at [409, 387] on button "Continue" at bounding box center [409, 378] width 266 height 30
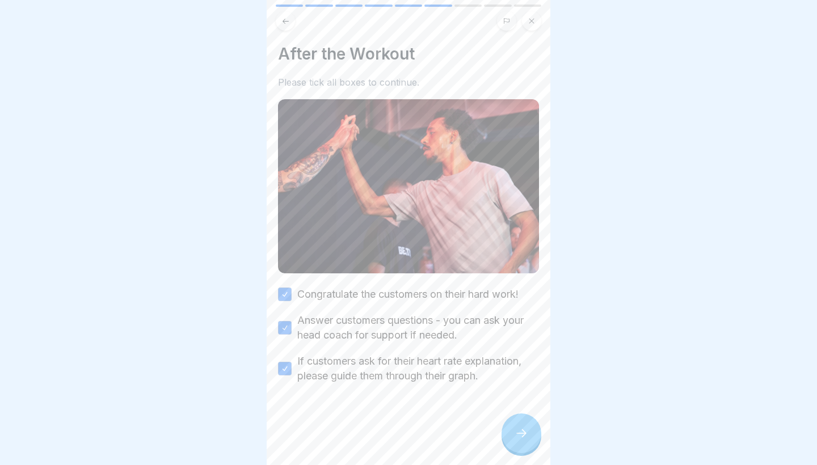
click at [513, 421] on div at bounding box center [522, 434] width 40 height 40
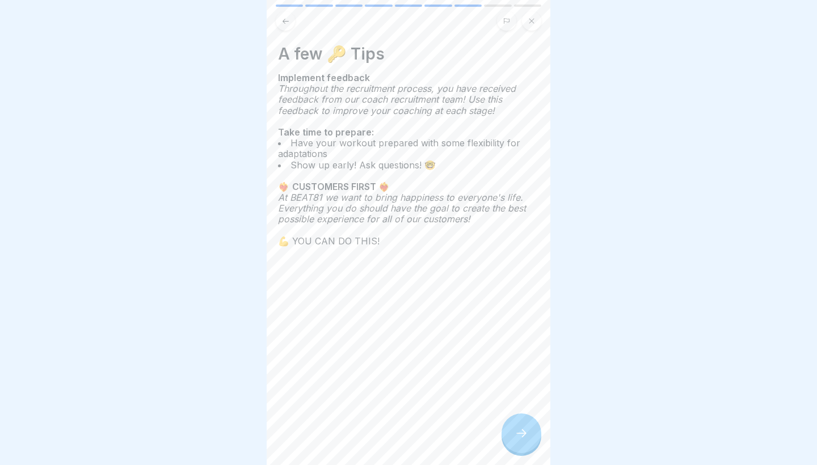
click at [513, 421] on div at bounding box center [522, 434] width 40 height 40
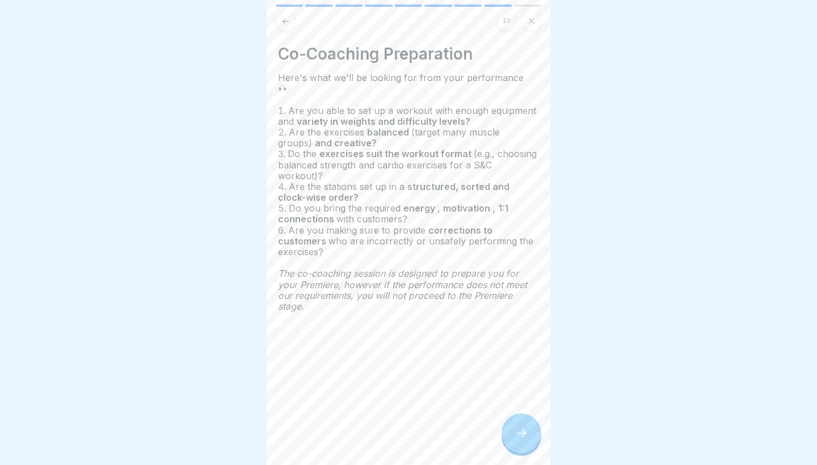
click at [513, 421] on div at bounding box center [522, 434] width 40 height 40
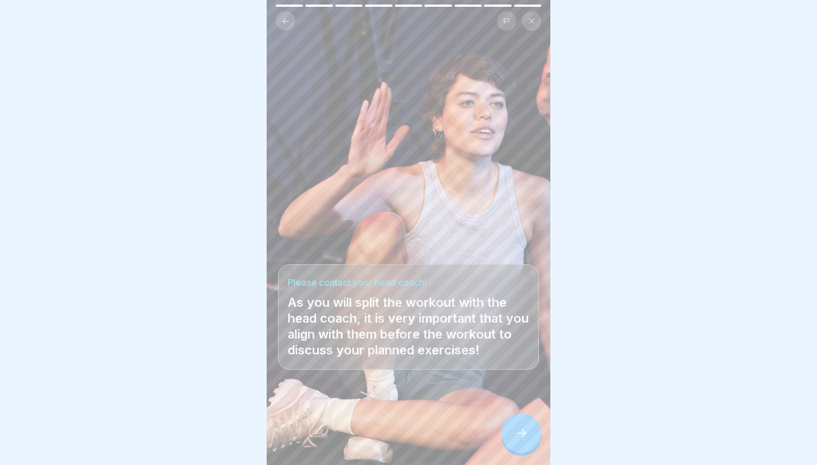
click at [513, 421] on div at bounding box center [522, 434] width 40 height 40
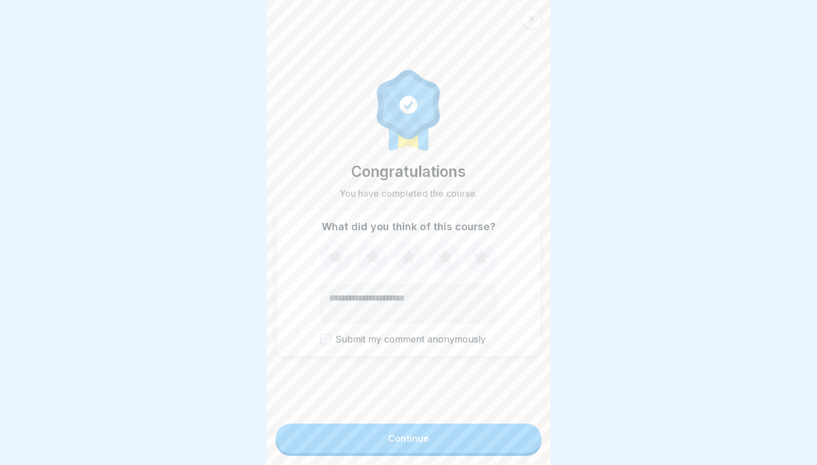
click at [532, 22] on div at bounding box center [531, 18] width 19 height 19
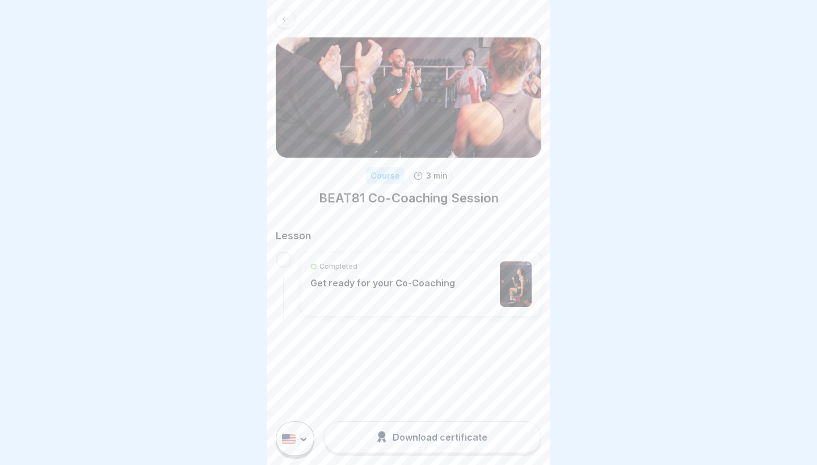
click at [286, 20] on icon at bounding box center [286, 19] width 9 height 9
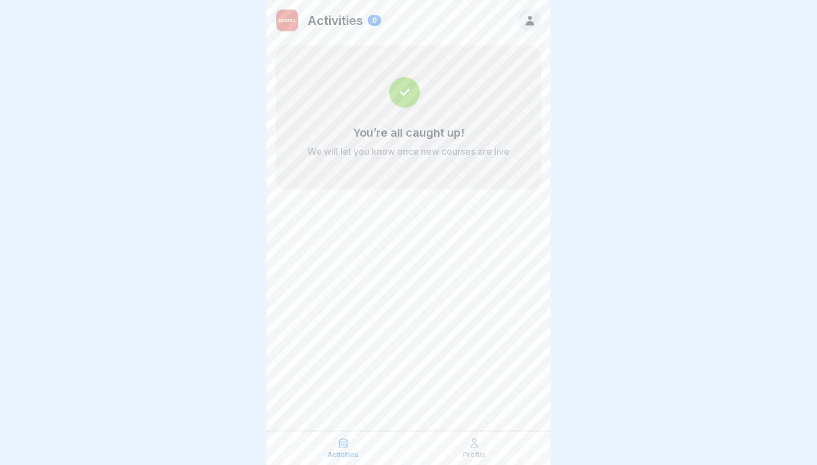
click at [483, 443] on div "Profile" at bounding box center [474, 449] width 125 height 22
click at [471, 448] on icon at bounding box center [474, 443] width 11 height 11
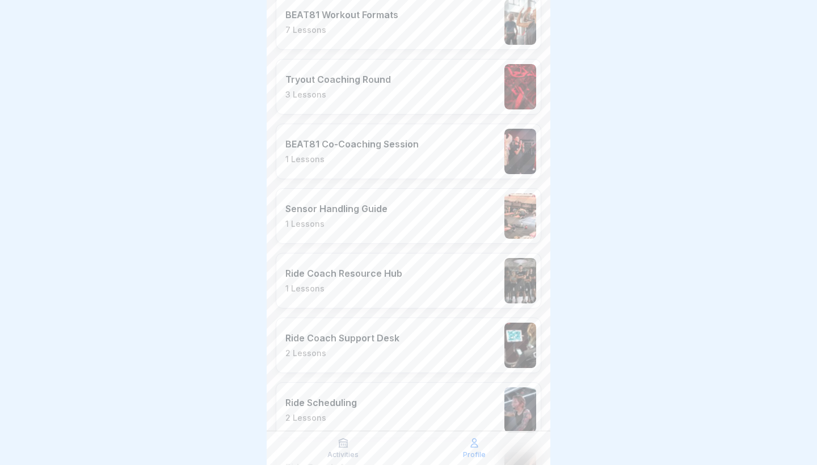
scroll to position [357, 0]
click at [377, 299] on div "Ride Coach Resource Hub 1 Lessons" at bounding box center [409, 280] width 266 height 56
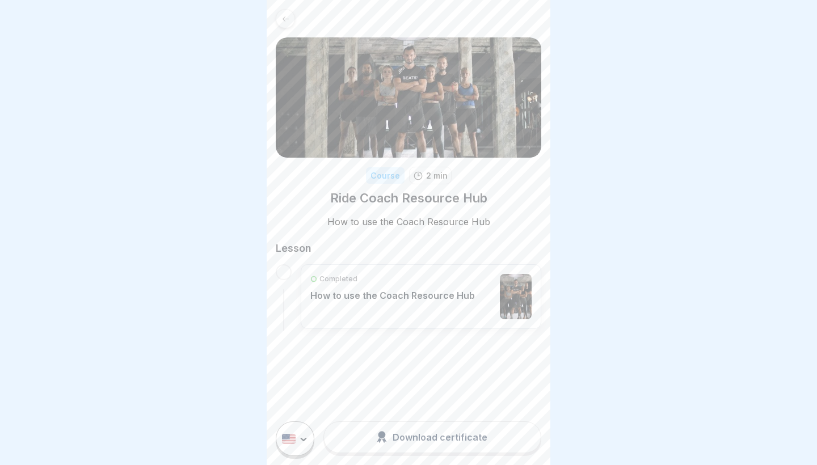
click at [355, 305] on div "Completed How to use the Coach Resource Hub" at bounding box center [392, 296] width 165 height 45
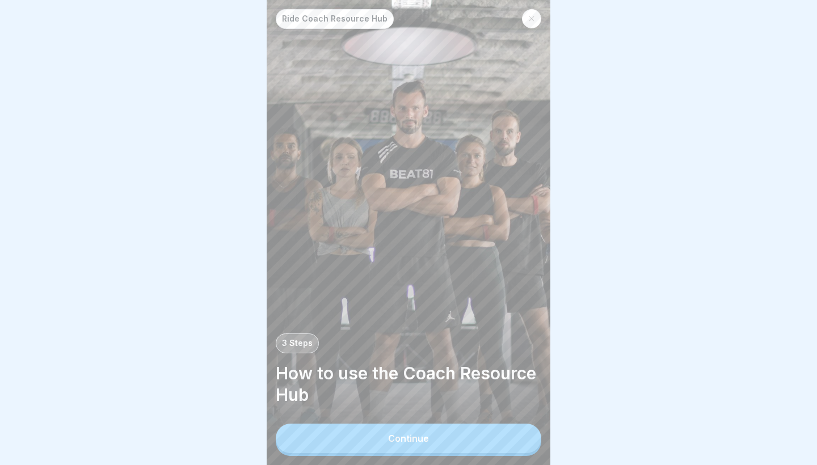
click at [401, 448] on button "Continue" at bounding box center [409, 439] width 266 height 30
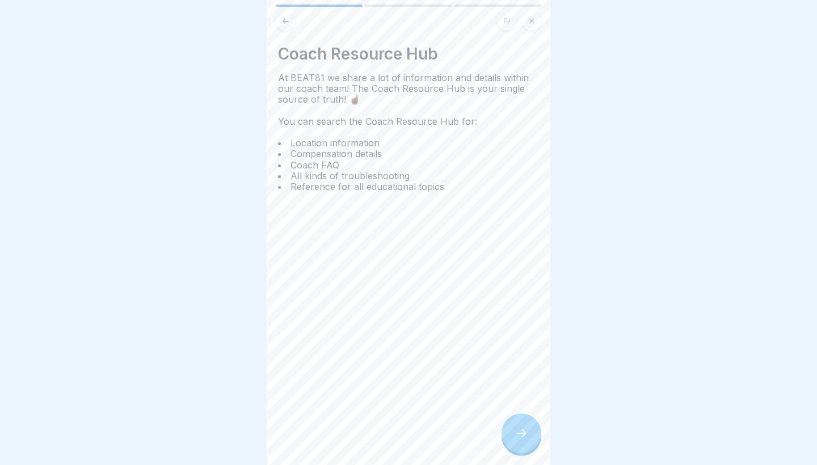
click at [510, 425] on div at bounding box center [522, 434] width 40 height 40
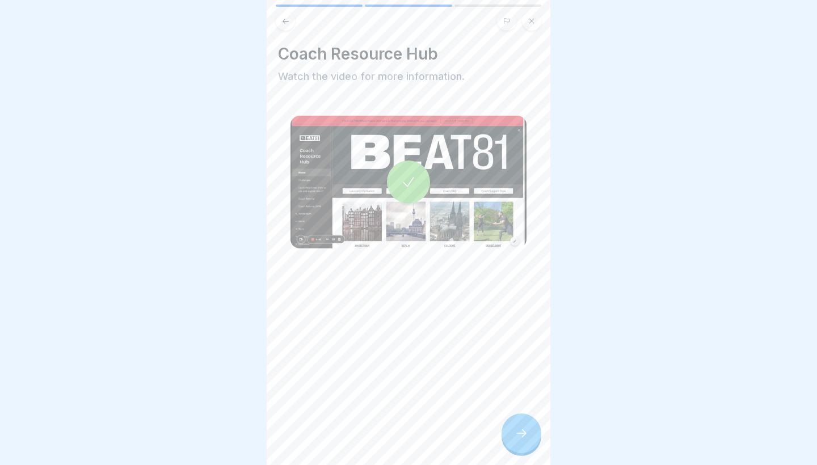
click at [510, 425] on div at bounding box center [522, 434] width 40 height 40
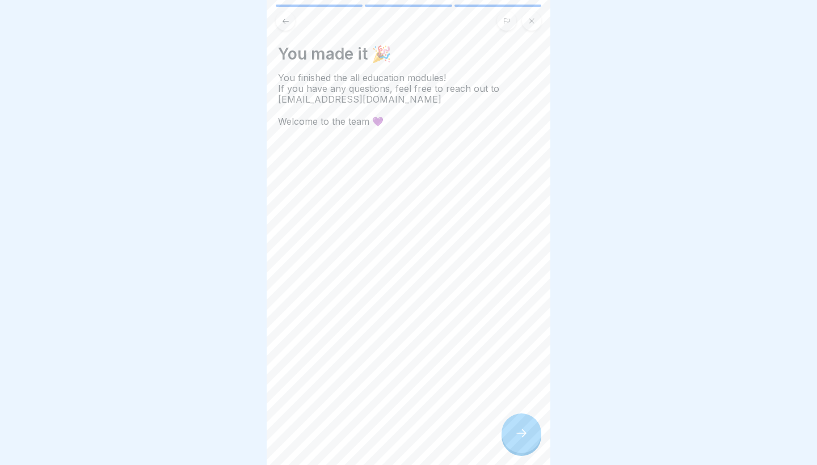
click at [510, 425] on div at bounding box center [522, 434] width 40 height 40
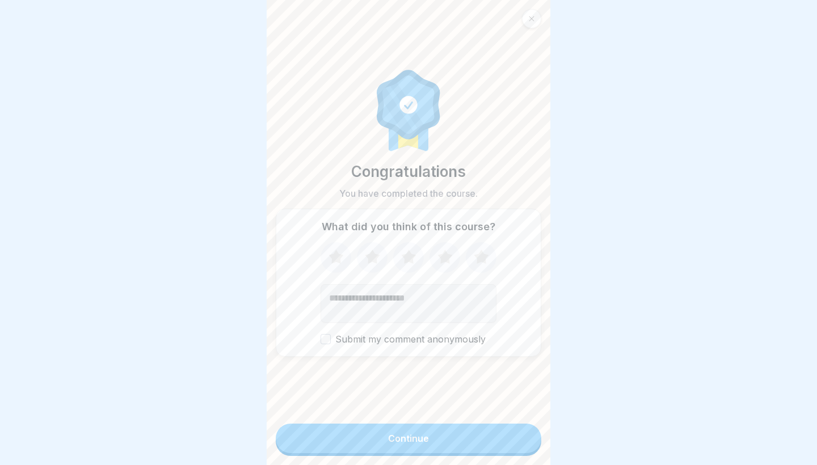
click at [530, 18] on icon at bounding box center [531, 18] width 7 height 7
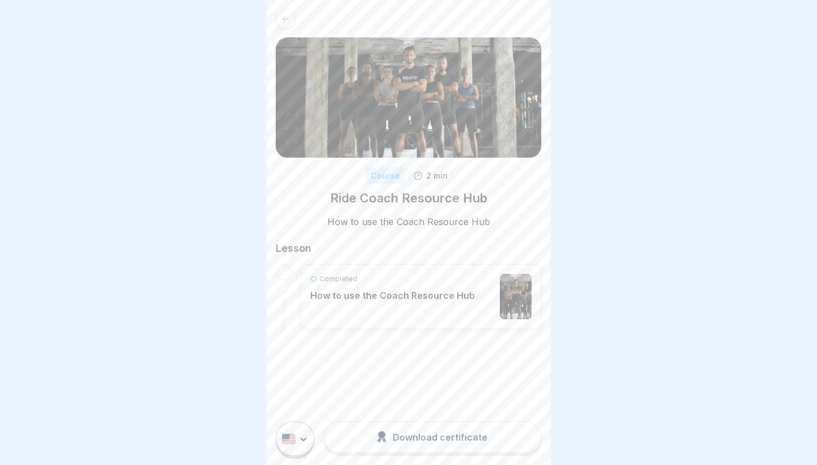
click at [279, 11] on div at bounding box center [285, 18] width 19 height 19
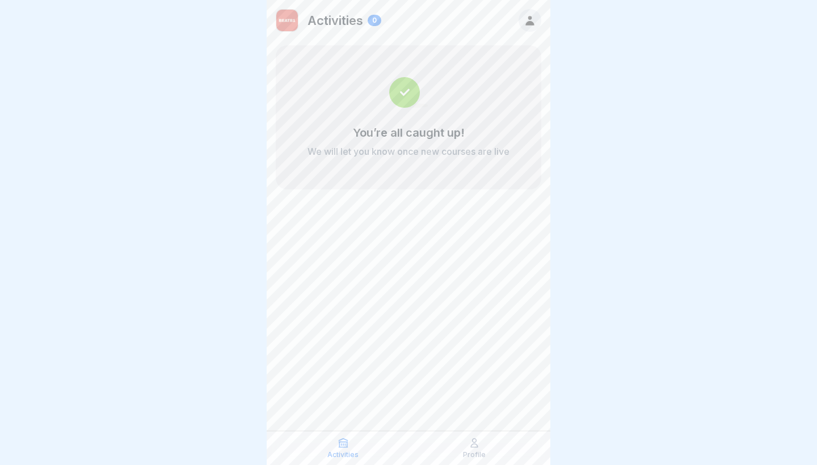
click at [480, 454] on p "Profile" at bounding box center [474, 455] width 23 height 8
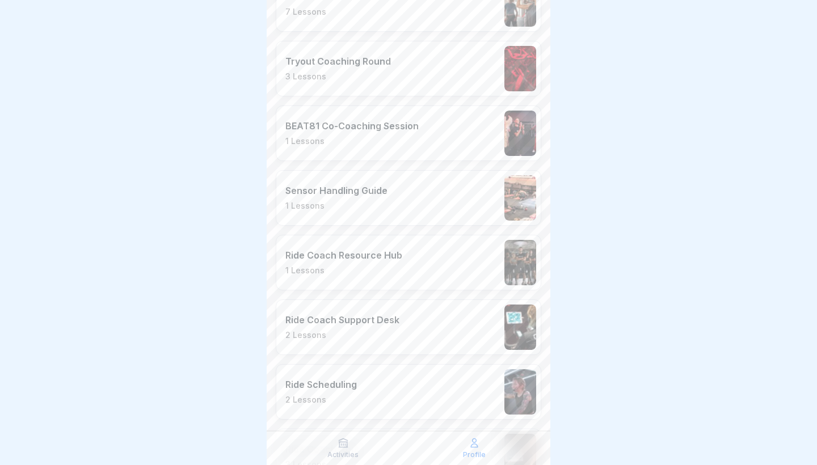
scroll to position [463, 0]
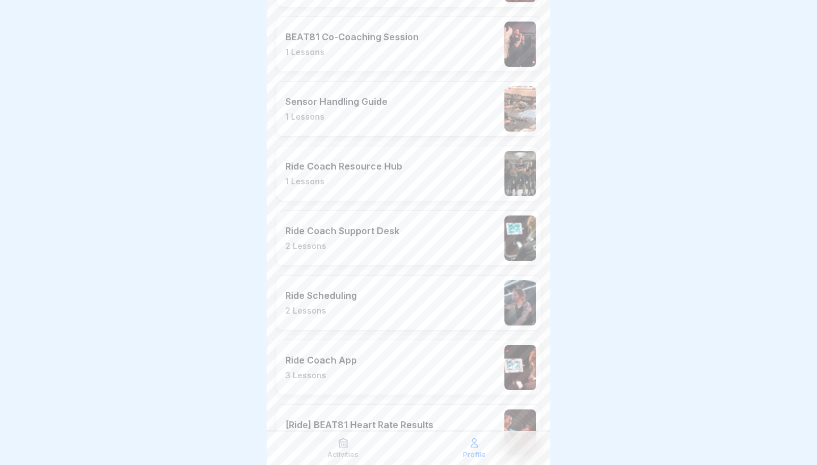
click at [363, 241] on p "2 Lessons" at bounding box center [343, 246] width 114 height 10
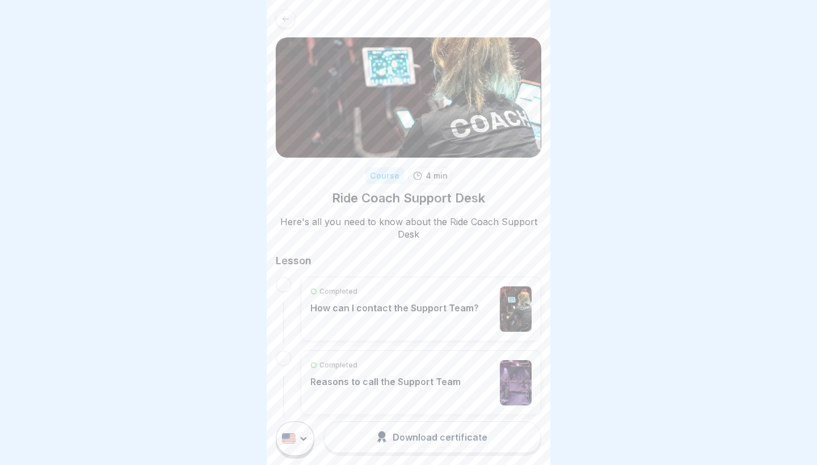
click at [371, 316] on div "Completed How can I contact the Support Team?" at bounding box center [394, 309] width 169 height 45
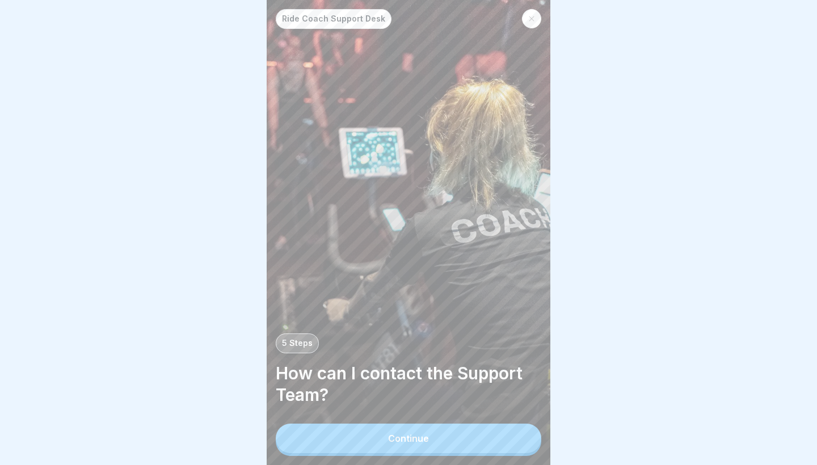
click at [404, 442] on div "Continue" at bounding box center [408, 439] width 41 height 10
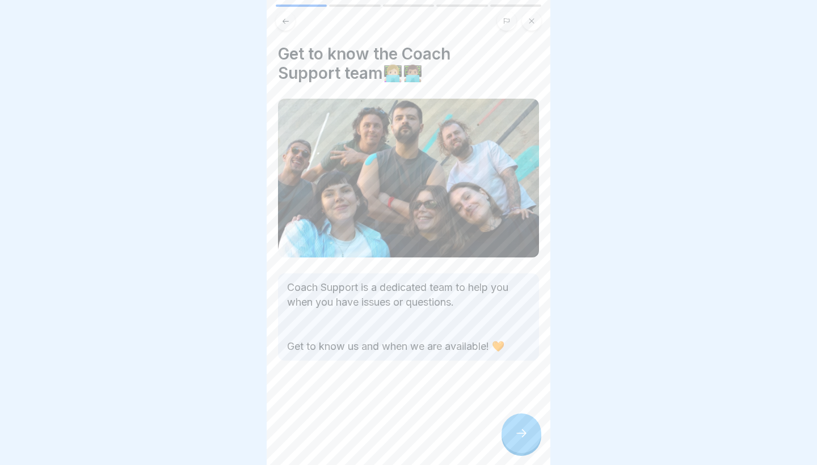
click at [512, 429] on div at bounding box center [522, 434] width 40 height 40
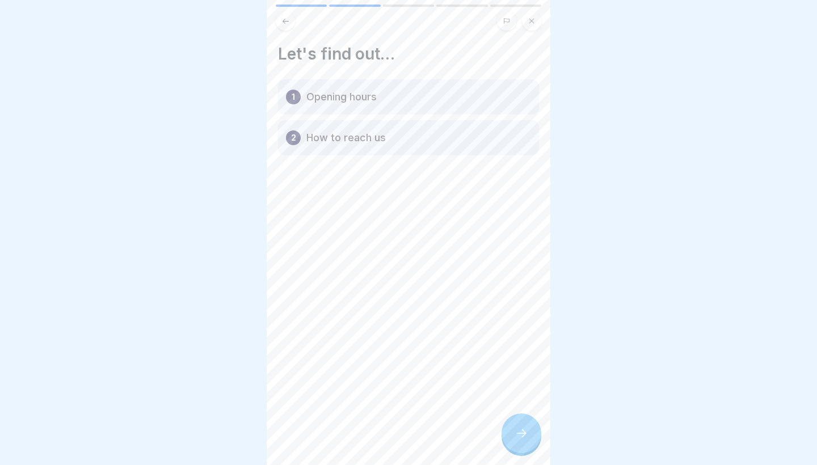
click at [512, 429] on div at bounding box center [522, 434] width 40 height 40
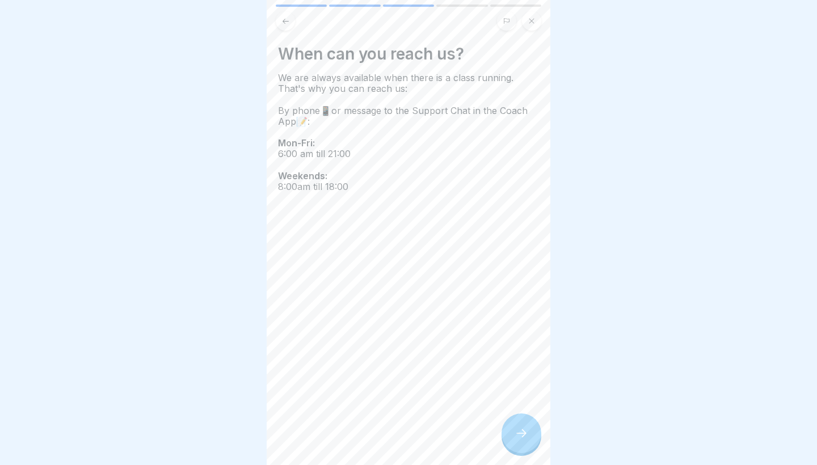
click at [512, 429] on div at bounding box center [522, 434] width 40 height 40
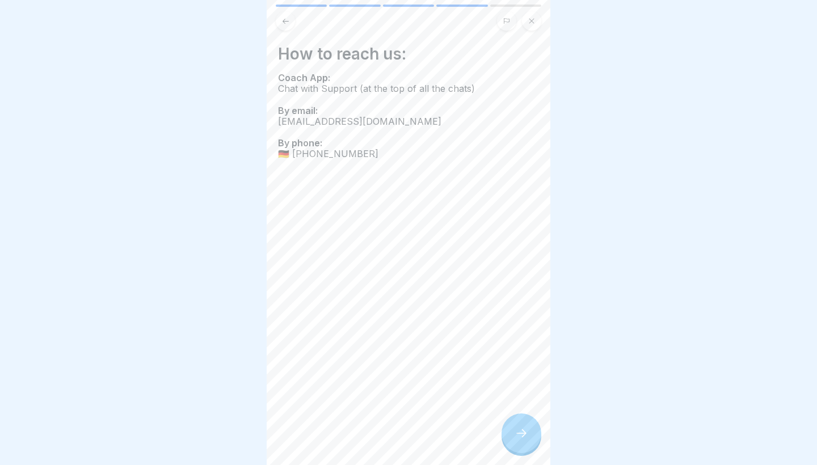
click at [512, 429] on div at bounding box center [522, 434] width 40 height 40
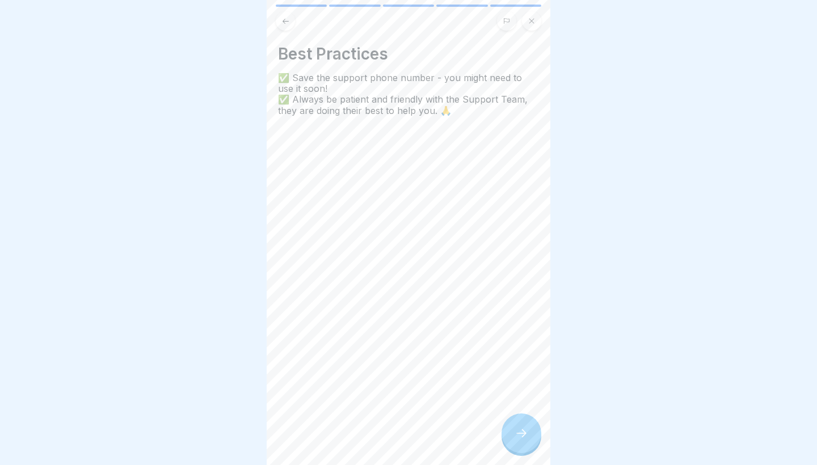
click at [512, 429] on div at bounding box center [522, 434] width 40 height 40
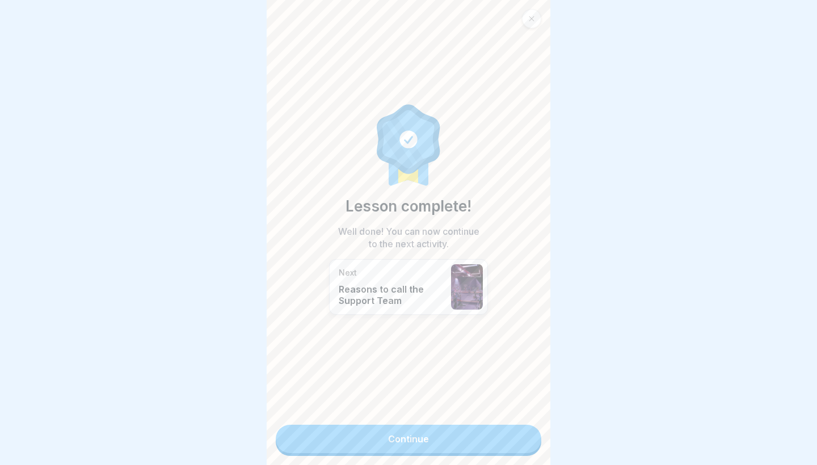
click at [512, 429] on link "Continue" at bounding box center [409, 439] width 266 height 28
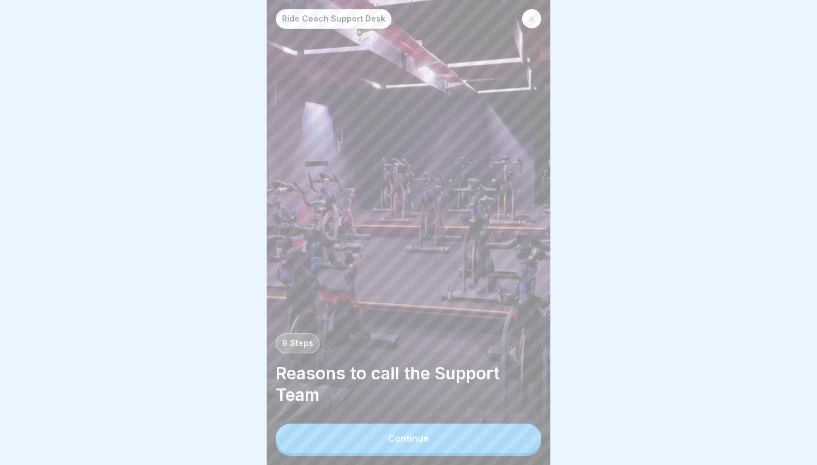
click at [513, 435] on button "Continue" at bounding box center [409, 439] width 266 height 30
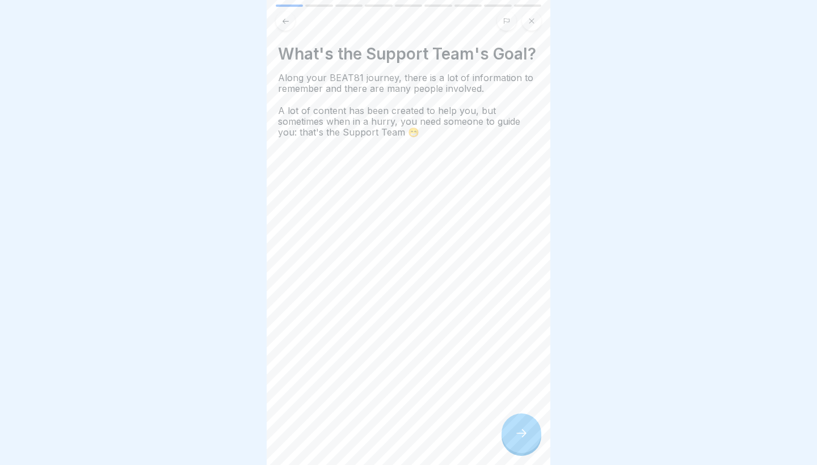
click at [516, 443] on div at bounding box center [522, 434] width 40 height 40
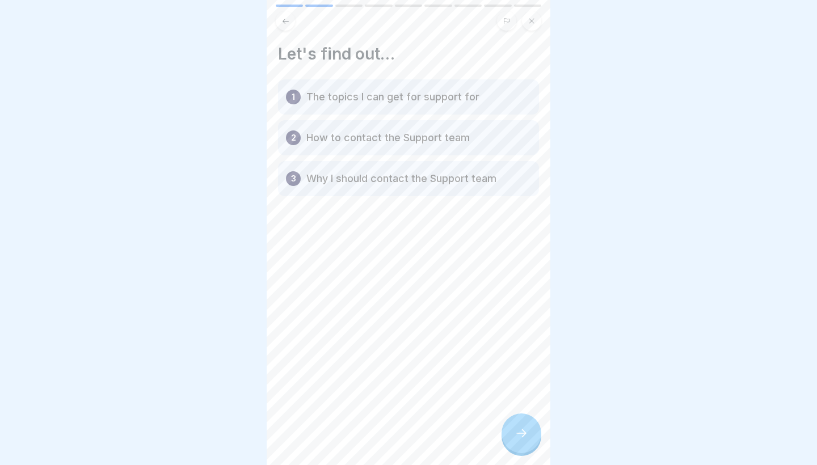
click at [513, 441] on div at bounding box center [522, 434] width 40 height 40
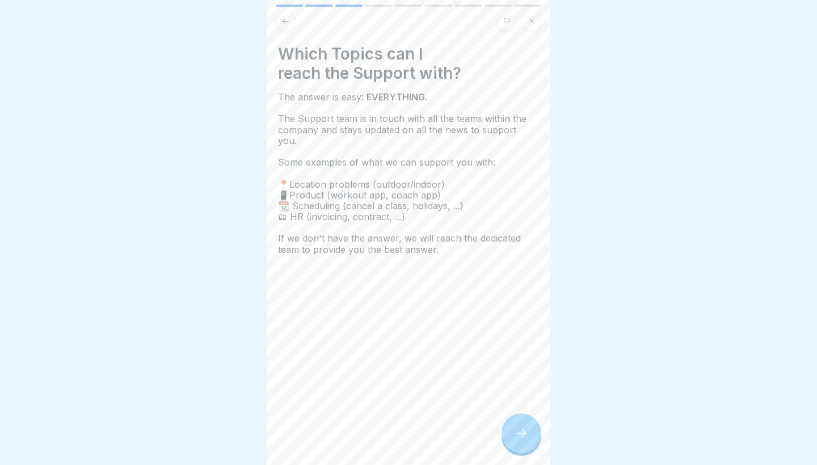
click at [518, 426] on div at bounding box center [522, 434] width 40 height 40
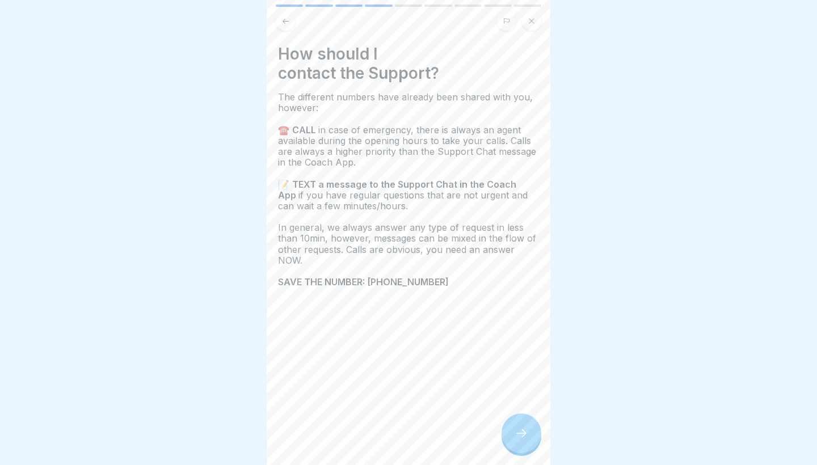
click at [518, 426] on div at bounding box center [522, 434] width 40 height 40
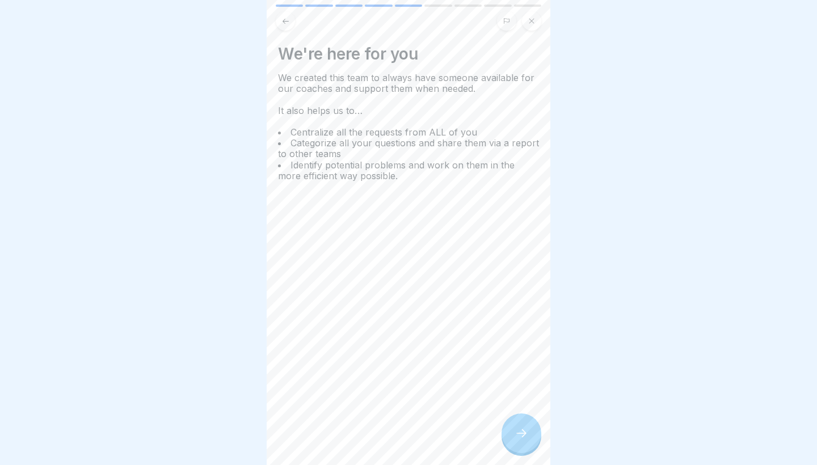
click at [518, 426] on div at bounding box center [522, 434] width 40 height 40
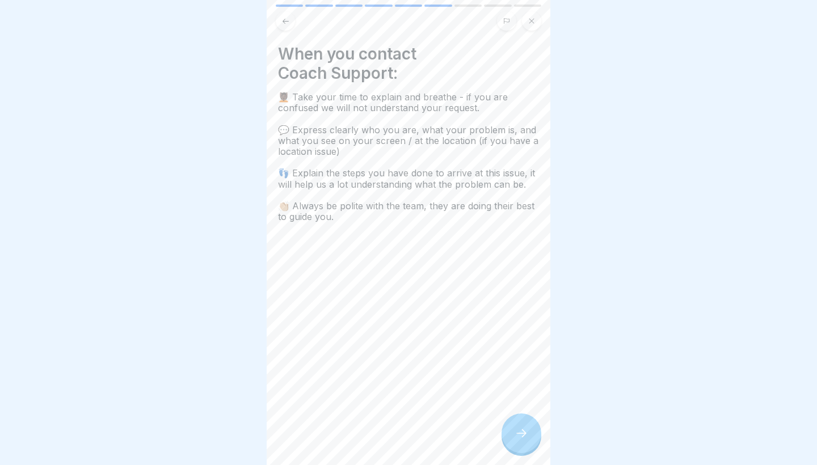
click at [518, 426] on div at bounding box center [522, 434] width 40 height 40
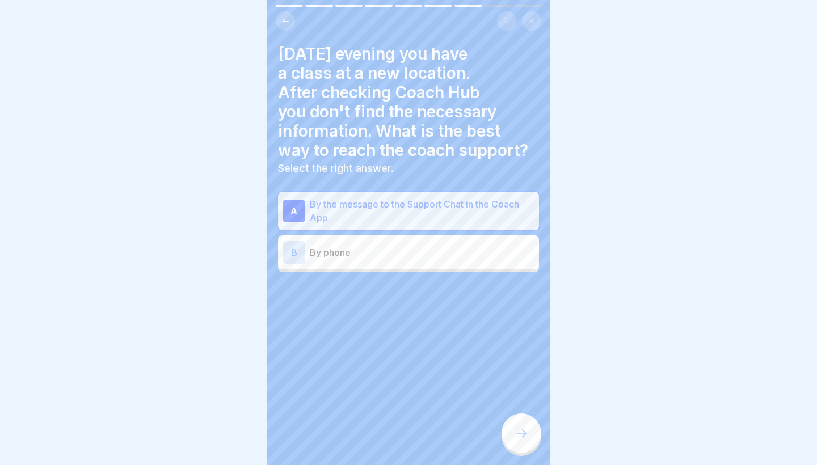
click at [518, 426] on div at bounding box center [522, 434] width 40 height 40
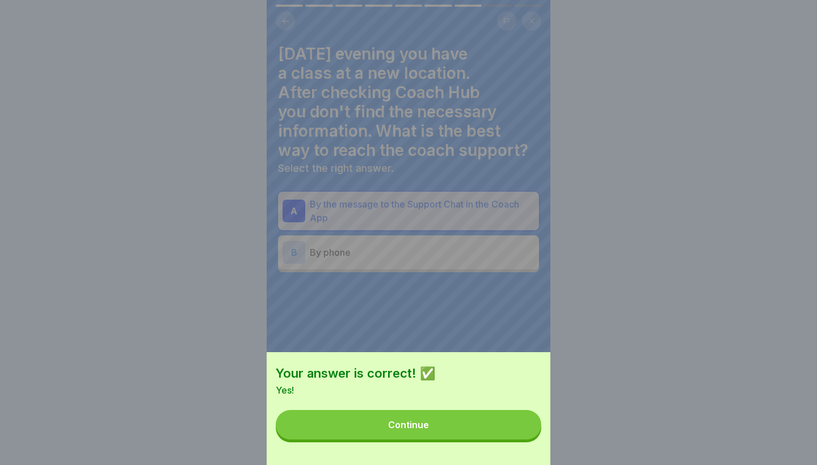
click at [518, 426] on button "Continue" at bounding box center [409, 425] width 266 height 30
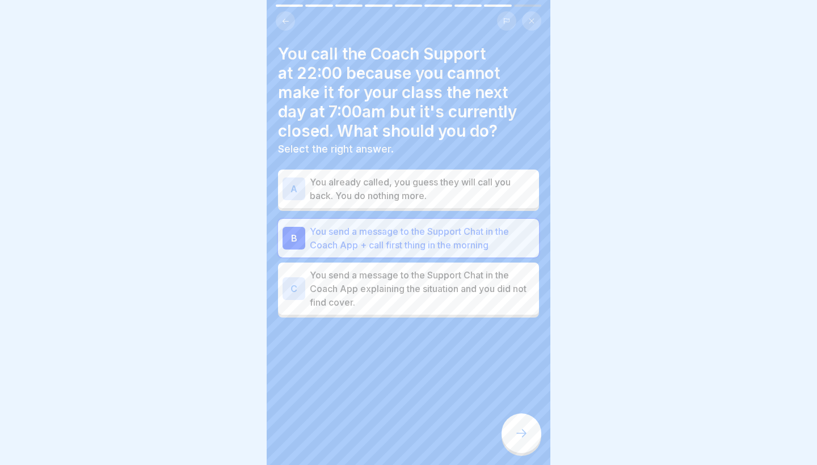
click at [518, 426] on div at bounding box center [522, 434] width 40 height 40
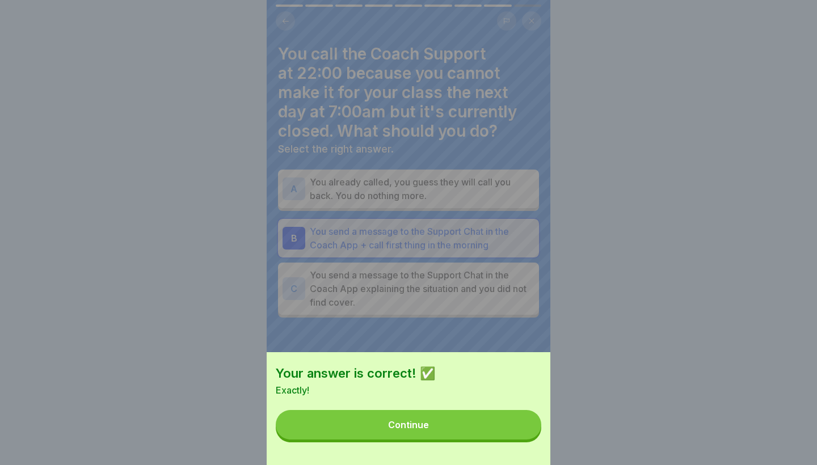
click at [518, 426] on button "Continue" at bounding box center [409, 425] width 266 height 30
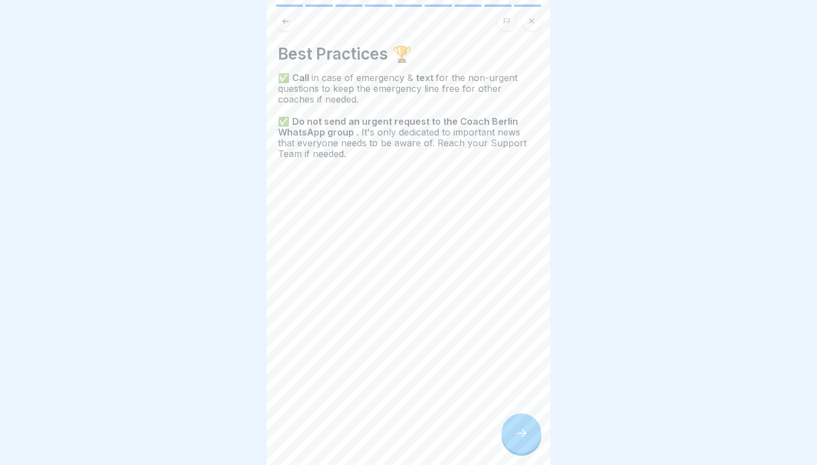
click at [518, 426] on div at bounding box center [522, 434] width 40 height 40
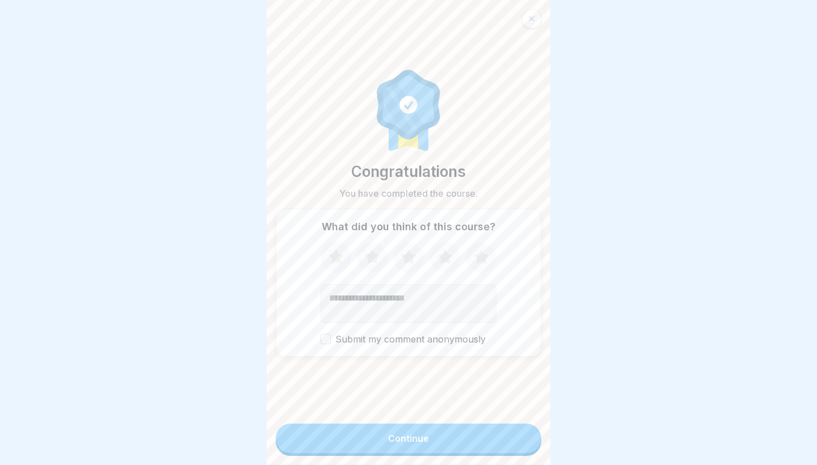
click at [536, 19] on div at bounding box center [531, 18] width 19 height 19
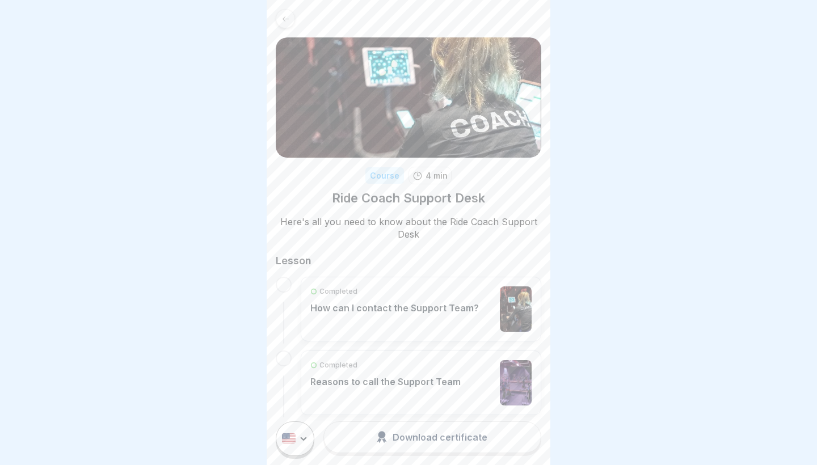
click at [284, 25] on div at bounding box center [285, 18] width 19 height 19
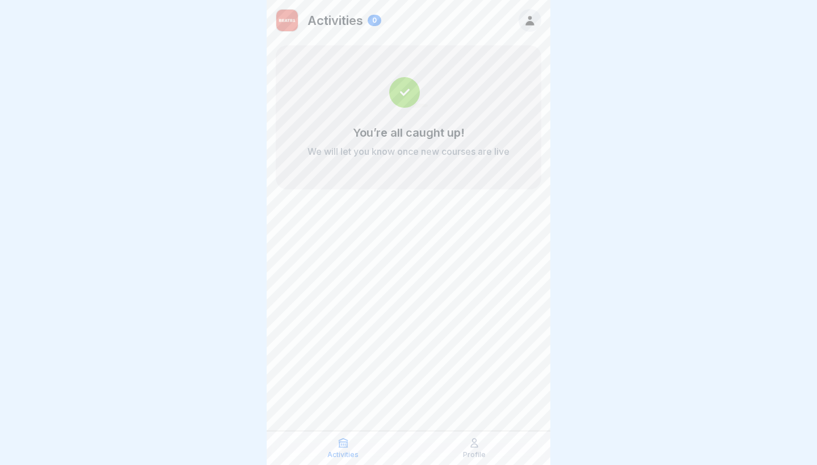
click at [484, 452] on p "Profile" at bounding box center [474, 455] width 23 height 8
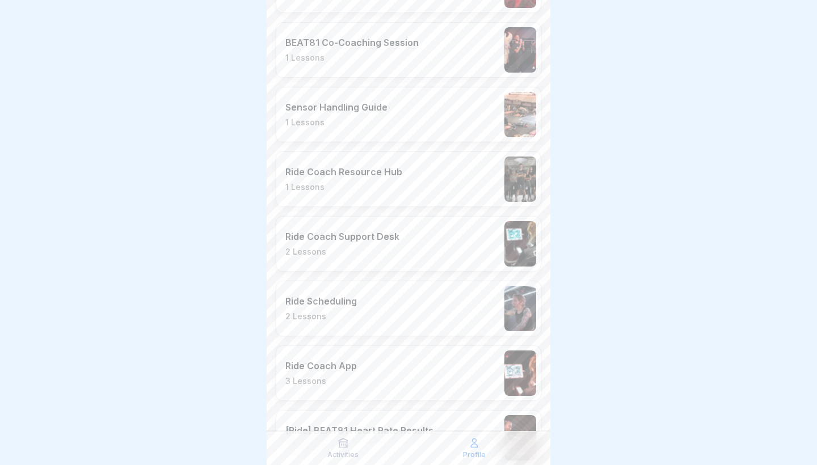
scroll to position [565, 0]
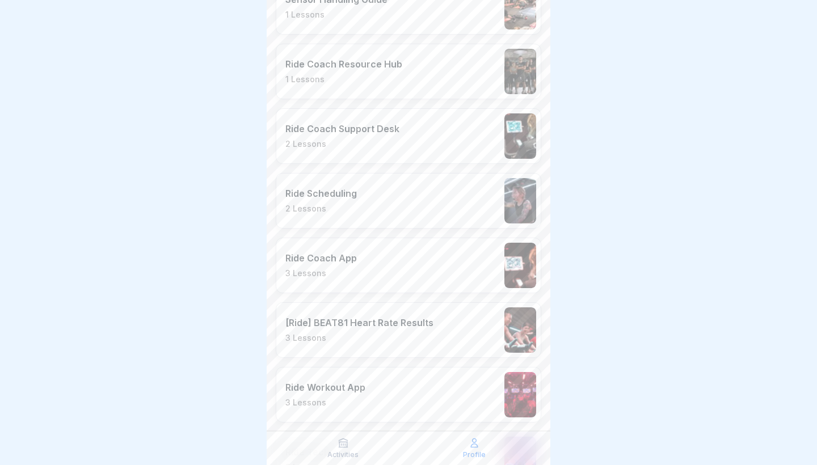
click at [362, 210] on div "Ride Scheduling 2 Lessons" at bounding box center [409, 201] width 266 height 56
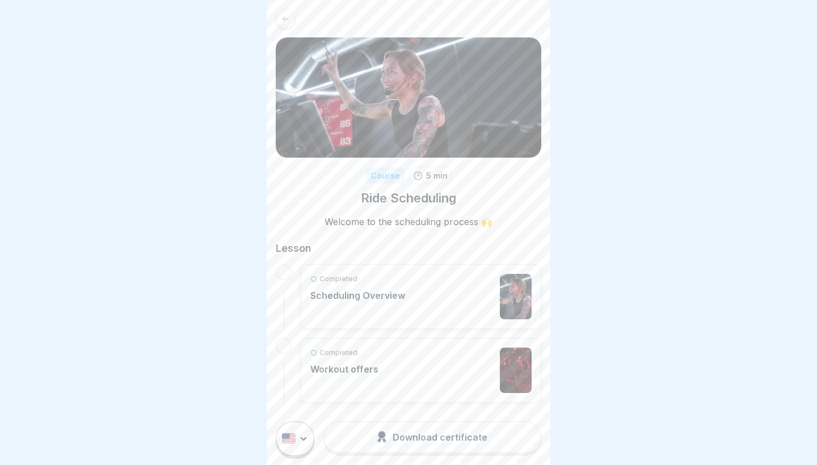
click at [358, 311] on div "Completed Scheduling Overview" at bounding box center [357, 296] width 95 height 45
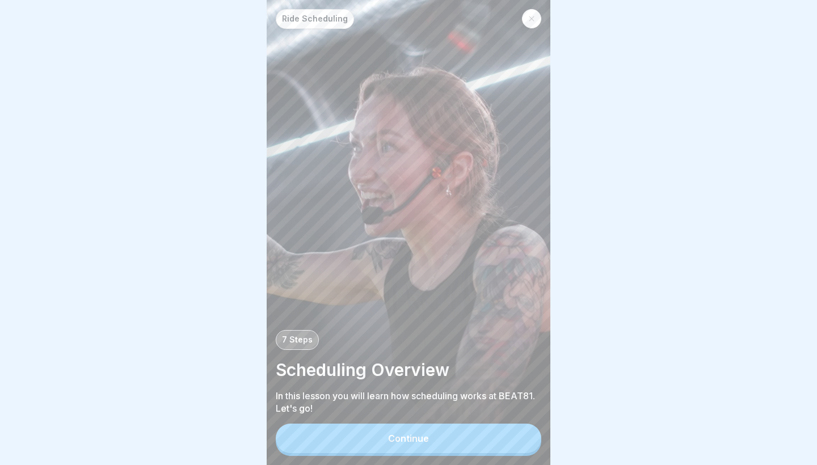
click at [406, 448] on button "Continue" at bounding box center [409, 439] width 266 height 30
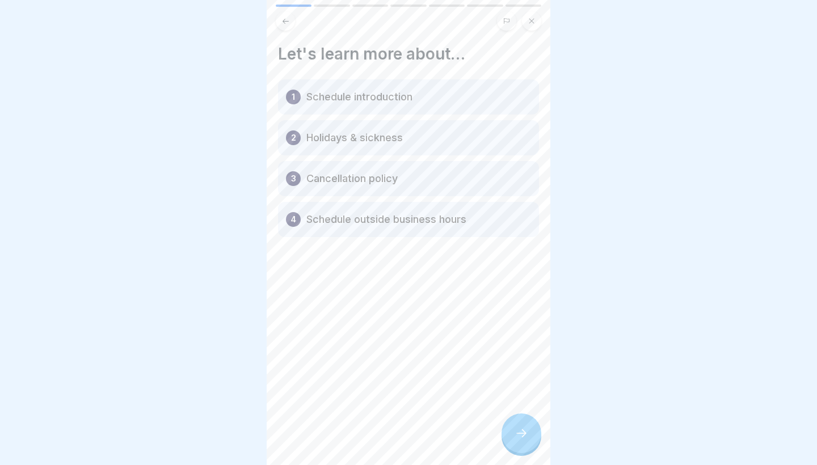
click at [535, 22] on button at bounding box center [531, 20] width 19 height 19
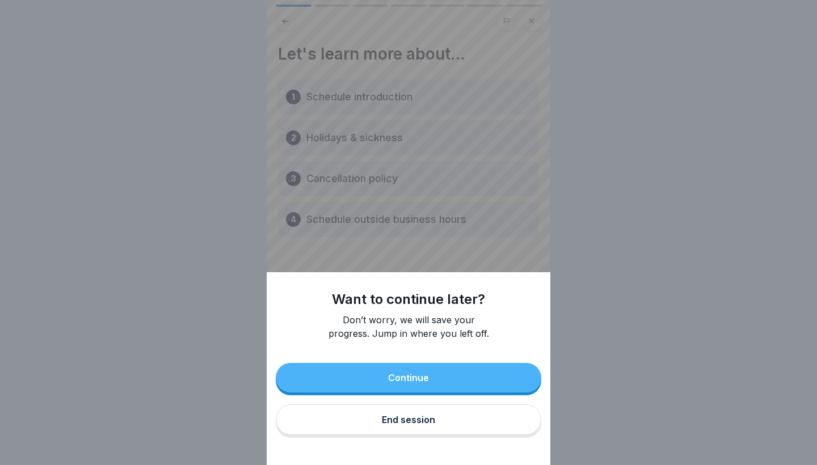
click at [389, 389] on button "Continue" at bounding box center [409, 378] width 266 height 30
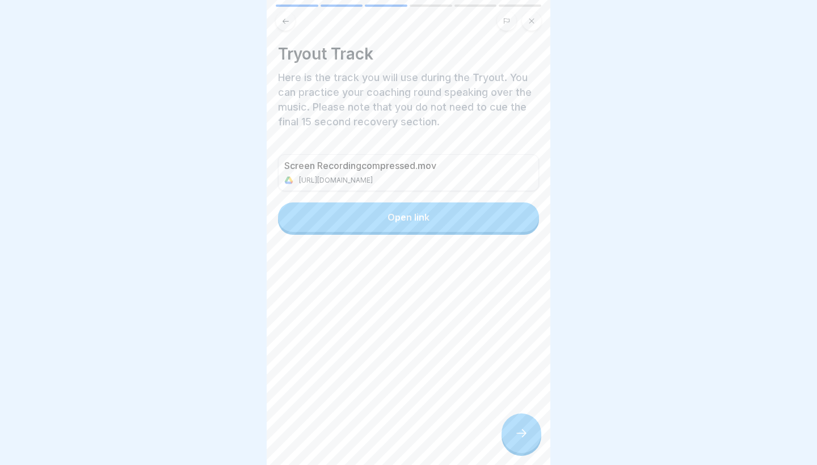
click at [372, 206] on button "Open link" at bounding box center [408, 218] width 261 height 30
